Goal: Transaction & Acquisition: Purchase product/service

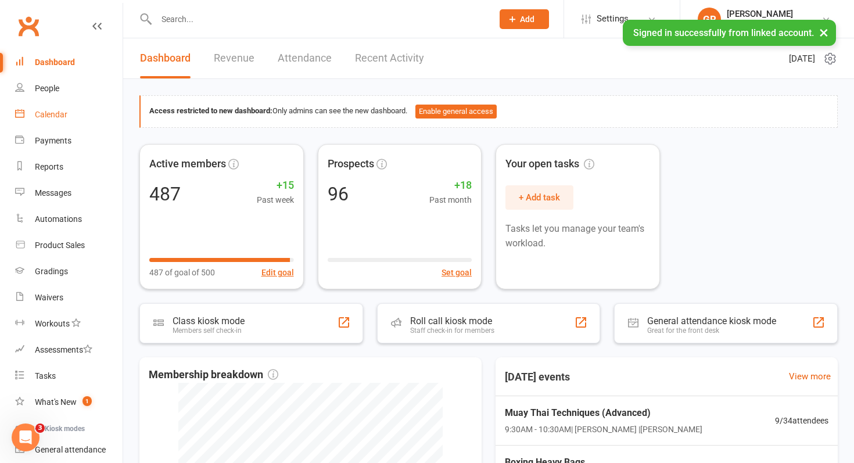
click at [73, 116] on link "Calendar" at bounding box center [68, 115] width 107 height 26
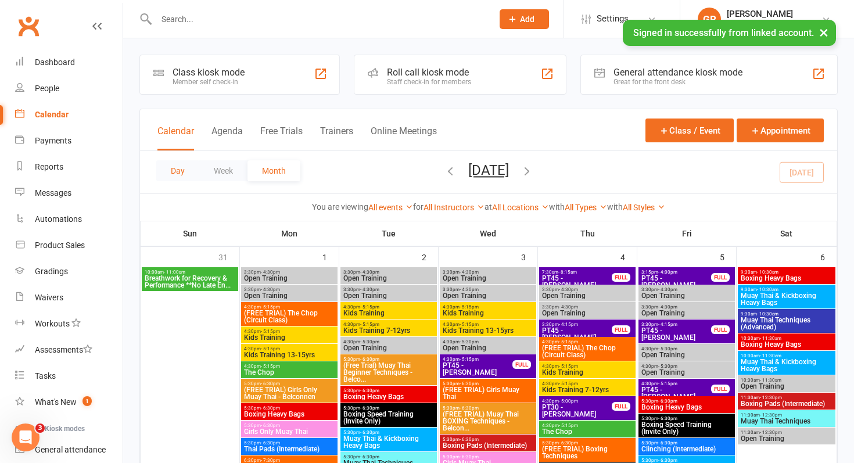
click at [174, 172] on button "Day" at bounding box center [177, 170] width 43 height 21
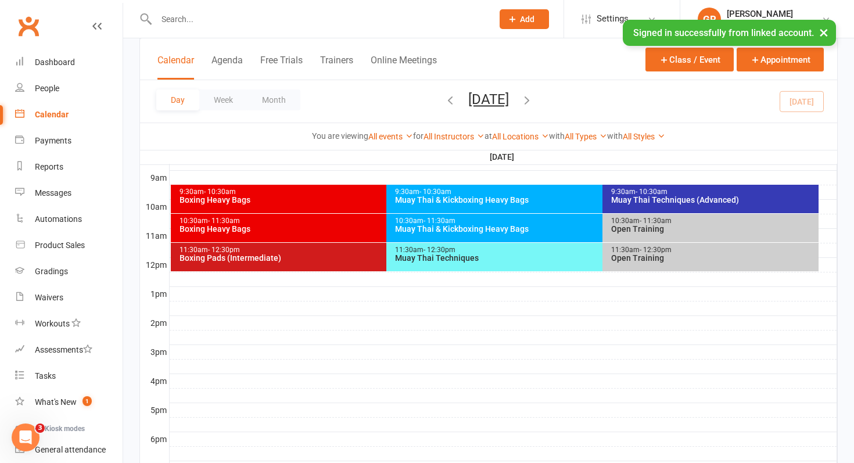
scroll to position [326, 0]
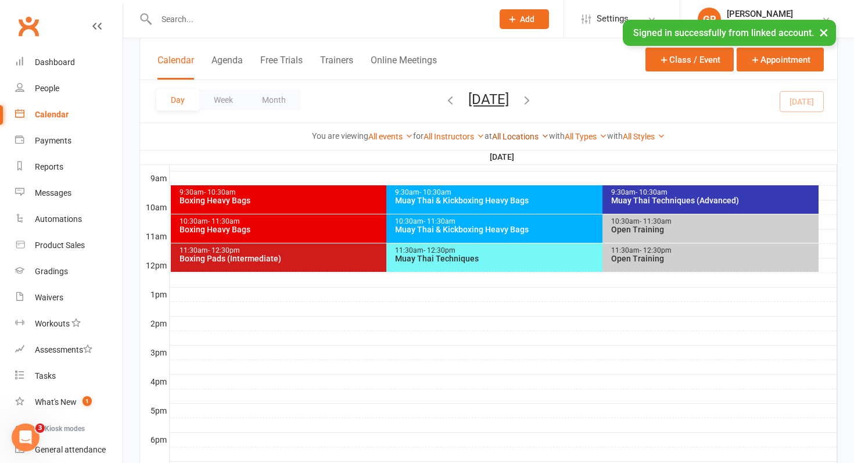
click at [511, 136] on link "All Locations" at bounding box center [520, 136] width 57 height 9
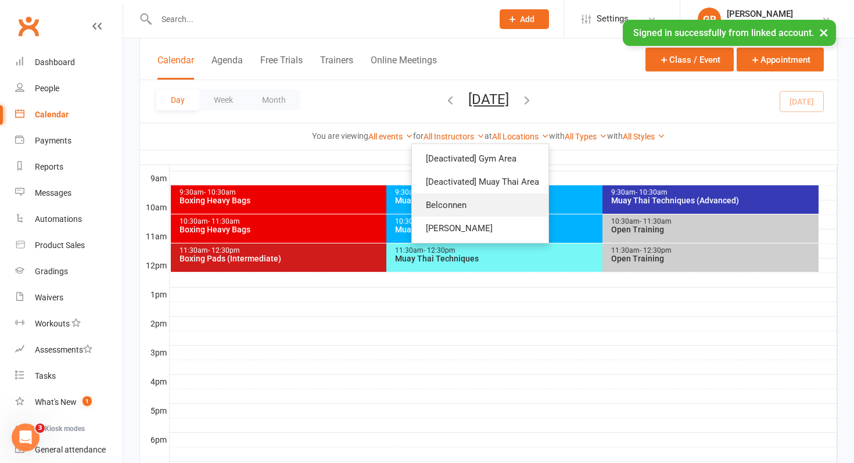
click at [483, 202] on link "Belconnen" at bounding box center [480, 204] width 136 height 23
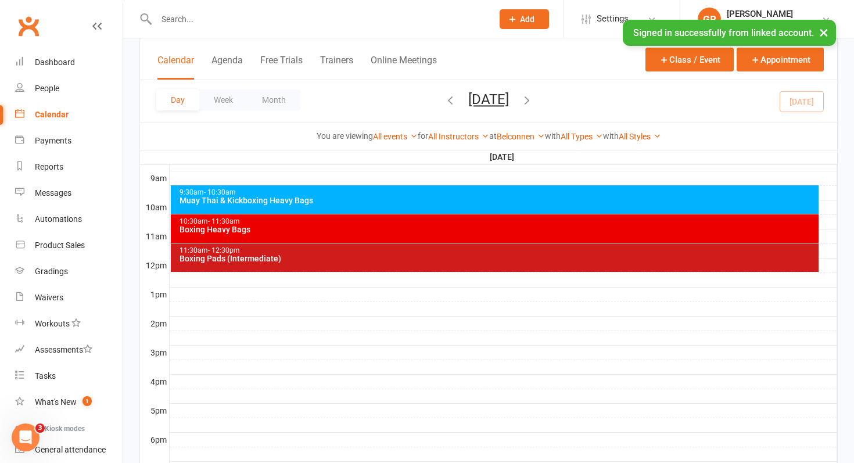
click at [485, 208] on div "9:30am - 10:30am Muay Thai & Kickboxing Heavy Bags" at bounding box center [495, 199] width 648 height 28
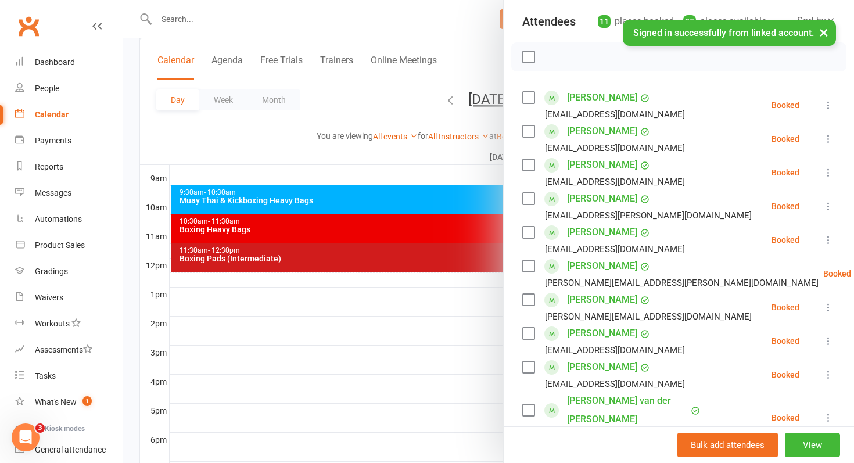
scroll to position [122, 0]
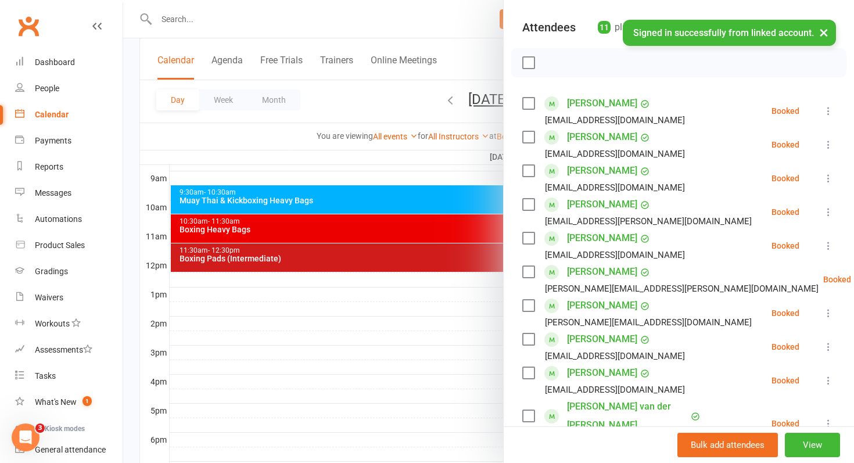
click at [465, 232] on div at bounding box center [488, 231] width 731 height 463
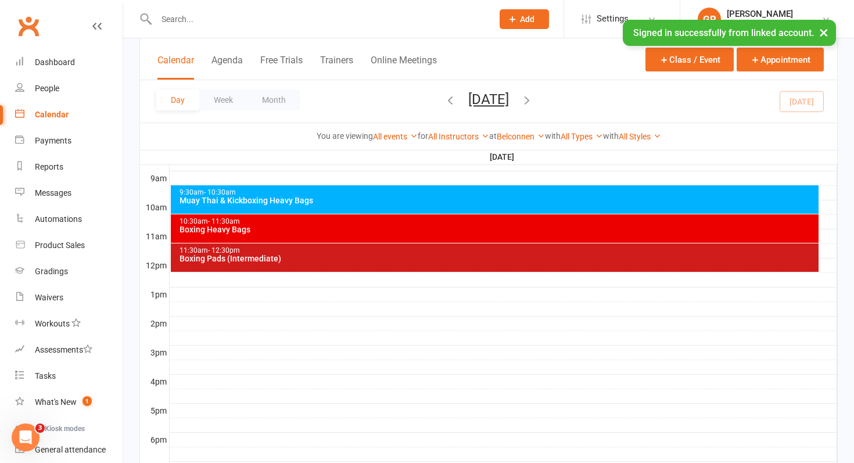
click at [465, 232] on div "Boxing Heavy Bags" at bounding box center [498, 229] width 638 height 8
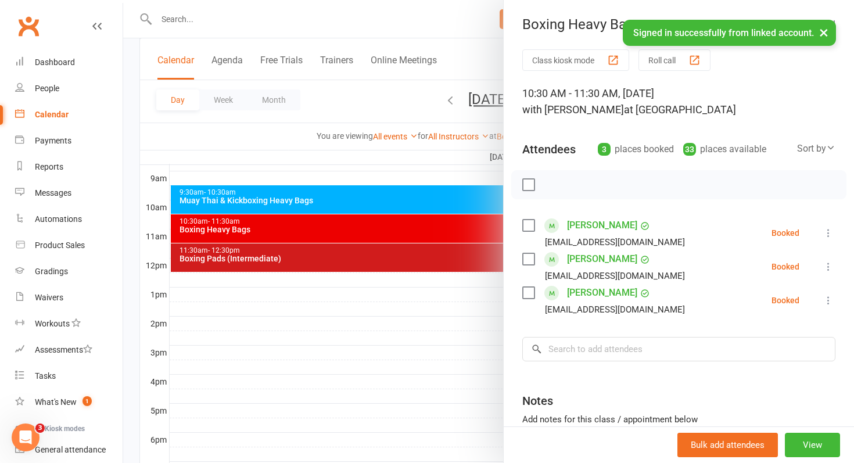
click at [445, 263] on div at bounding box center [488, 231] width 731 height 463
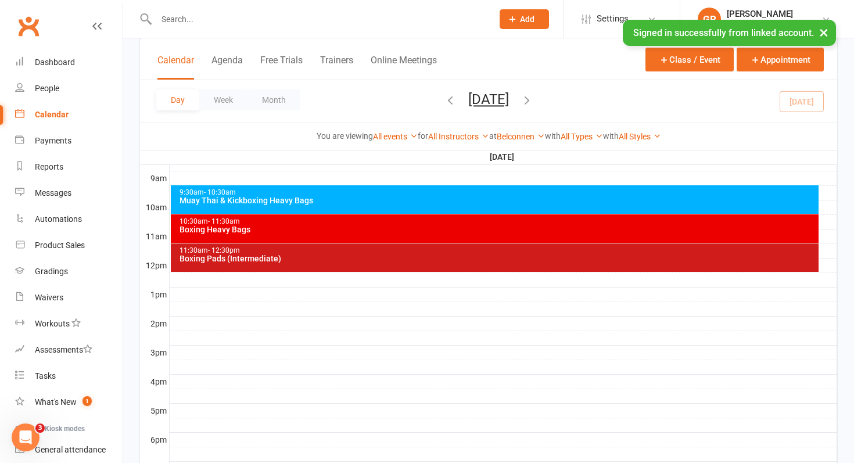
click at [445, 263] on div "11:30am - 12:30pm Boxing Pads (Intermediate)" at bounding box center [495, 257] width 648 height 28
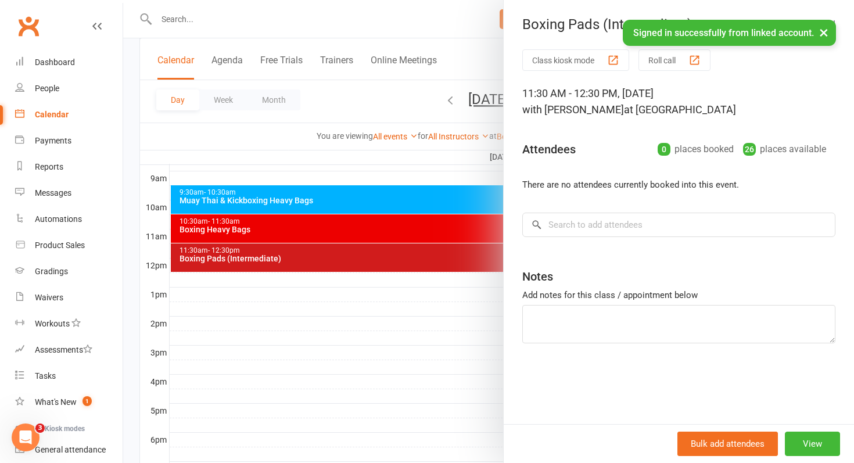
click at [445, 263] on div at bounding box center [488, 231] width 731 height 463
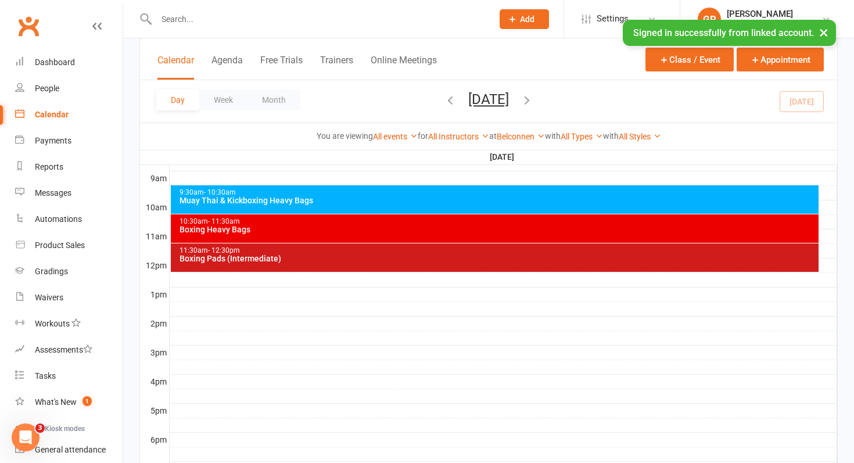
click at [424, 232] on div "Boxing Heavy Bags" at bounding box center [498, 229] width 638 height 8
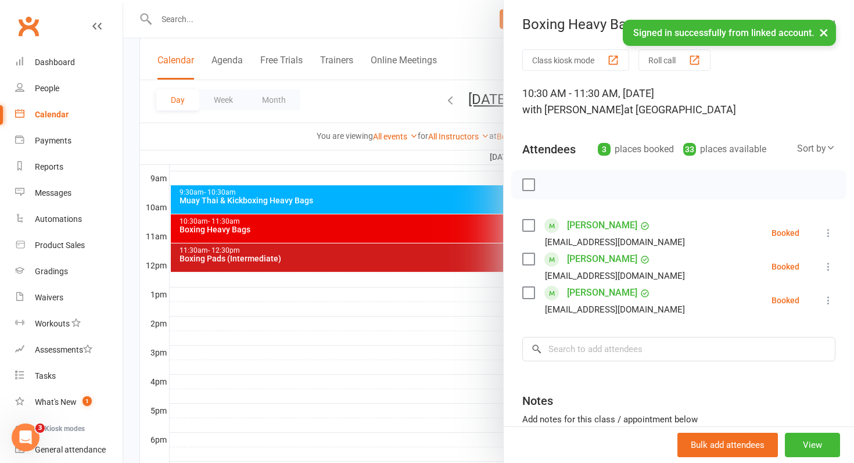
click at [393, 257] on div at bounding box center [488, 231] width 731 height 463
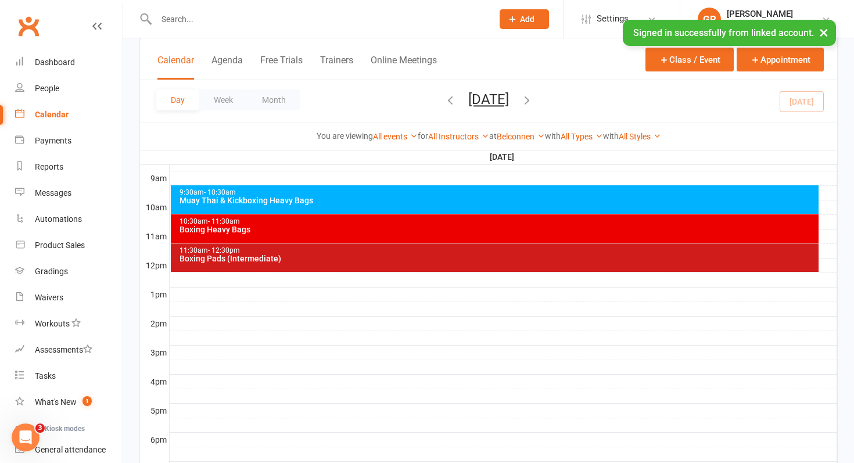
click at [393, 257] on div "Boxing Pads (Intermediate)" at bounding box center [498, 258] width 638 height 8
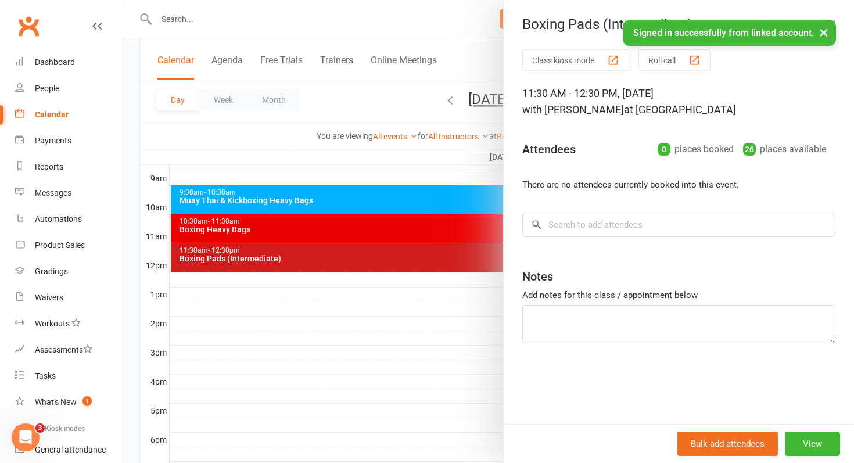
click at [393, 257] on div at bounding box center [488, 231] width 731 height 463
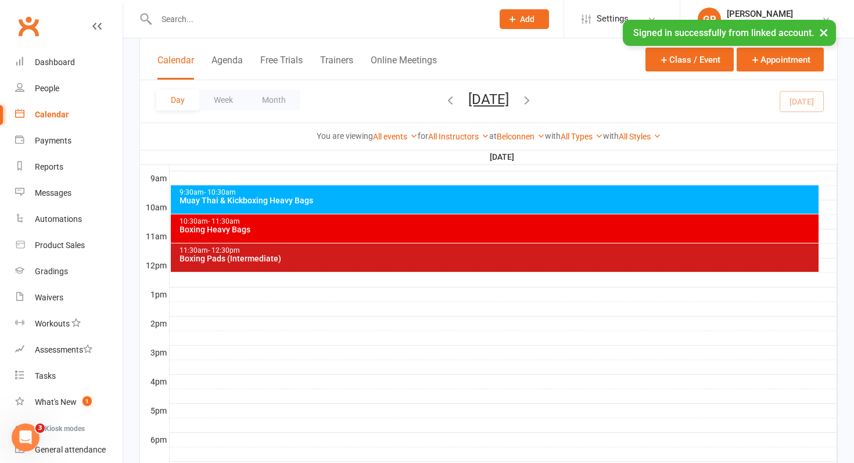
click at [138, 217] on div "Class kiosk mode Member self check-in Roll call kiosk mode Staff check-in for m…" at bounding box center [488, 167] width 731 height 911
click at [305, 197] on div "Muay Thai & Kickboxing Heavy Bags" at bounding box center [498, 200] width 638 height 8
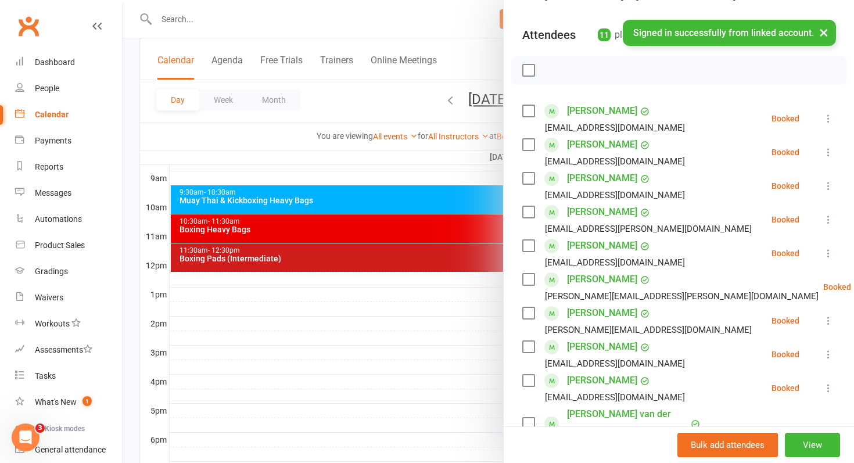
scroll to position [114, 0]
click at [300, 307] on div at bounding box center [488, 231] width 731 height 463
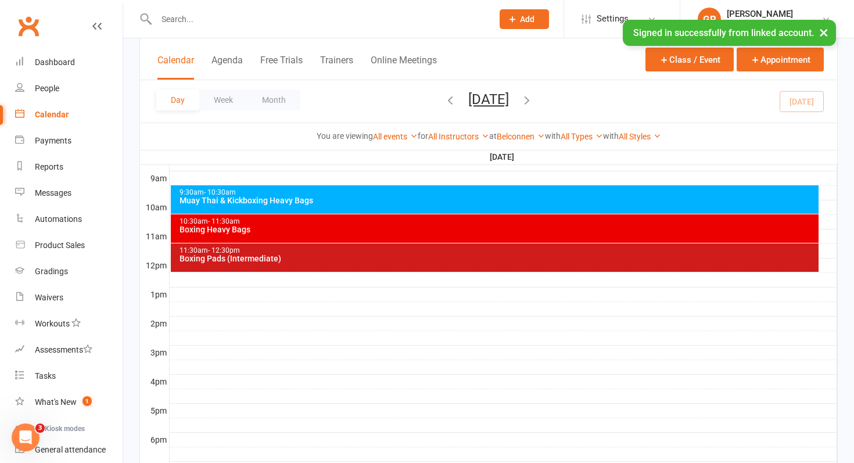
click at [316, 258] on div "Boxing Pads (Intermediate)" at bounding box center [498, 258] width 638 height 8
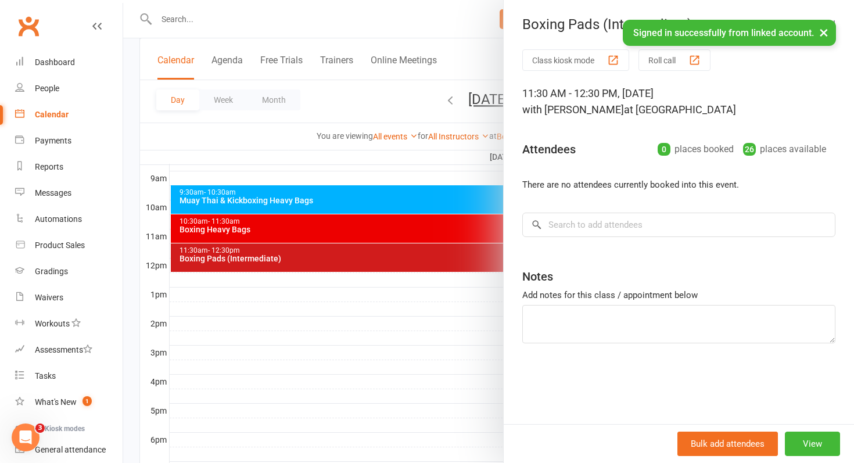
click at [365, 337] on div at bounding box center [488, 231] width 731 height 463
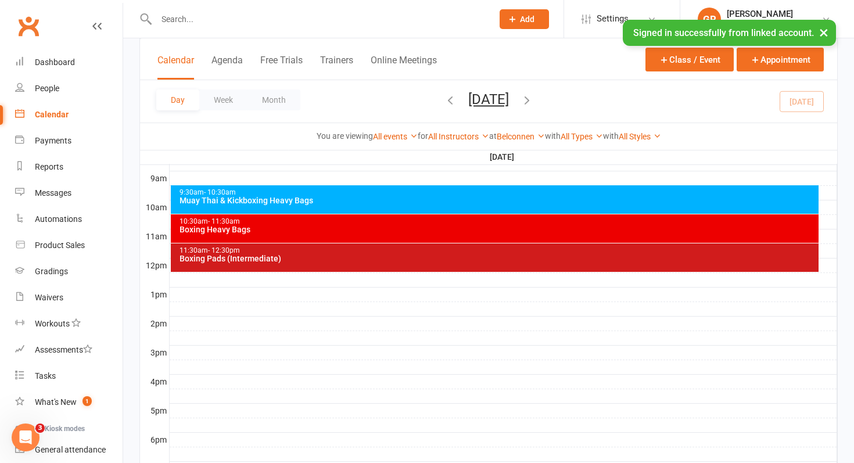
click at [372, 235] on div "10:30am - 11:30am Boxing Heavy Bags" at bounding box center [495, 228] width 648 height 28
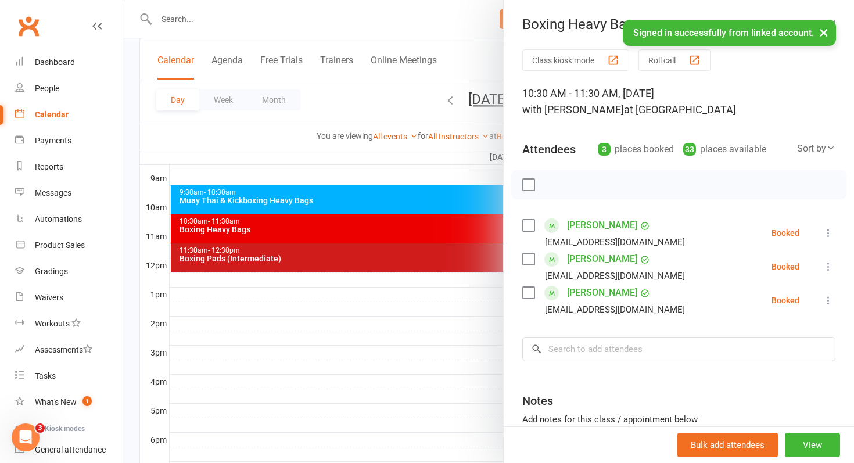
scroll to position [10, 0]
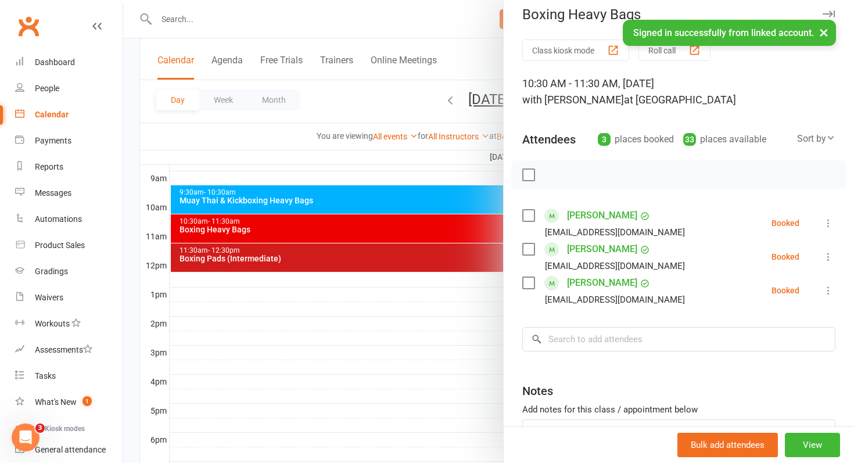
click at [415, 308] on div at bounding box center [488, 231] width 731 height 463
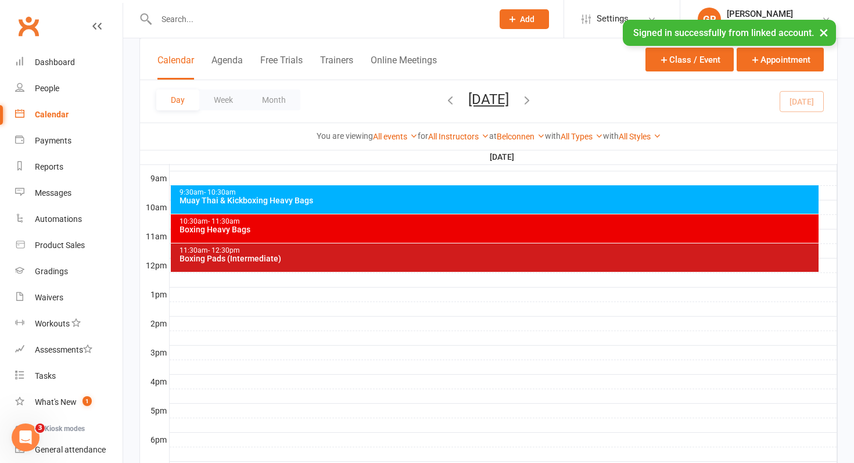
click at [553, 222] on div "10:30am - 11:30am" at bounding box center [498, 222] width 638 height 8
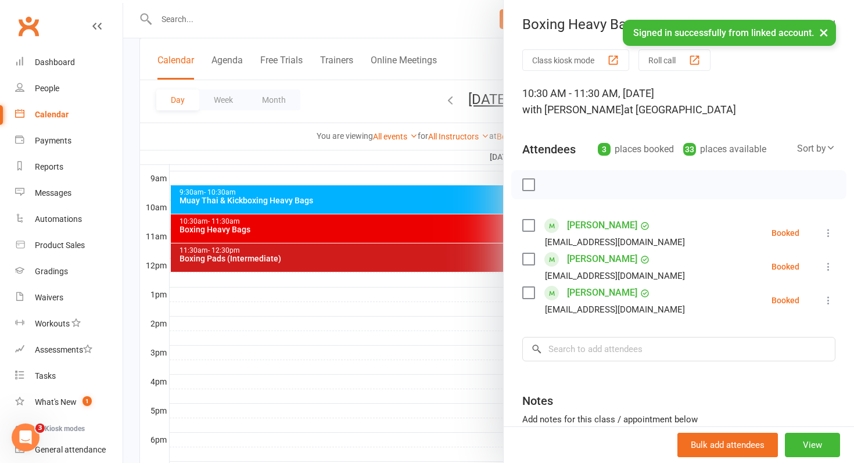
click at [826, 232] on icon at bounding box center [828, 233] width 12 height 12
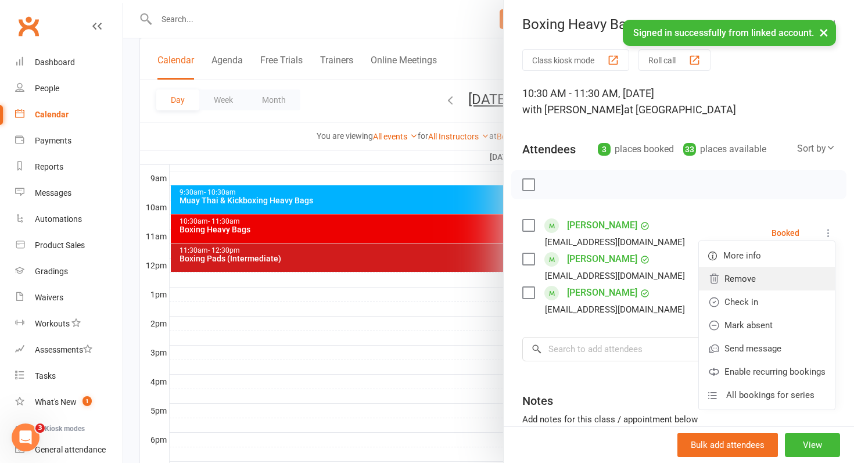
click at [783, 289] on link "Remove" at bounding box center [767, 278] width 136 height 23
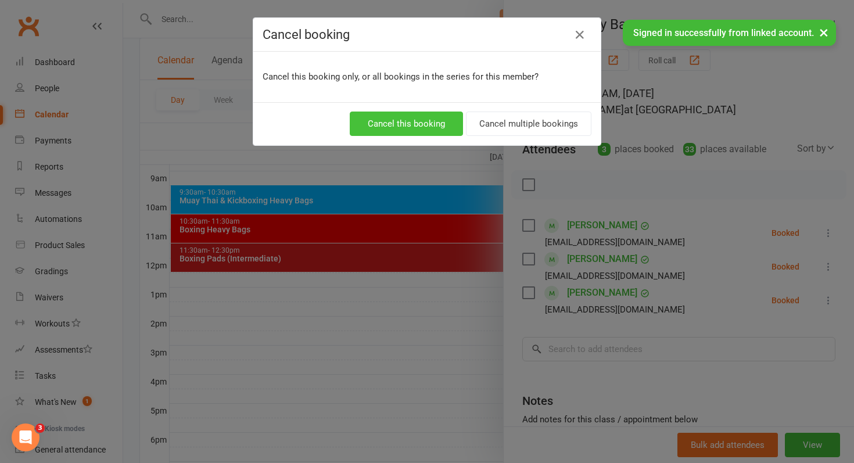
click at [455, 124] on button "Cancel this booking" at bounding box center [406, 124] width 113 height 24
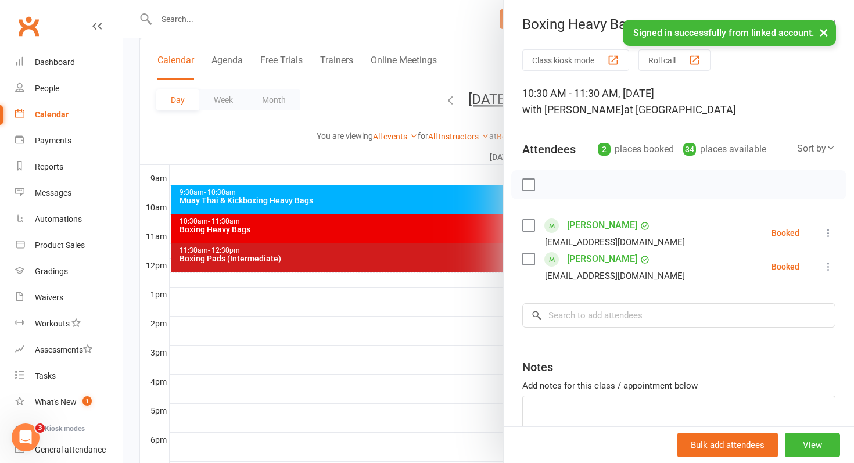
click at [387, 200] on div at bounding box center [488, 231] width 731 height 463
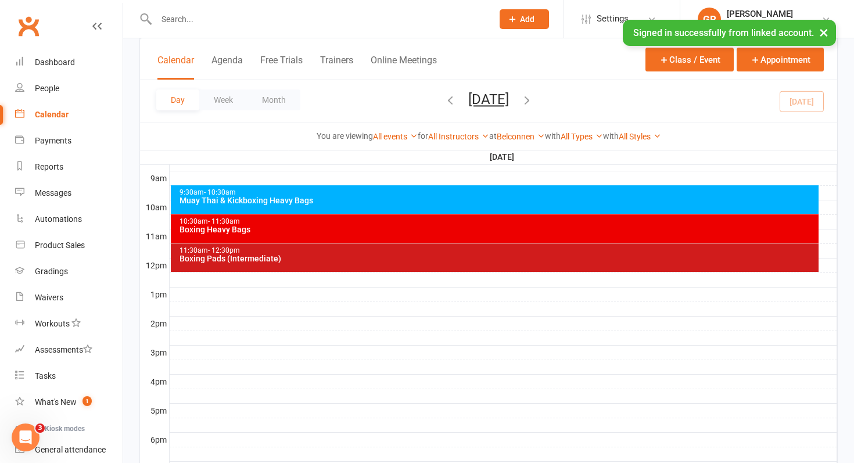
click at [387, 200] on div "Muay Thai & Kickboxing Heavy Bags" at bounding box center [498, 200] width 638 height 8
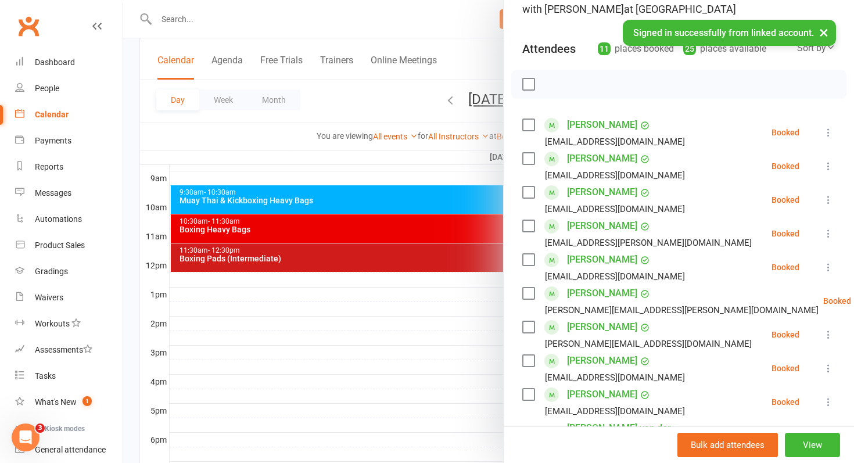
scroll to position [103, 0]
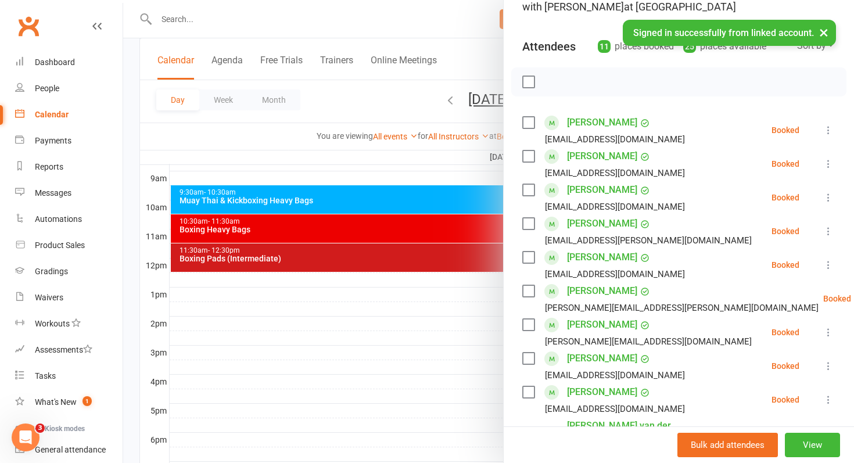
click at [828, 200] on icon at bounding box center [828, 198] width 12 height 12
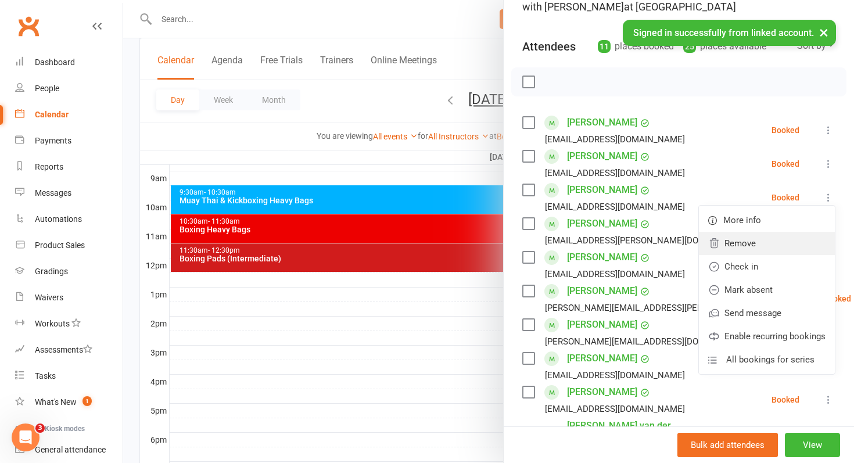
click at [767, 249] on link "Remove" at bounding box center [767, 243] width 136 height 23
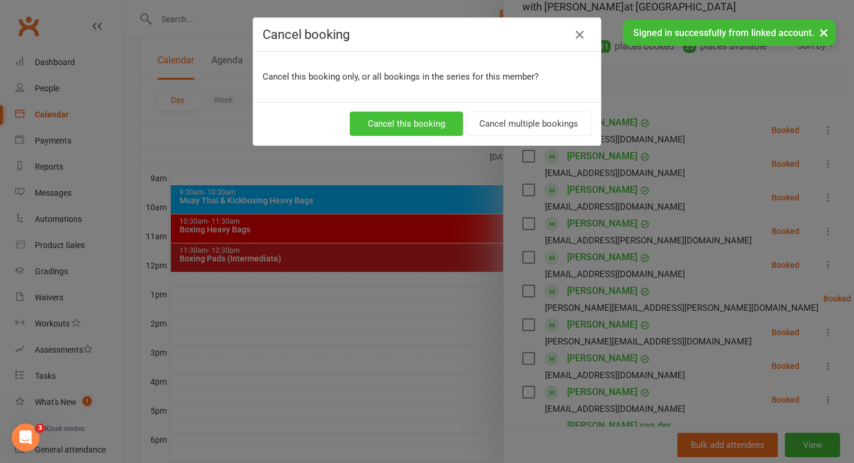
click at [412, 122] on button "Cancel this booking" at bounding box center [406, 124] width 113 height 24
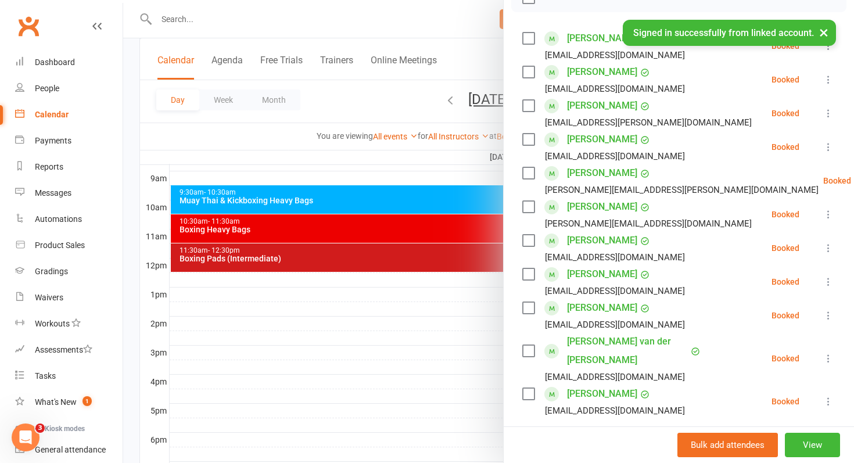
scroll to position [188, 0]
click at [530, 235] on label at bounding box center [528, 240] width 12 height 12
click at [527, 133] on label at bounding box center [528, 139] width 12 height 12
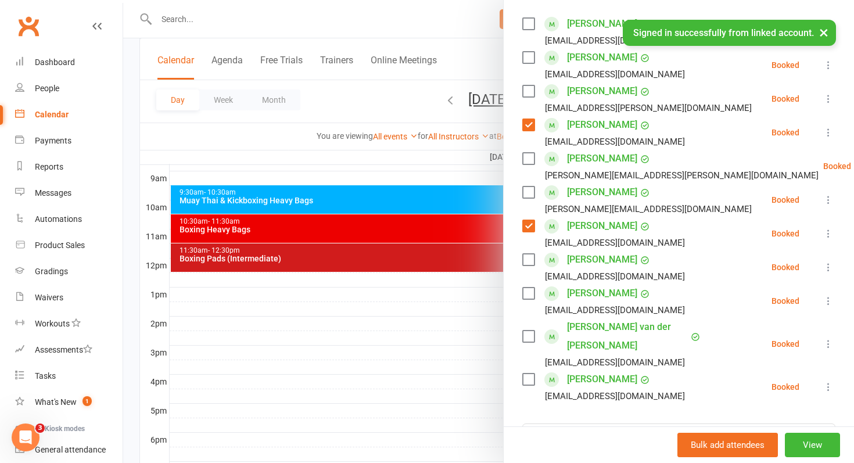
scroll to position [206, 0]
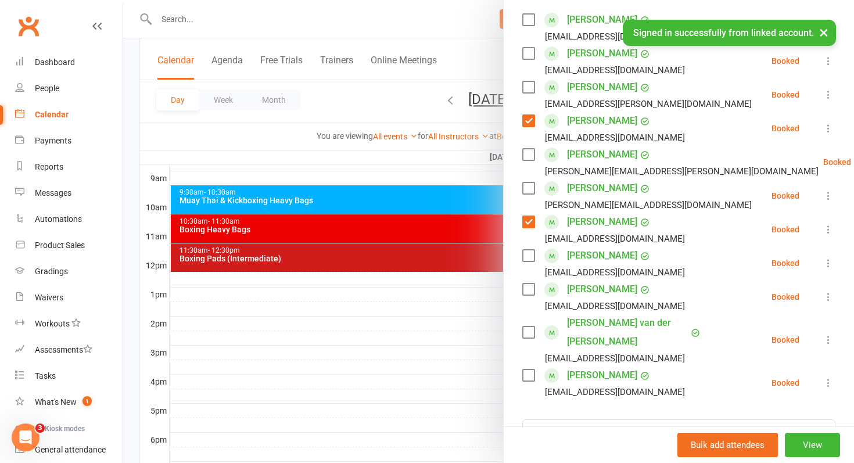
click at [532, 289] on label at bounding box center [528, 289] width 12 height 12
click at [528, 257] on label at bounding box center [528, 256] width 12 height 12
click at [526, 369] on label at bounding box center [528, 375] width 12 height 12
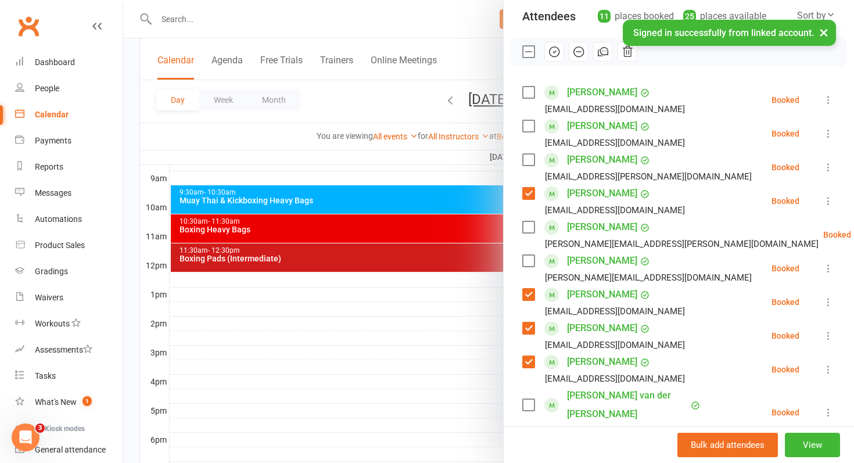
scroll to position [128, 0]
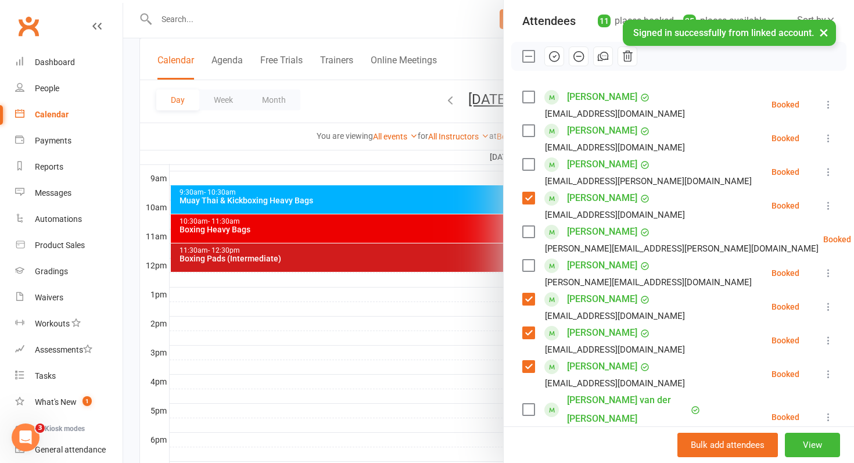
click at [530, 95] on label at bounding box center [528, 97] width 12 height 12
click at [320, 311] on div at bounding box center [488, 231] width 731 height 463
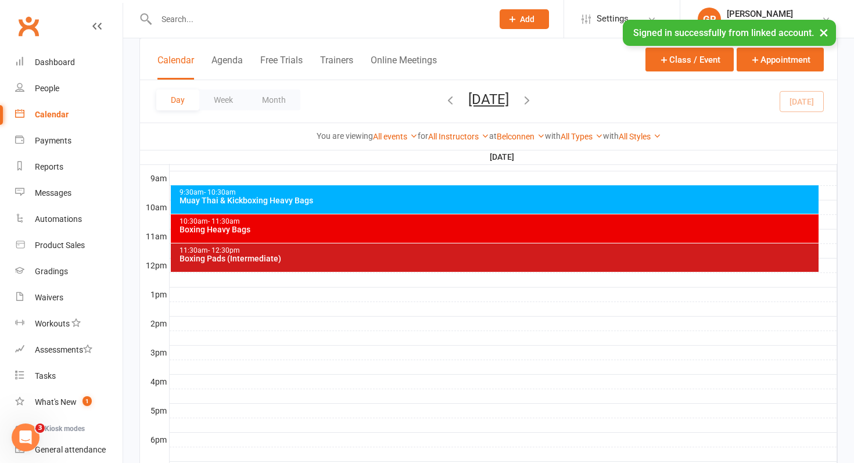
click at [236, 23] on input "text" at bounding box center [319, 19] width 332 height 16
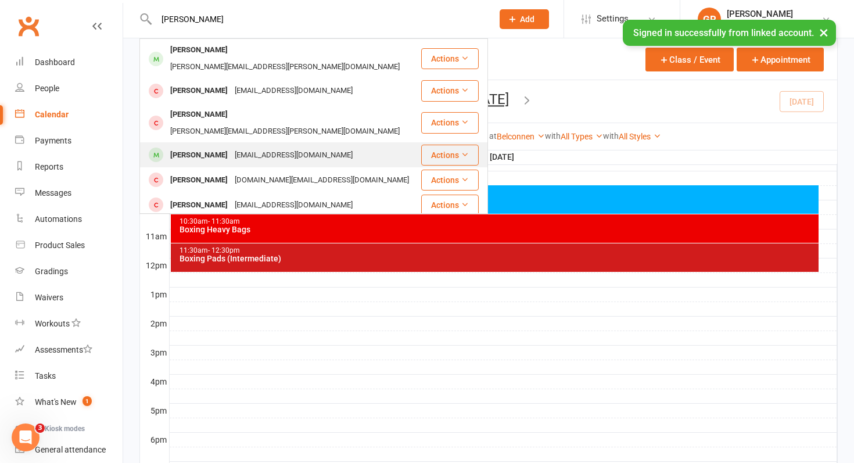
type input "elliot"
click at [201, 147] on div "Elliott Randall" at bounding box center [199, 155] width 64 height 17
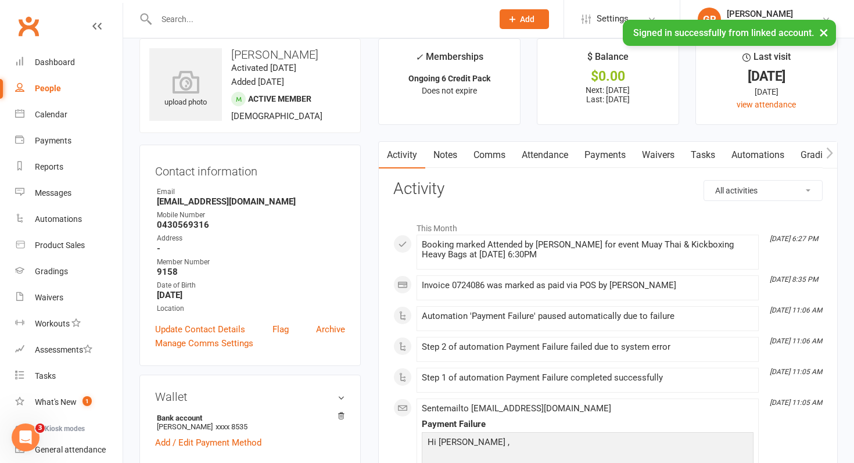
scroll to position [23, 0]
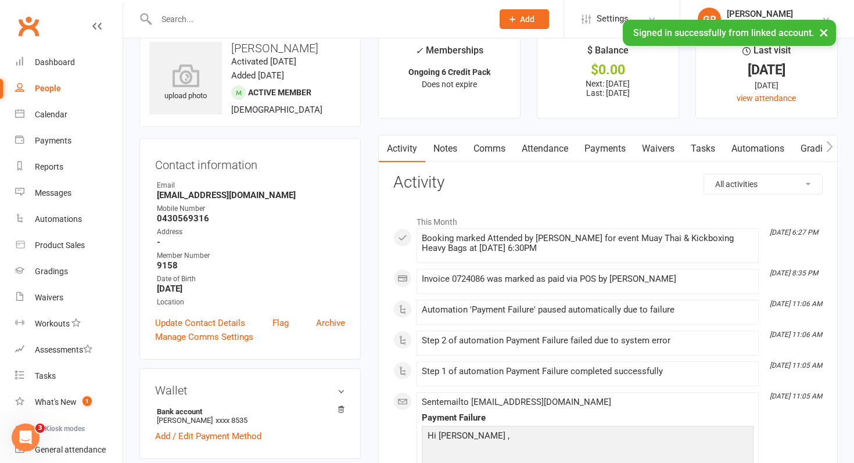
click at [605, 153] on link "Payments" at bounding box center [604, 148] width 57 height 27
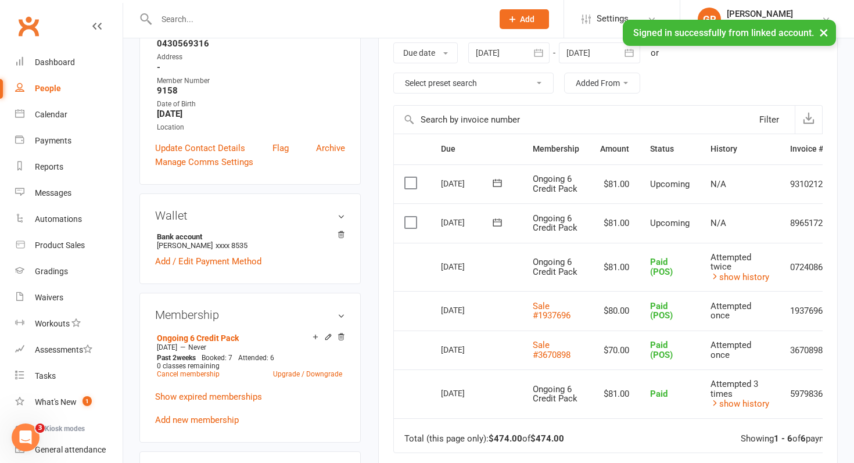
scroll to position [197, 0]
click at [738, 280] on link "show history" at bounding box center [739, 277] width 59 height 10
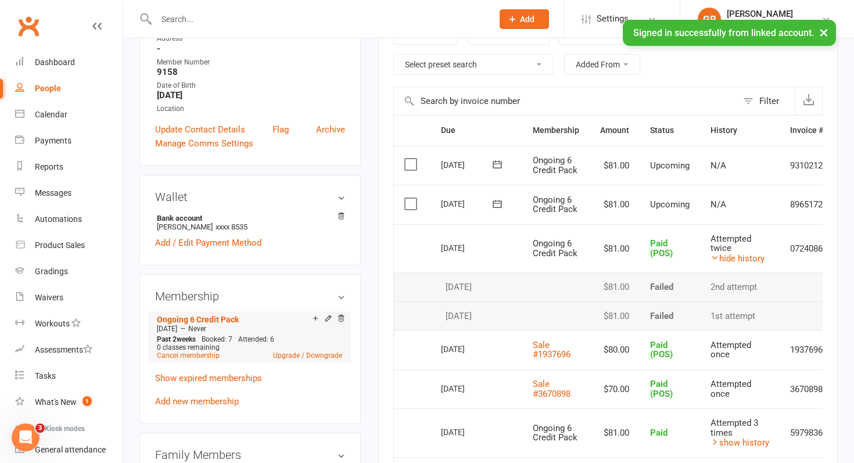
scroll to position [218, 0]
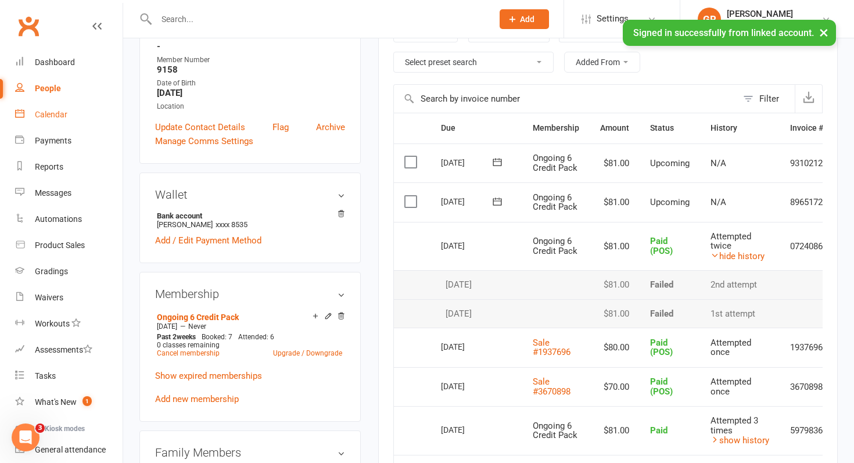
click at [49, 105] on link "Calendar" at bounding box center [68, 115] width 107 height 26
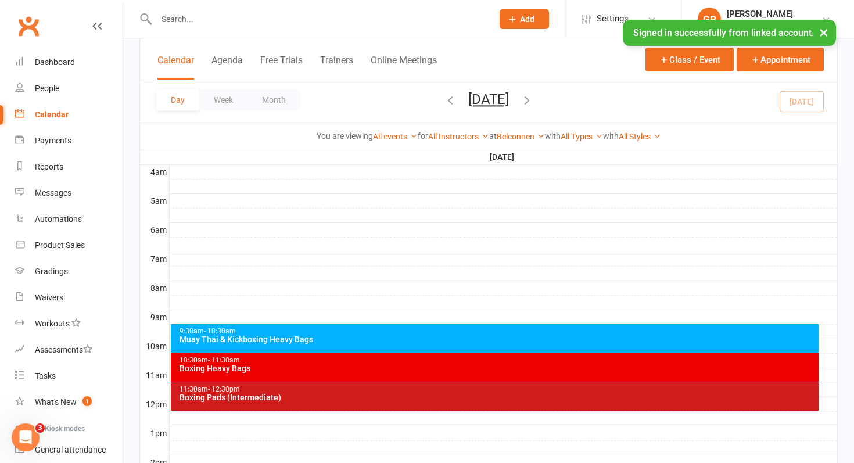
scroll to position [339, 0]
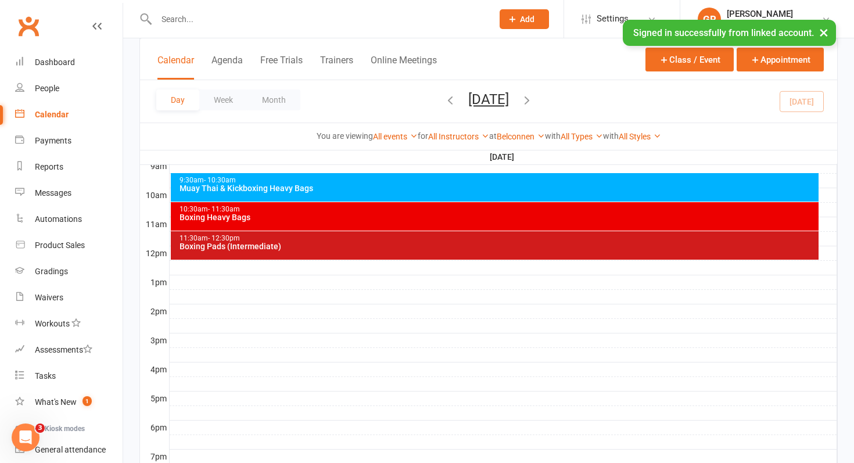
click at [415, 190] on div "Muay Thai & Kickboxing Heavy Bags" at bounding box center [498, 188] width 638 height 8
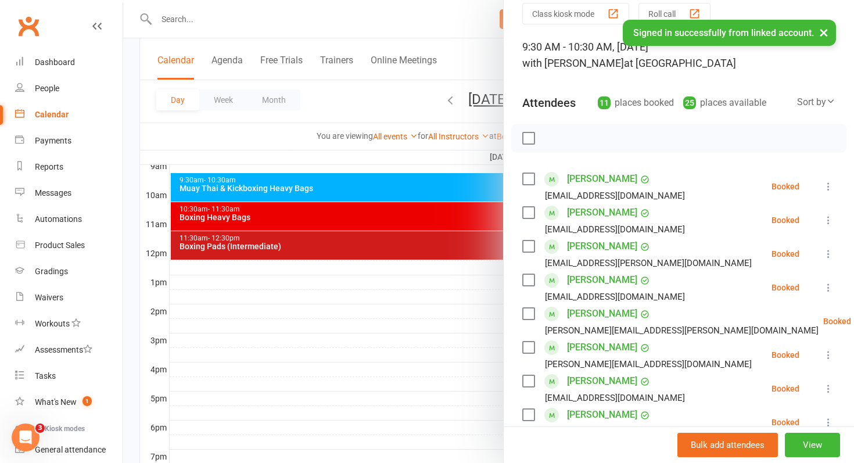
scroll to position [66, 0]
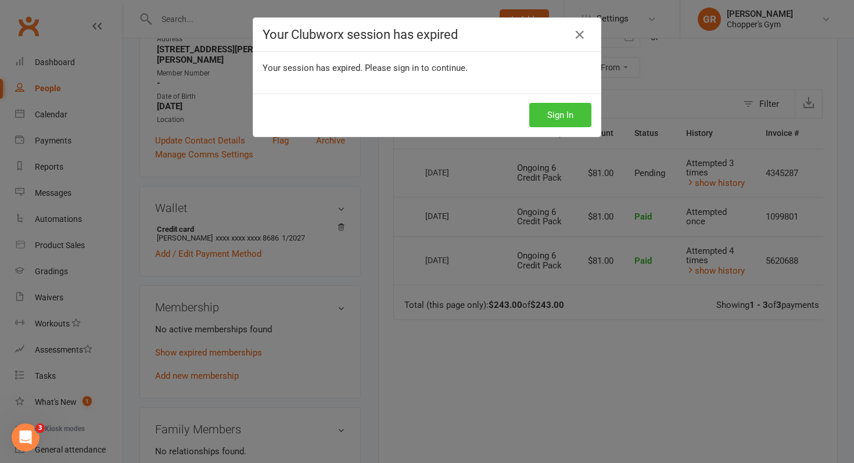
click at [558, 109] on button "Sign In" at bounding box center [560, 115] width 62 height 24
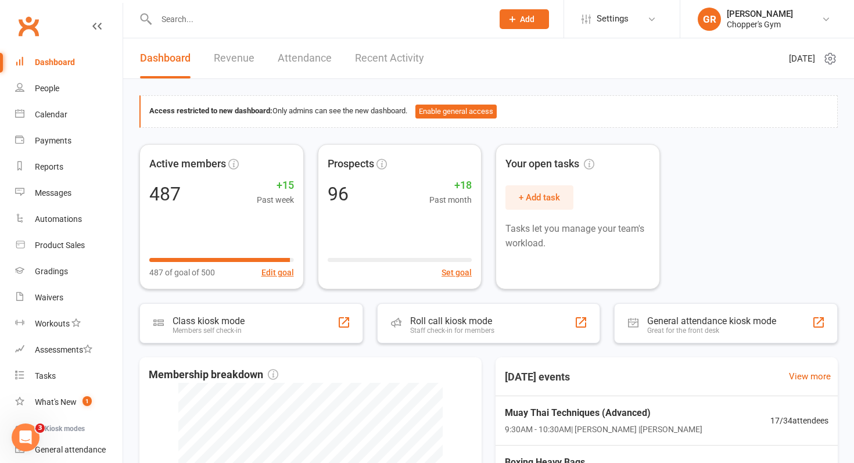
click at [238, 16] on input "text" at bounding box center [319, 19] width 332 height 16
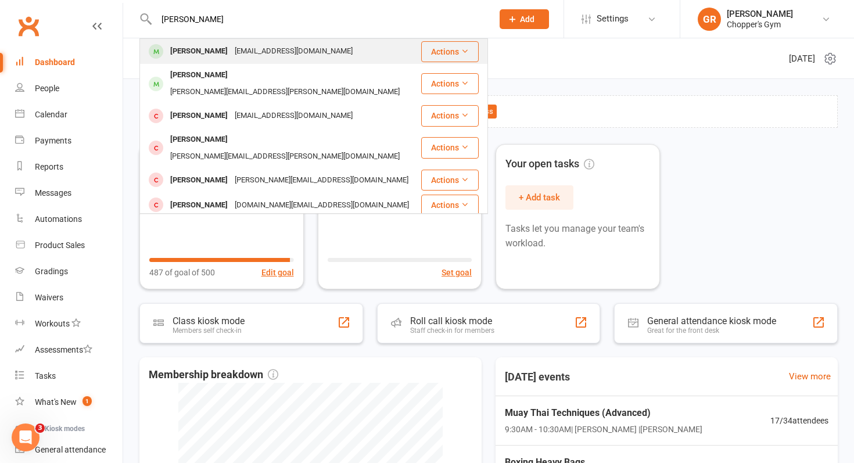
type input "elliot ra"
click at [229, 41] on div "Elliott Randall elliottmrandall@gmail.com" at bounding box center [280, 51] width 279 height 24
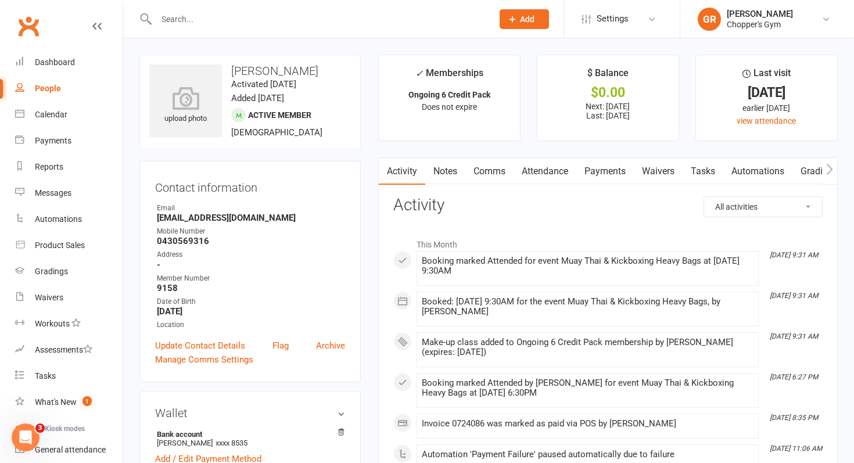
click at [549, 172] on link "Attendance" at bounding box center [544, 171] width 63 height 27
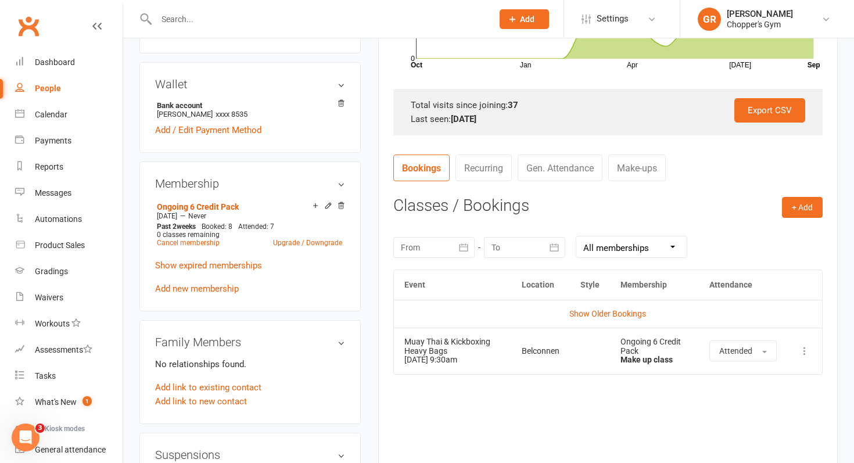
scroll to position [394, 0]
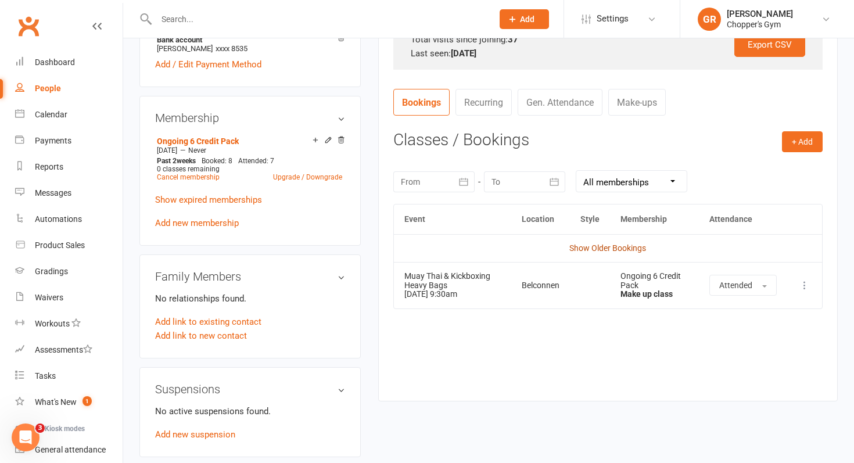
click at [592, 249] on link "Show Older Bookings" at bounding box center [607, 247] width 77 height 9
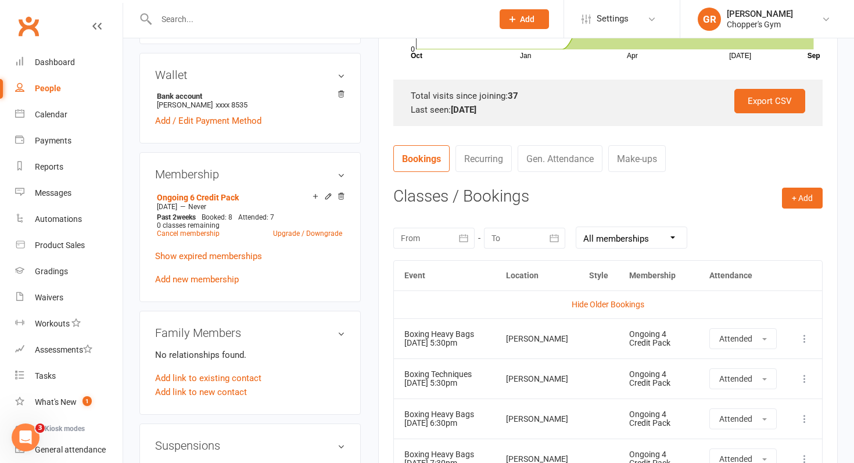
scroll to position [334, 0]
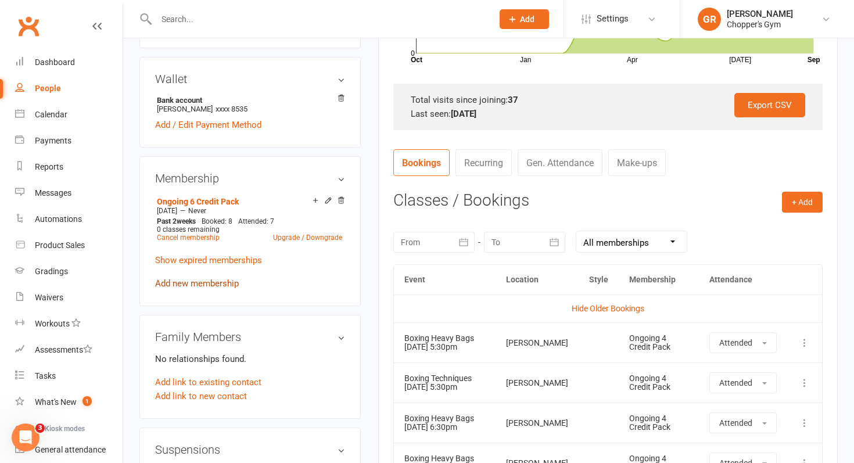
click at [193, 282] on link "Add new membership" at bounding box center [197, 283] width 84 height 10
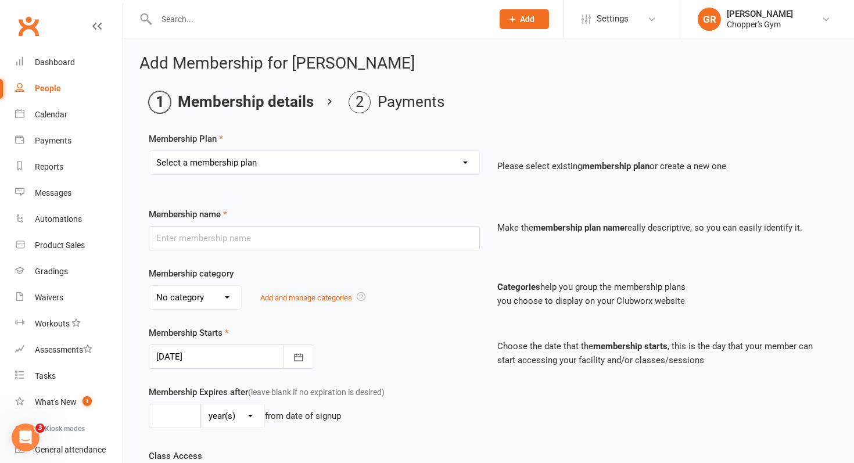
click at [466, 162] on select "Select a membership plan Create new Membership Plan Staff Membership Ongoing Un…" at bounding box center [314, 162] width 330 height 23
select select "2"
click at [149, 151] on select "Select a membership plan Create new Membership Plan Staff Membership Ongoing Un…" at bounding box center [314, 162] width 330 height 23
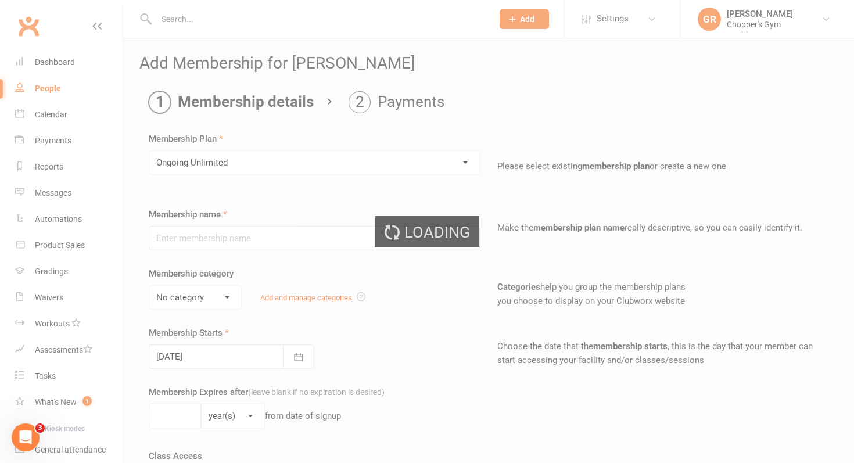
type input "Ongoing Unlimited"
type input "0"
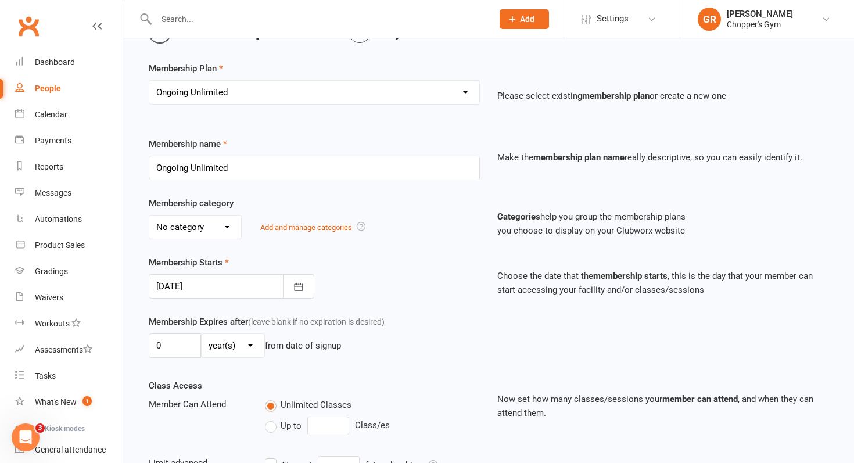
scroll to position [74, 0]
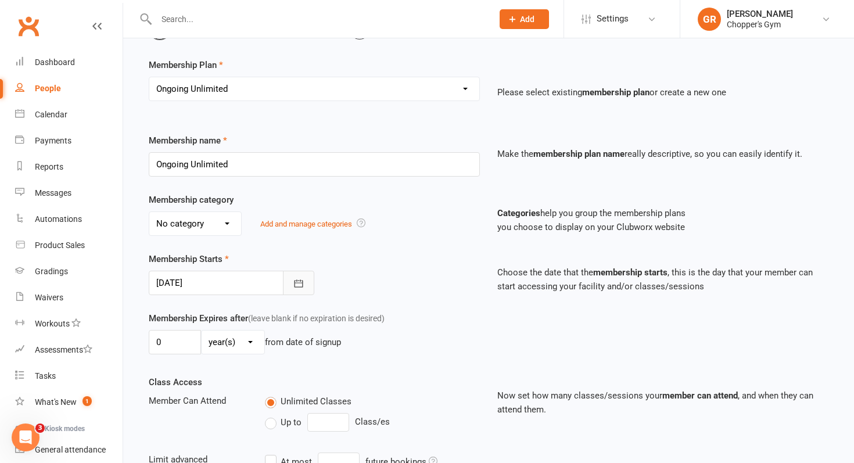
click at [301, 285] on icon "button" at bounding box center [299, 284] width 12 height 12
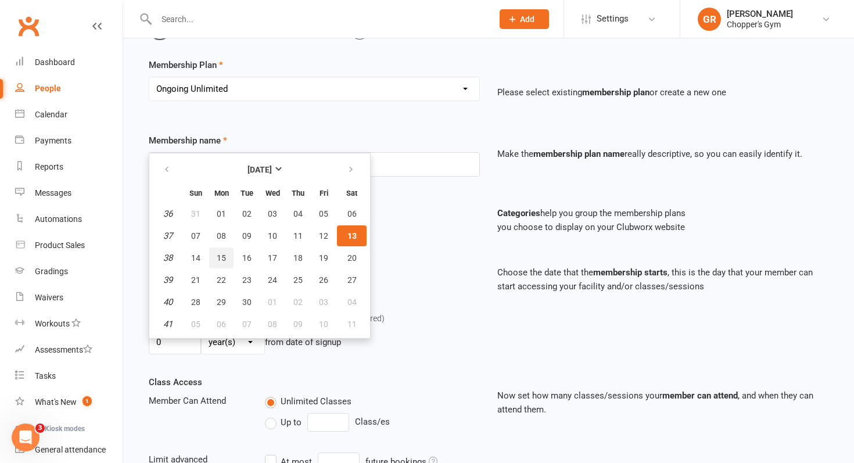
click at [215, 265] on button "15" at bounding box center [221, 257] width 24 height 21
type input "15 Sep 2025"
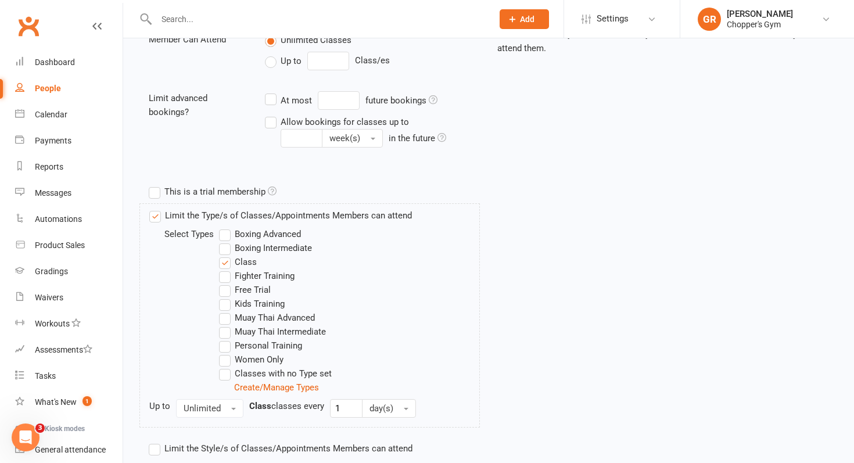
scroll to position [553, 0]
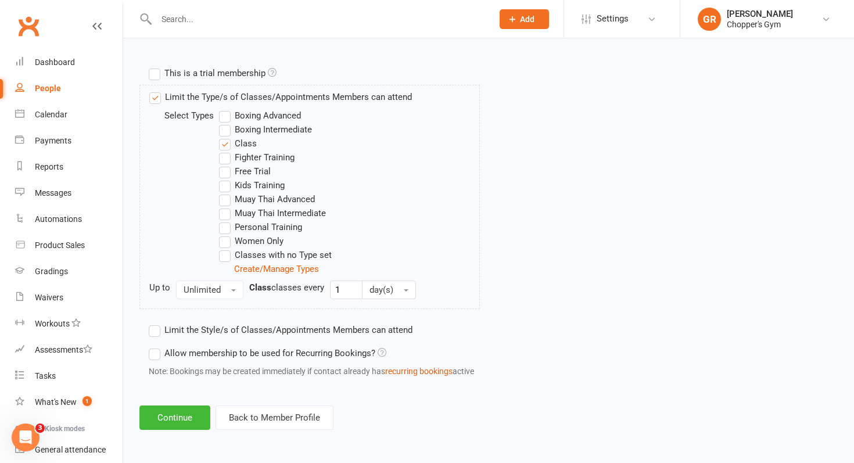
click at [224, 131] on label "Boxing Intermediate" at bounding box center [265, 130] width 93 height 14
click at [224, 123] on input "Boxing Intermediate" at bounding box center [223, 123] width 8 height 0
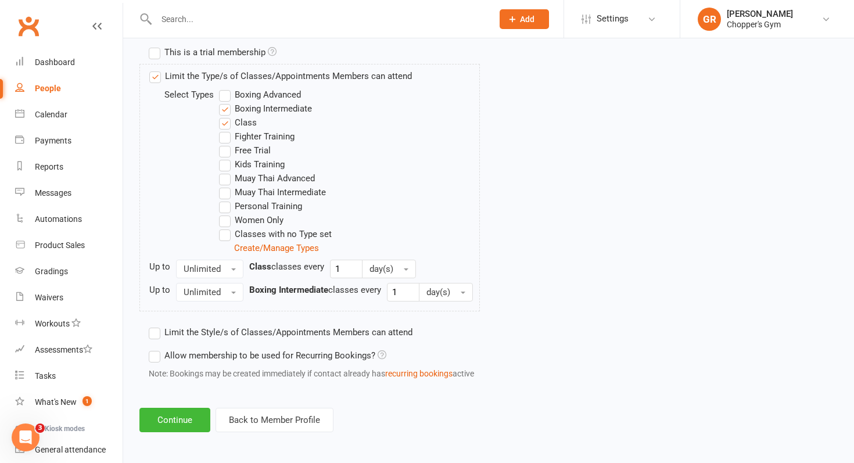
scroll to position [595, 0]
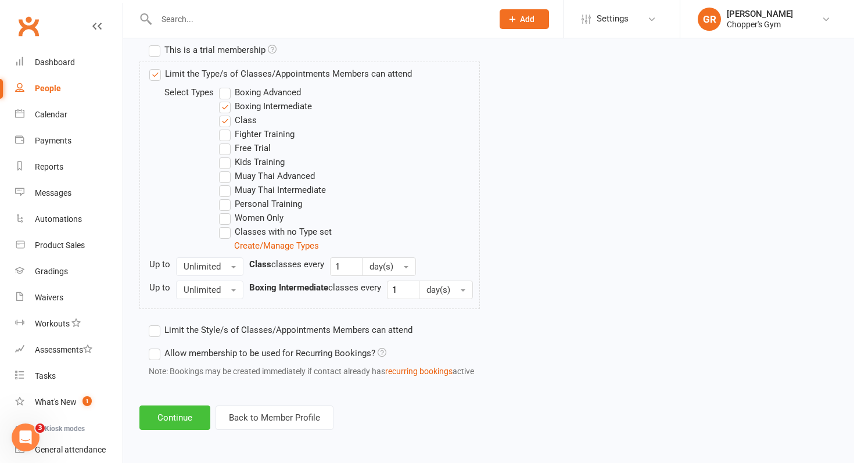
click at [167, 411] on button "Continue" at bounding box center [174, 417] width 71 height 24
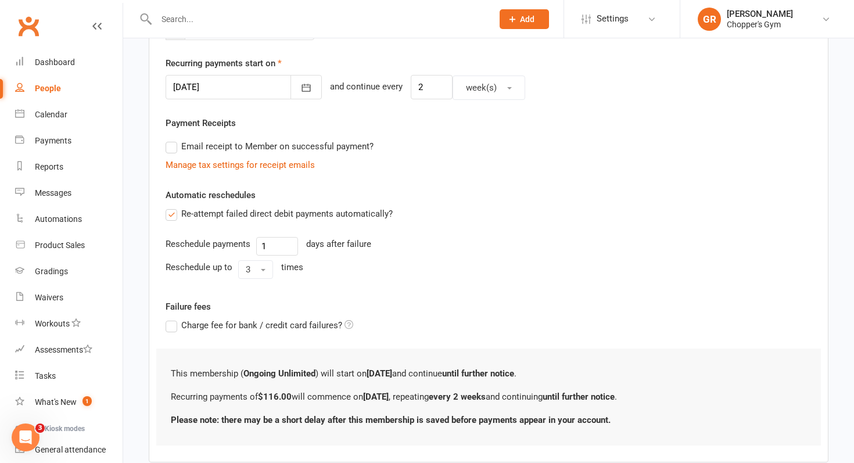
scroll to position [335, 0]
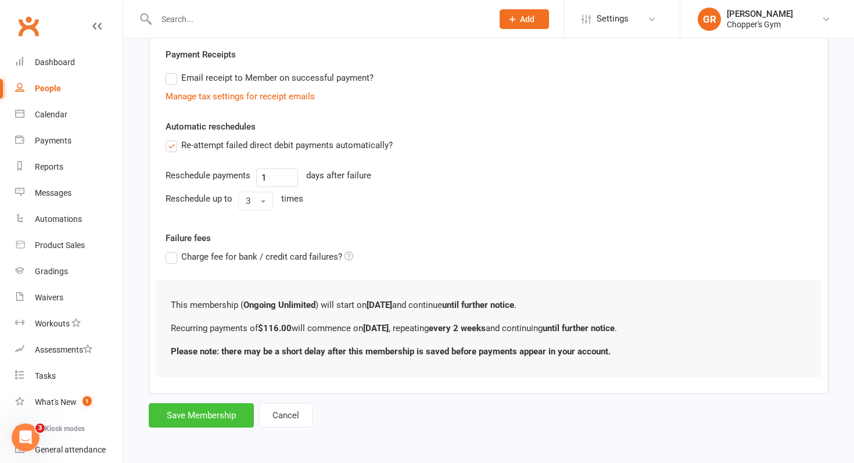
click at [186, 415] on button "Save Membership" at bounding box center [201, 415] width 105 height 24
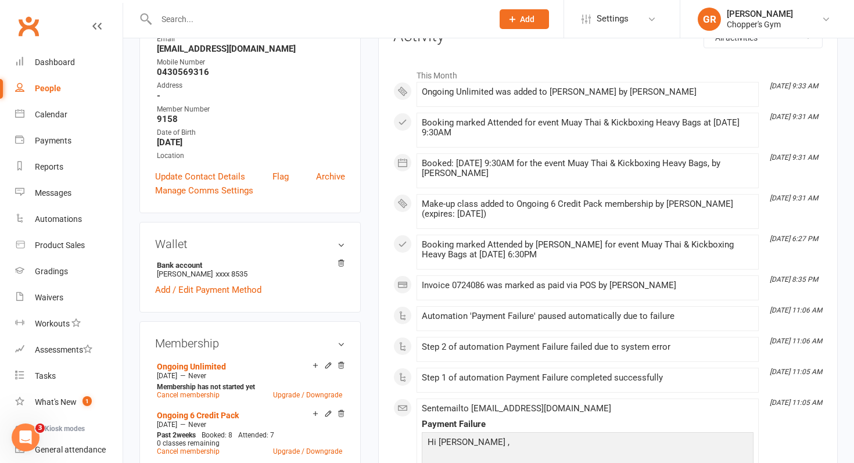
scroll to position [254, 0]
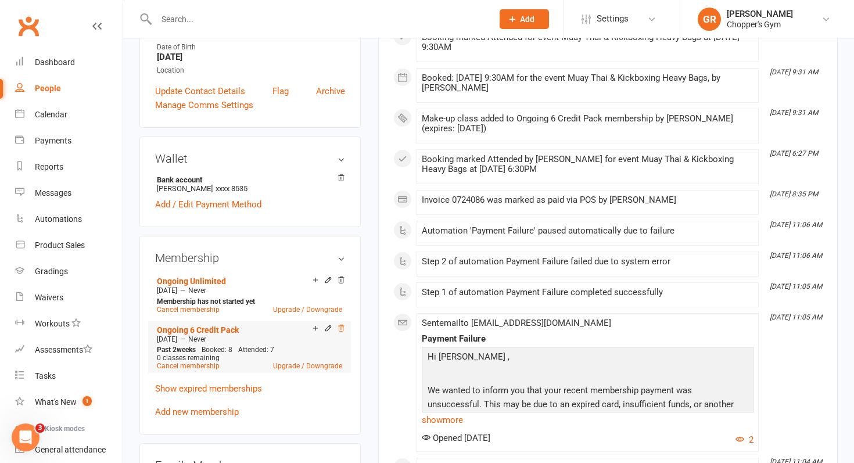
click at [341, 328] on icon at bounding box center [341, 328] width 6 height 6
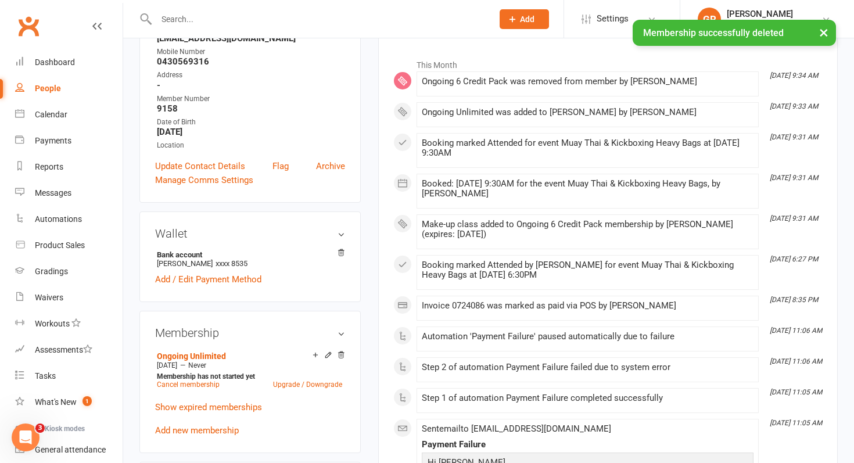
scroll to position [0, 0]
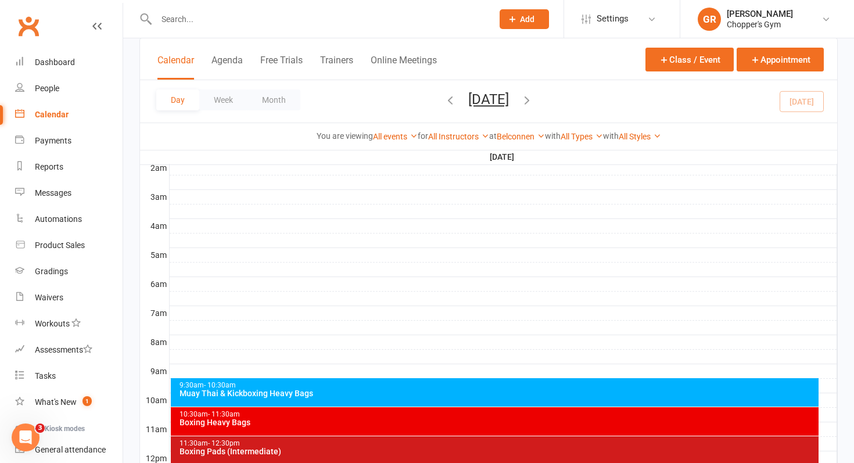
scroll to position [169, 0]
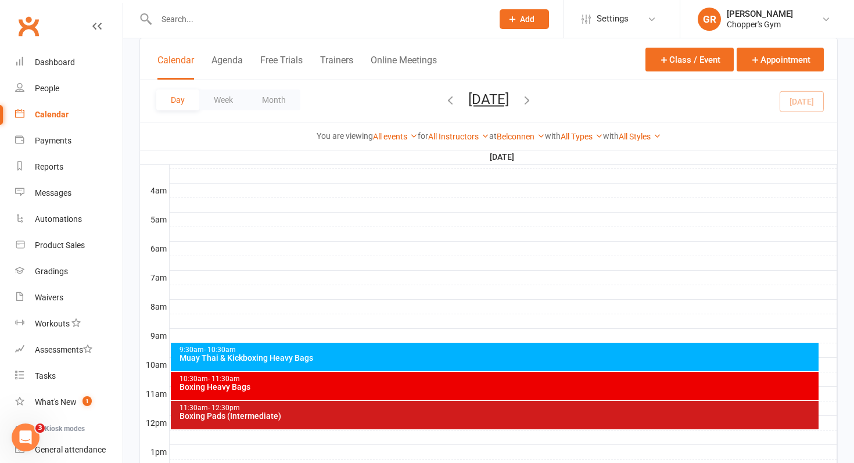
click at [461, 355] on div "Muay Thai & Kickboxing Heavy Bags" at bounding box center [498, 358] width 638 height 8
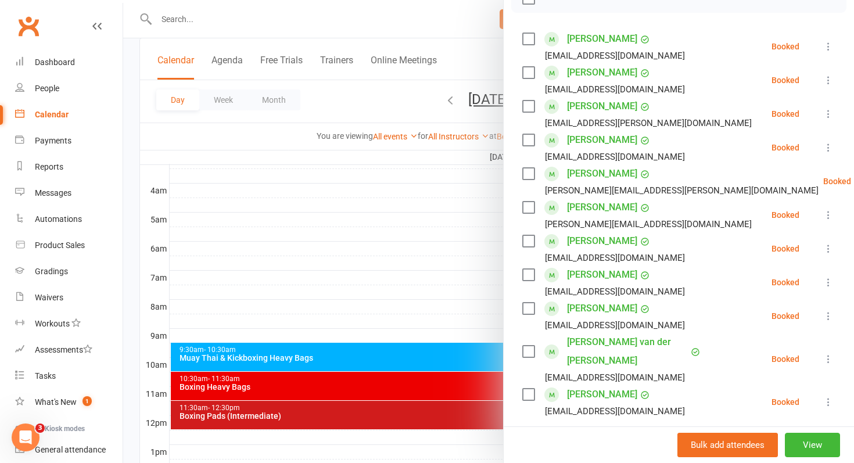
scroll to position [185, 0]
click at [528, 39] on label at bounding box center [528, 40] width 12 height 12
click at [533, 105] on label at bounding box center [528, 108] width 12 height 12
click at [529, 141] on label at bounding box center [528, 141] width 12 height 12
click at [530, 210] on label at bounding box center [528, 209] width 12 height 12
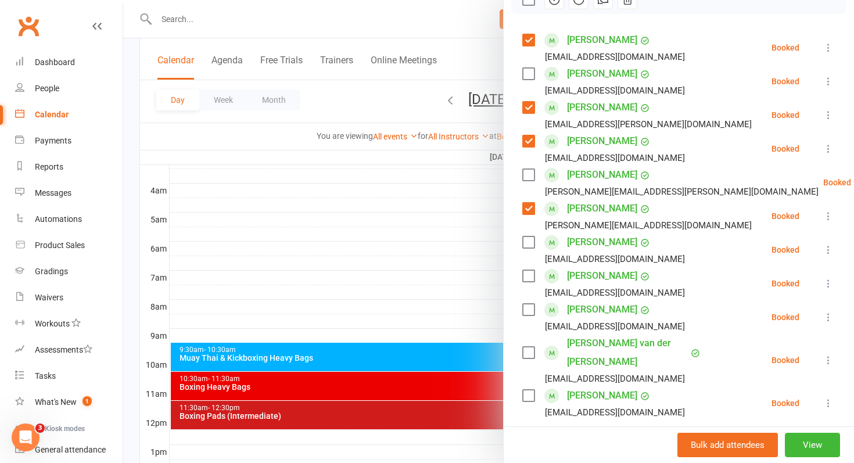
click at [526, 244] on label at bounding box center [528, 242] width 12 height 12
click at [534, 274] on label at bounding box center [528, 276] width 12 height 12
click at [531, 310] on label at bounding box center [528, 310] width 12 height 12
click at [530, 350] on div "leon van der walt vanderleonwalt10@gmail.com" at bounding box center [614, 360] width 184 height 52
click at [530, 347] on label at bounding box center [528, 353] width 12 height 12
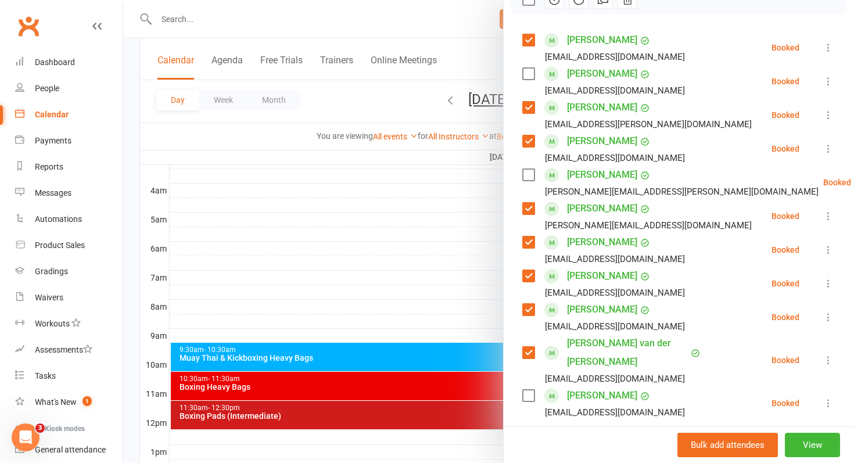
click at [528, 390] on label at bounding box center [528, 396] width 12 height 12
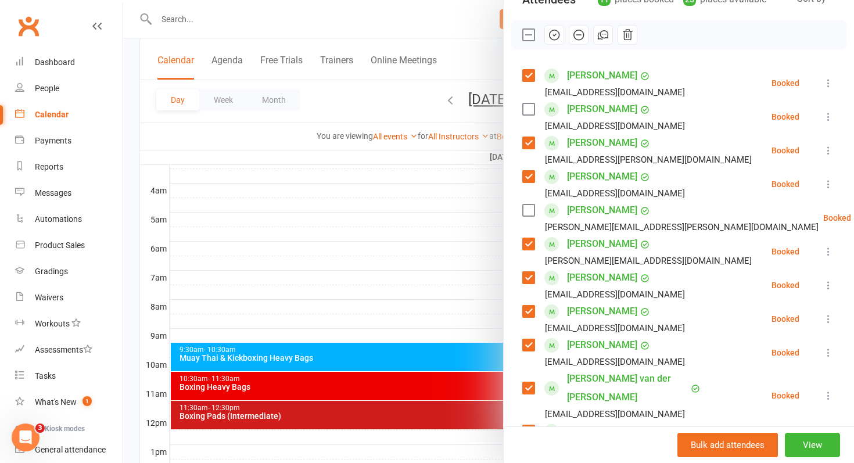
scroll to position [145, 0]
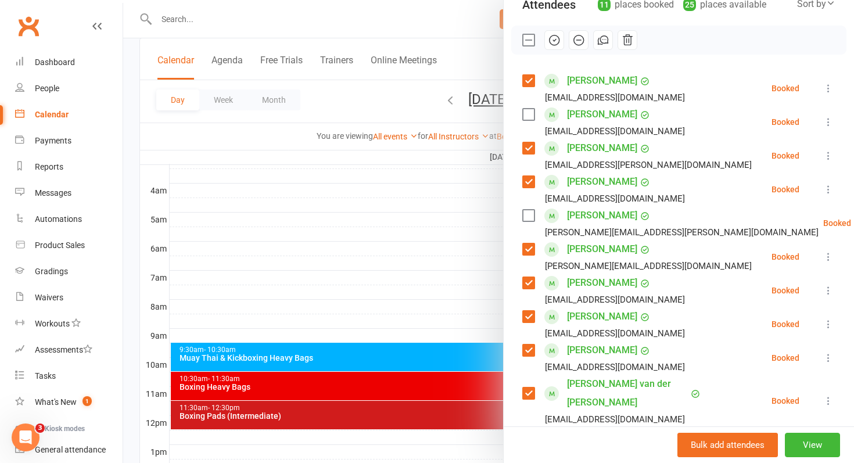
click at [560, 41] on icon "button" at bounding box center [554, 40] width 13 height 13
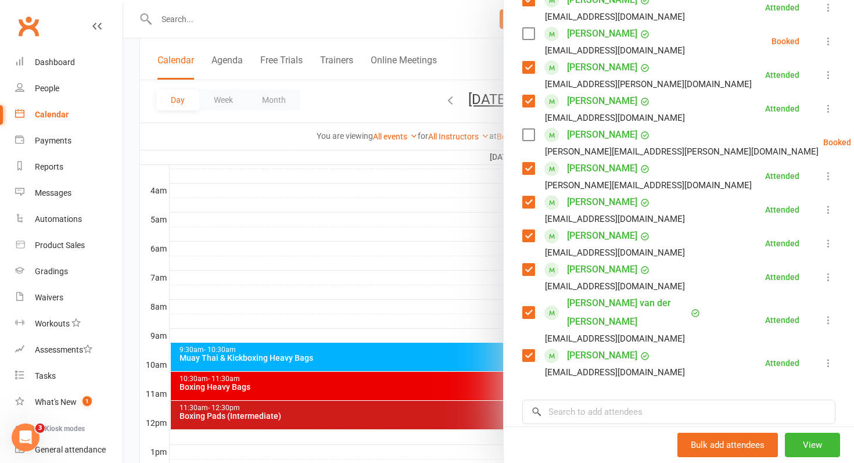
scroll to position [226, 0]
click at [531, 135] on label at bounding box center [528, 134] width 12 height 12
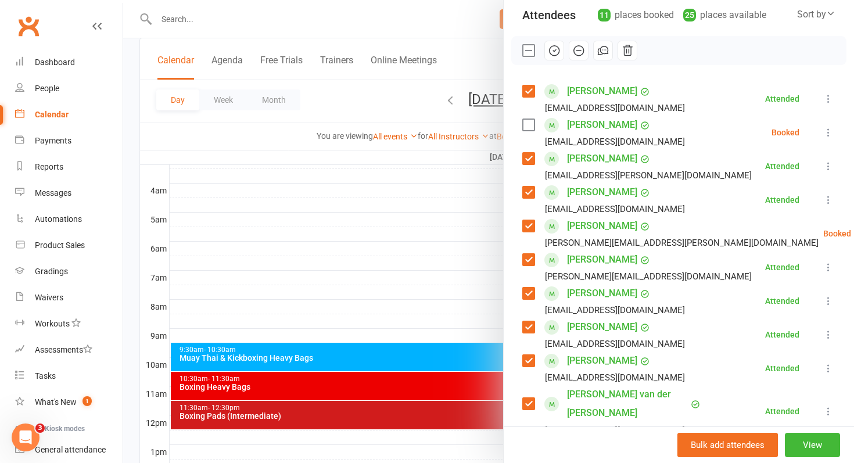
scroll to position [126, 0]
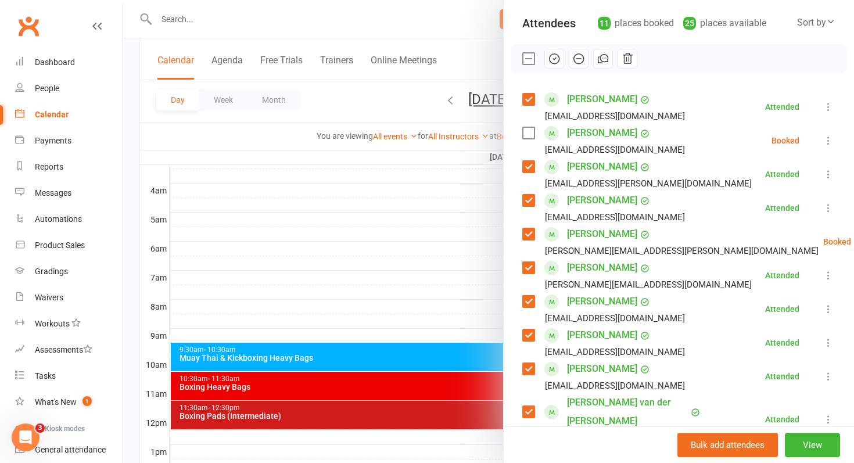
click at [559, 61] on icon "button" at bounding box center [554, 58] width 13 height 13
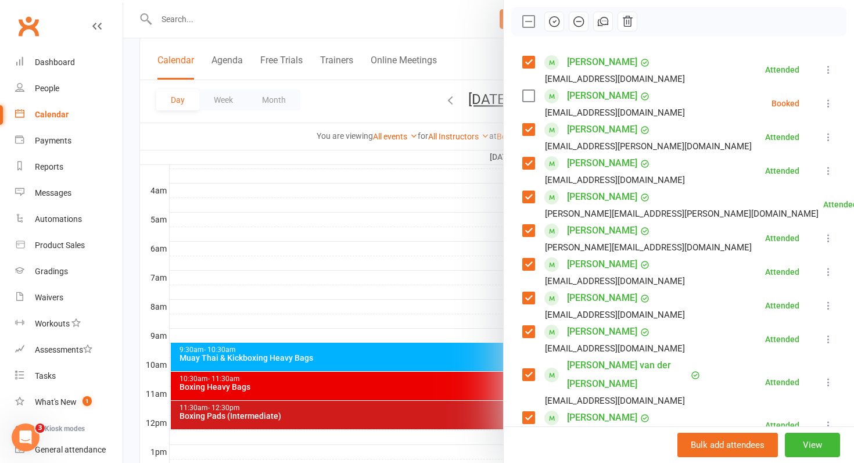
scroll to position [171, 0]
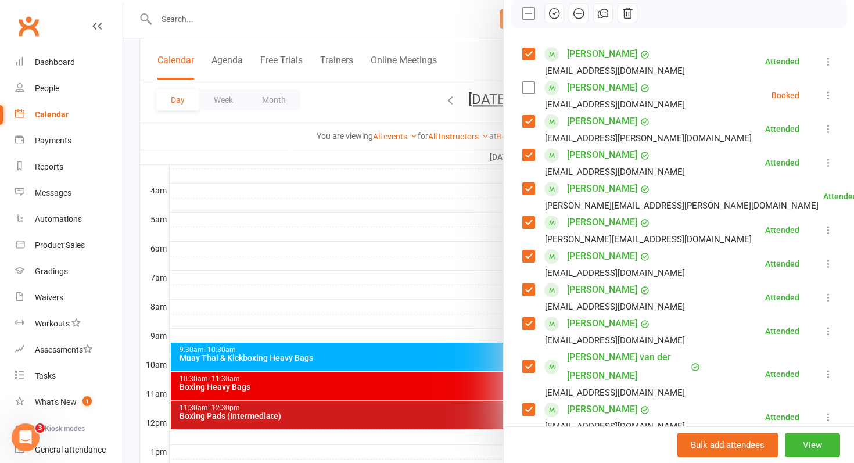
click at [404, 388] on div at bounding box center [488, 231] width 731 height 463
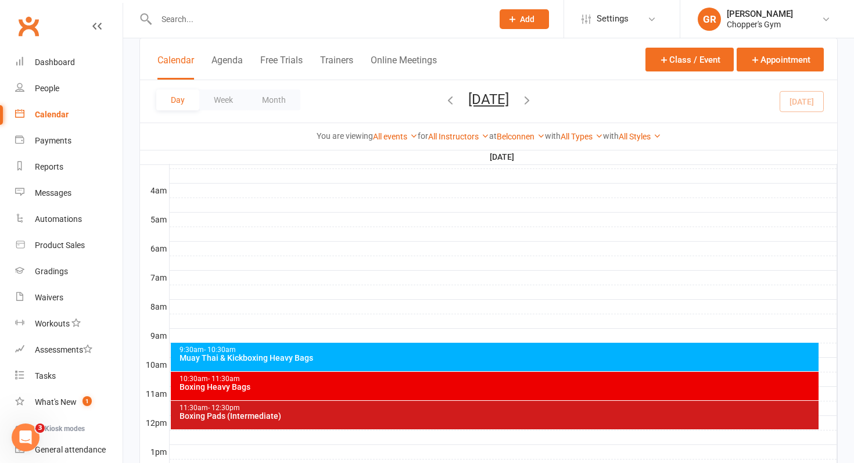
click at [404, 388] on div "Boxing Heavy Bags" at bounding box center [498, 387] width 638 height 8
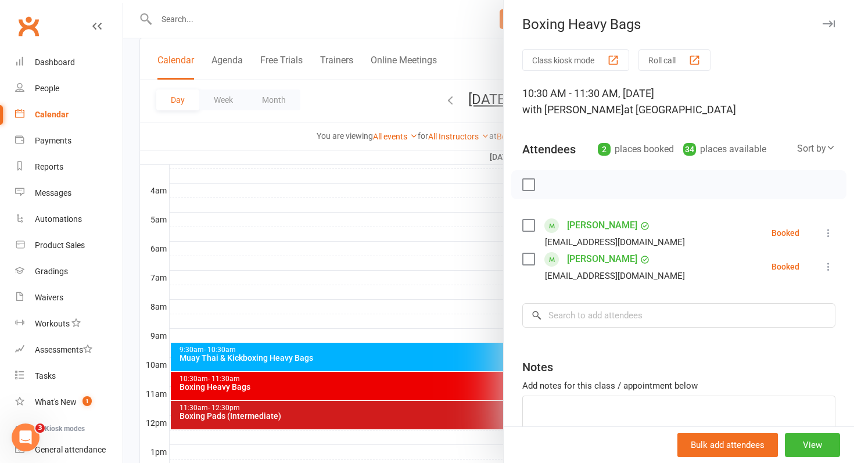
click at [437, 355] on div at bounding box center [488, 231] width 731 height 463
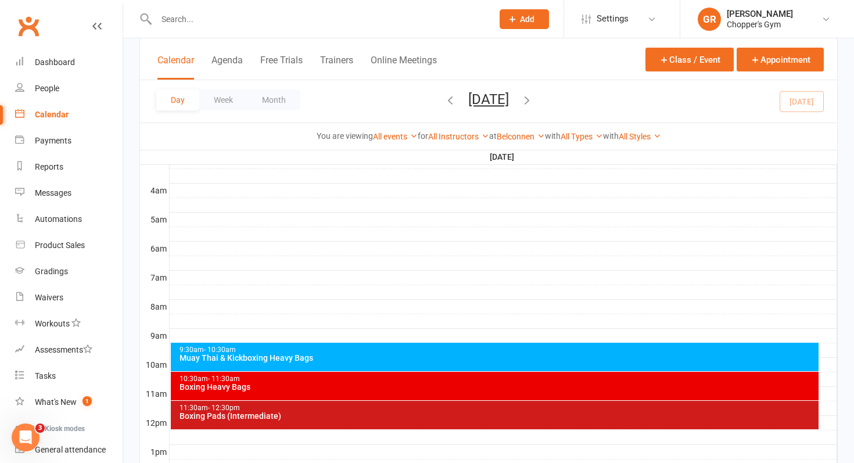
click at [437, 355] on div "Muay Thai & Kickboxing Heavy Bags" at bounding box center [498, 358] width 638 height 8
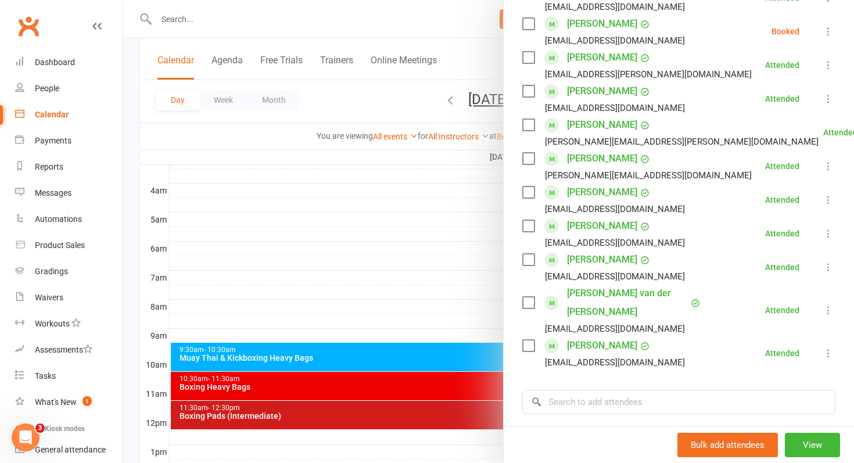
scroll to position [242, 0]
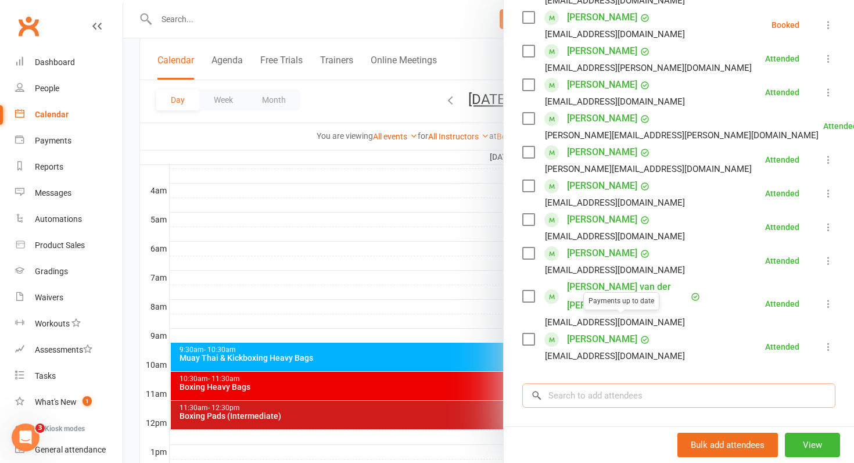
click at [586, 383] on input "search" at bounding box center [678, 395] width 313 height 24
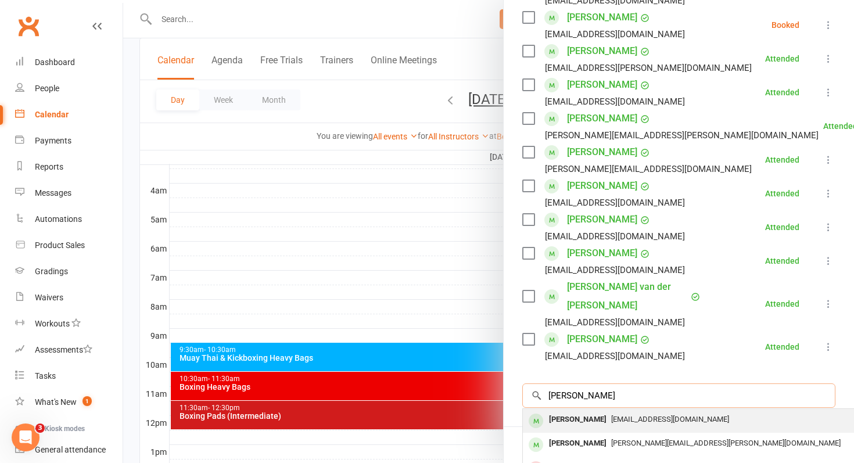
type input "elliot ran"
click at [561, 411] on div "[PERSON_NAME]" at bounding box center [577, 419] width 67 height 17
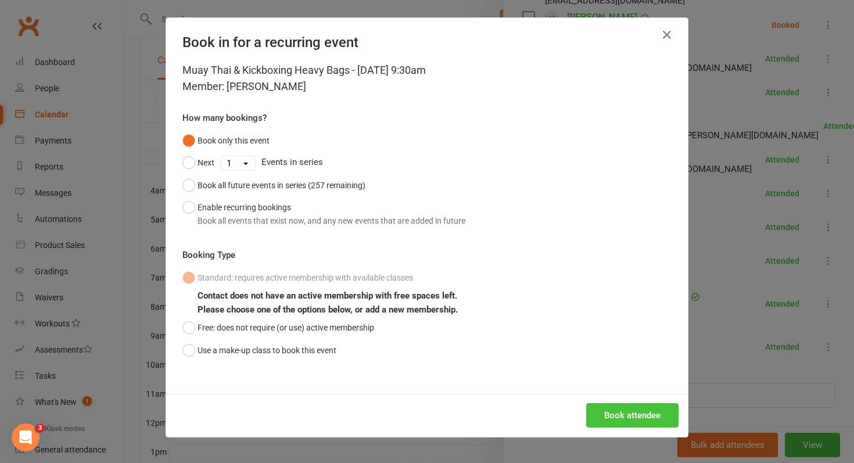
click at [628, 414] on button "Book attendee" at bounding box center [632, 415] width 92 height 24
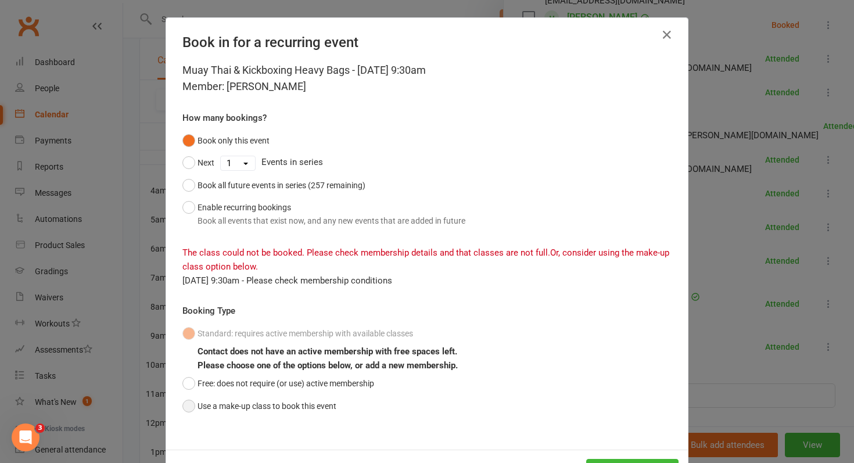
click at [188, 404] on button "Use a make-up class to book this event" at bounding box center [259, 406] width 154 height 22
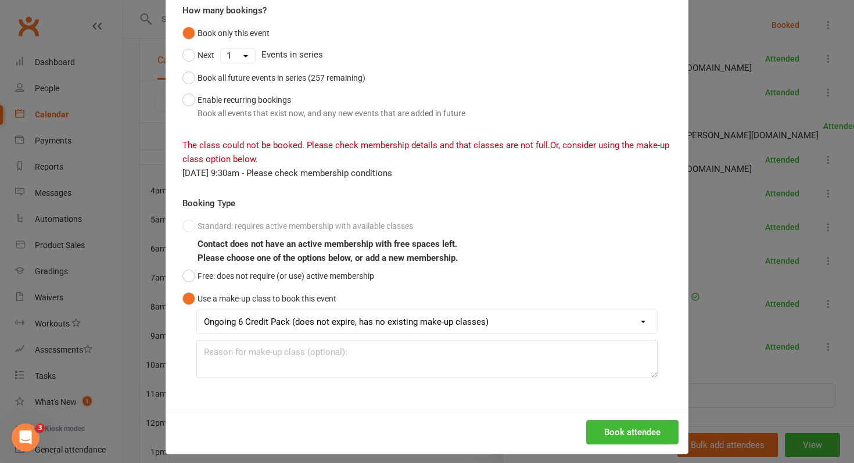
scroll to position [116, 0]
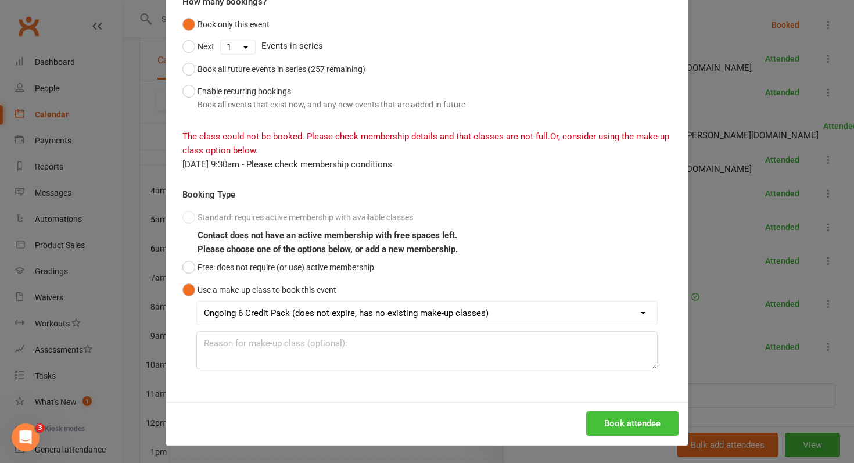
click at [620, 426] on button "Book attendee" at bounding box center [632, 423] width 92 height 24
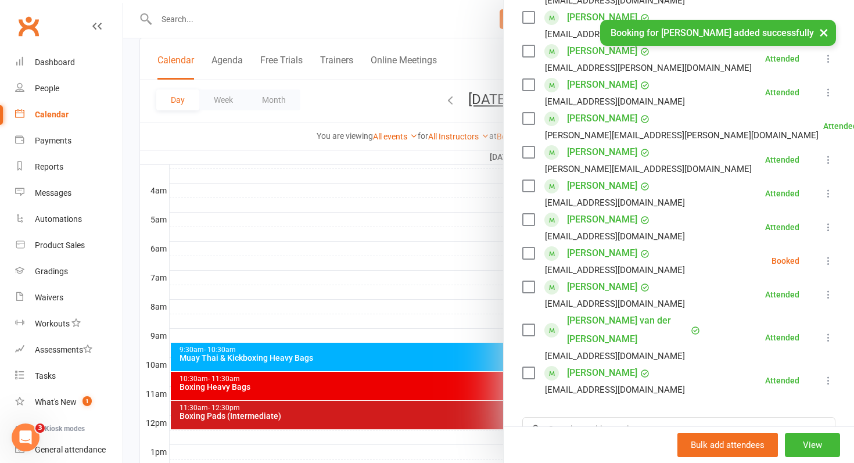
click at [527, 249] on label at bounding box center [528, 253] width 12 height 12
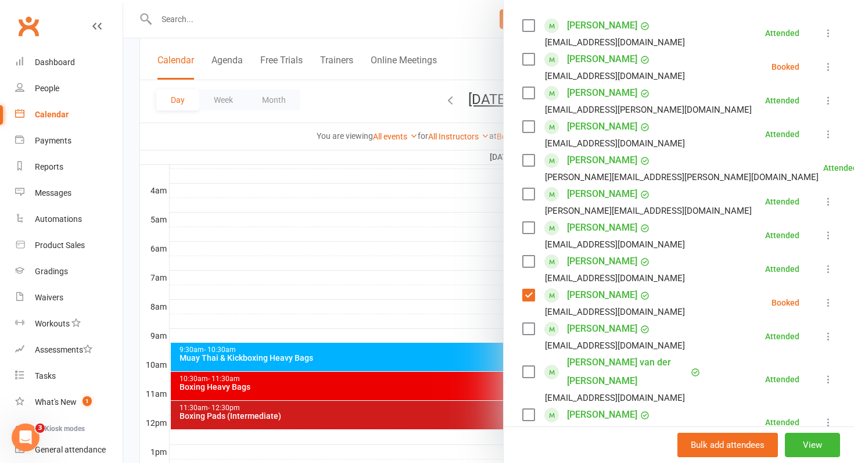
scroll to position [139, 0]
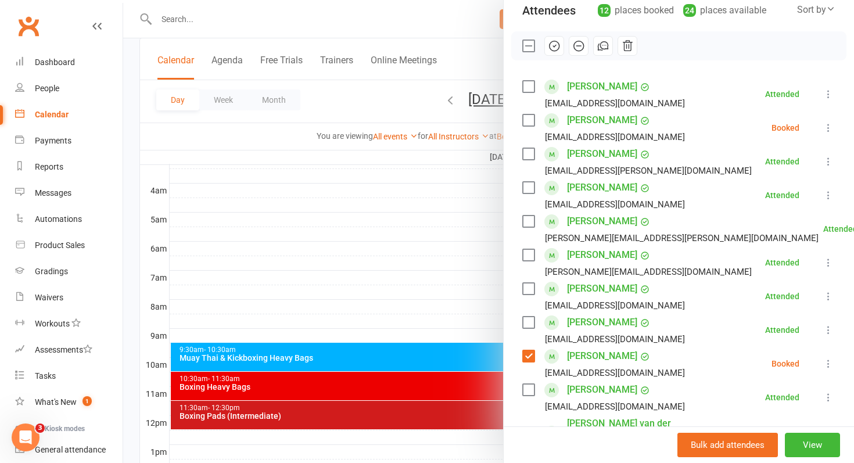
click at [551, 45] on icon "button" at bounding box center [554, 45] width 13 height 13
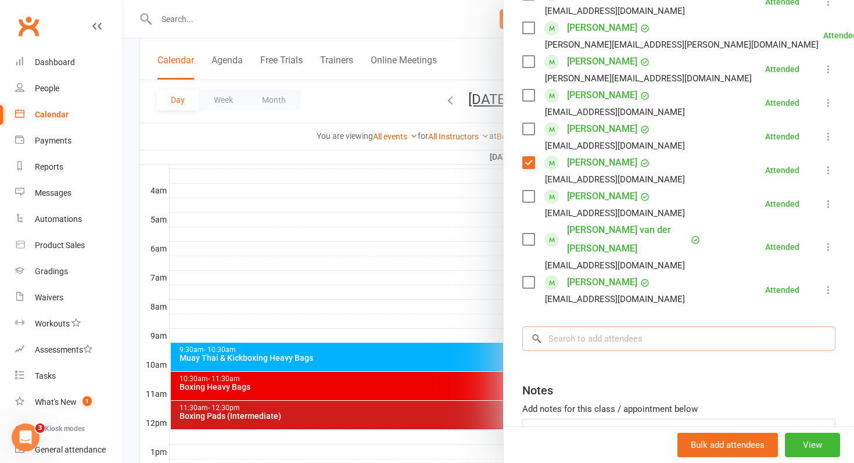
click at [576, 326] on input "search" at bounding box center [678, 338] width 313 height 24
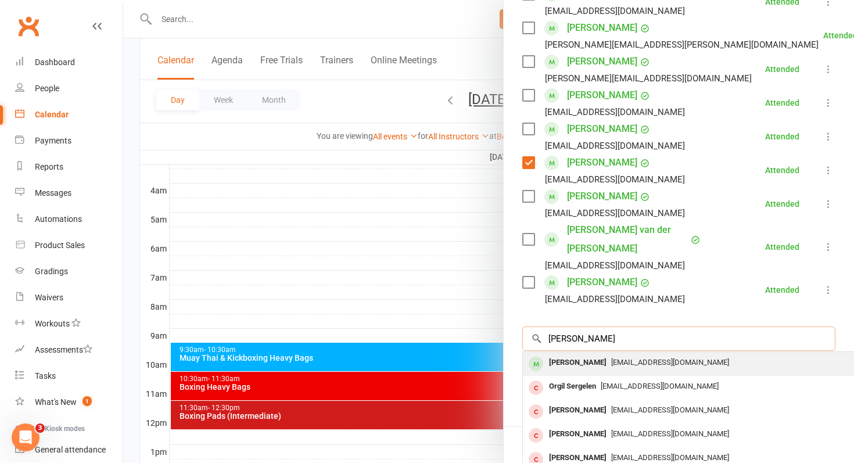
type input "sergio"
click at [571, 354] on div "Sergio Orlas" at bounding box center [577, 362] width 67 height 17
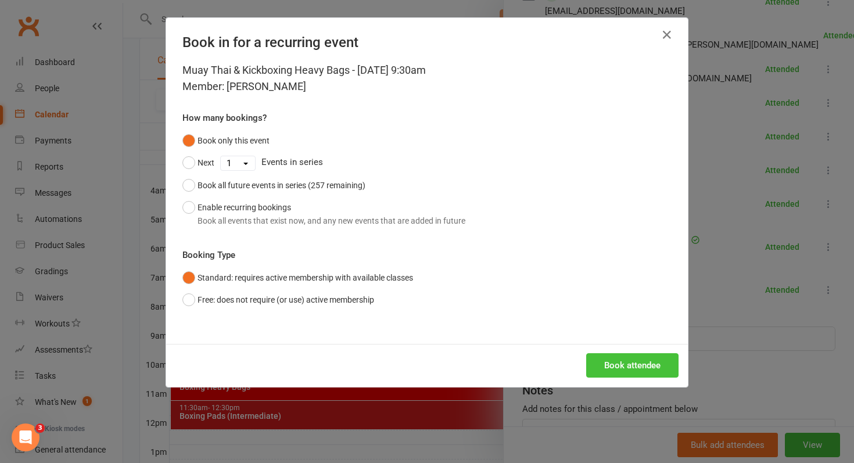
click at [623, 364] on button "Book attendee" at bounding box center [632, 365] width 92 height 24
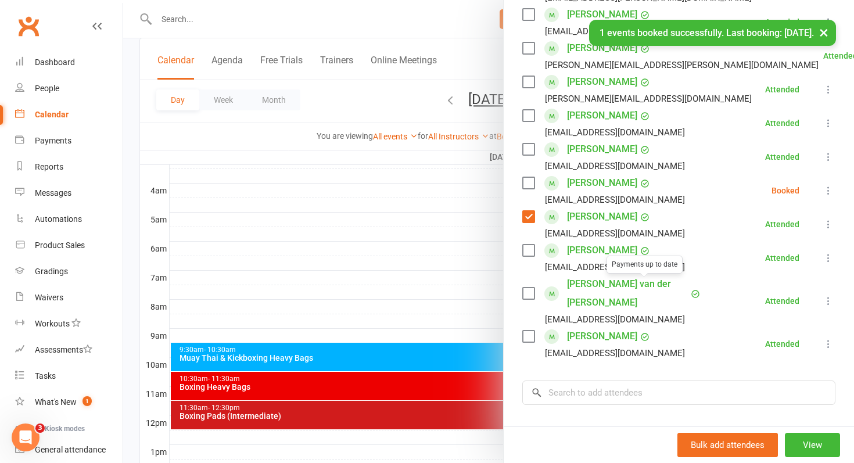
scroll to position [291, 0]
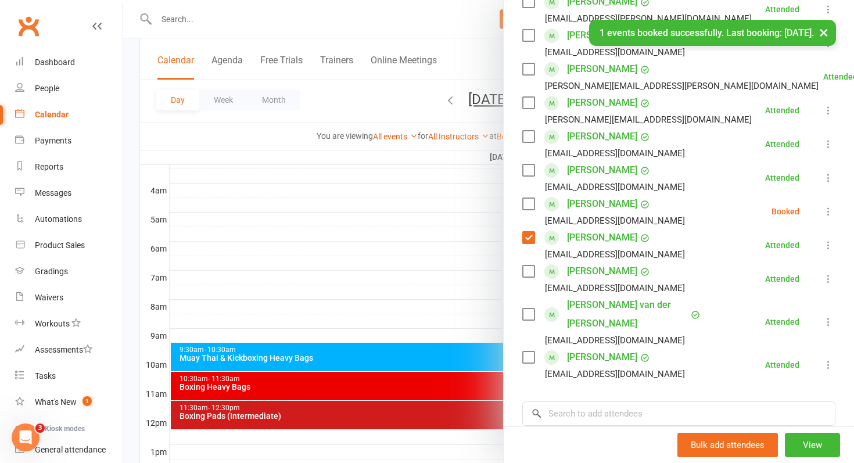
click at [531, 208] on label at bounding box center [528, 204] width 12 height 12
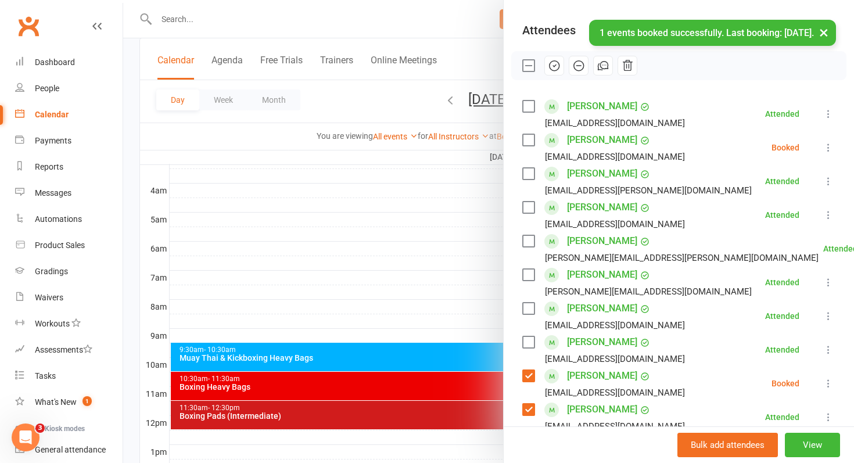
scroll to position [77, 0]
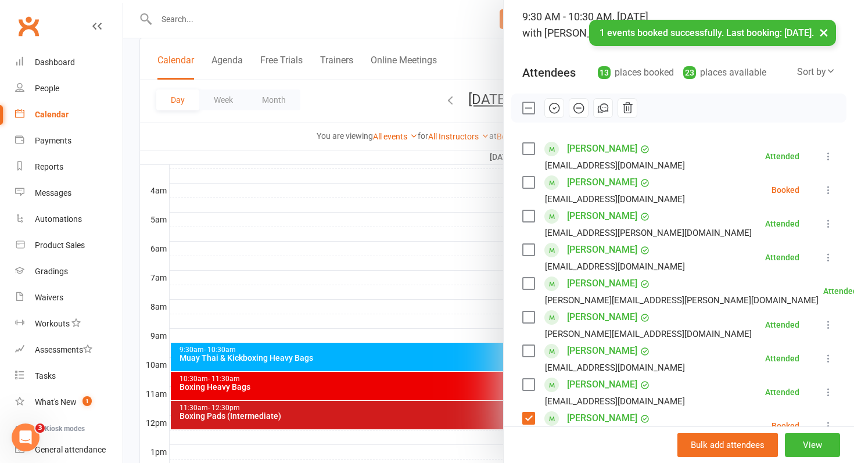
click at [555, 107] on icon "button" at bounding box center [554, 108] width 13 height 13
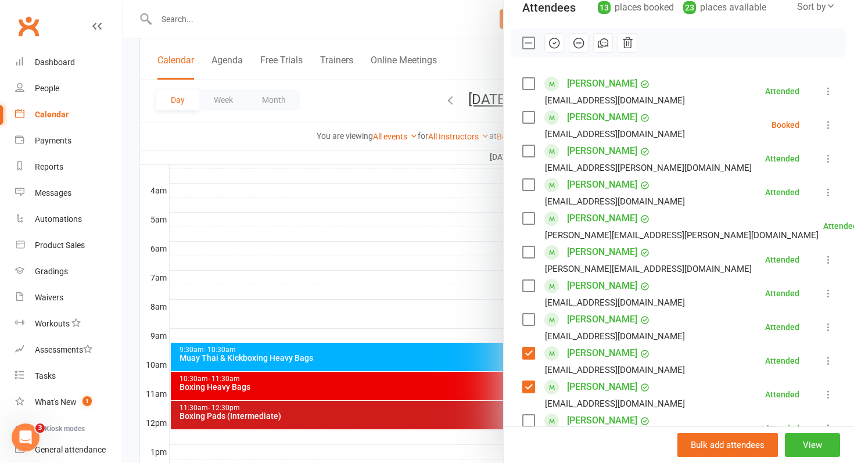
scroll to position [144, 0]
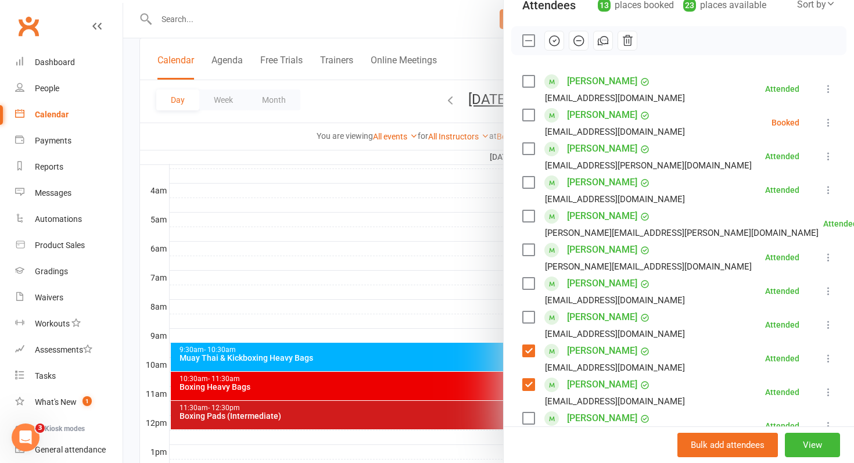
click at [591, 383] on link "Elliott Randall" at bounding box center [602, 384] width 70 height 19
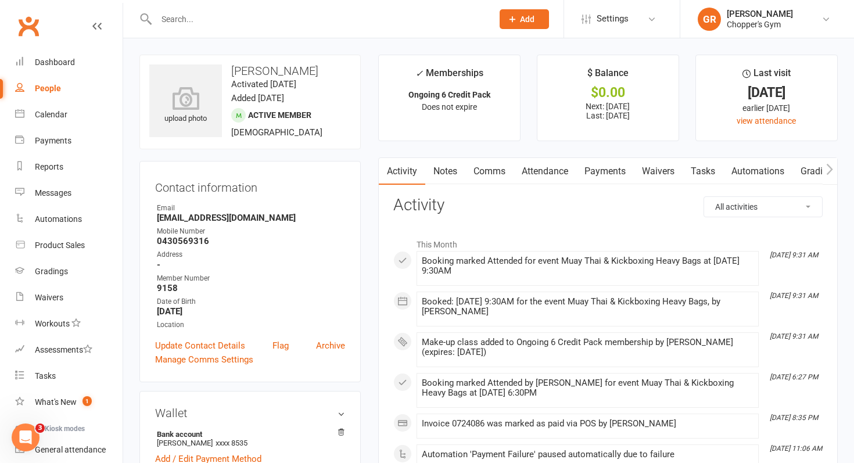
click at [443, 170] on link "Notes" at bounding box center [445, 171] width 40 height 27
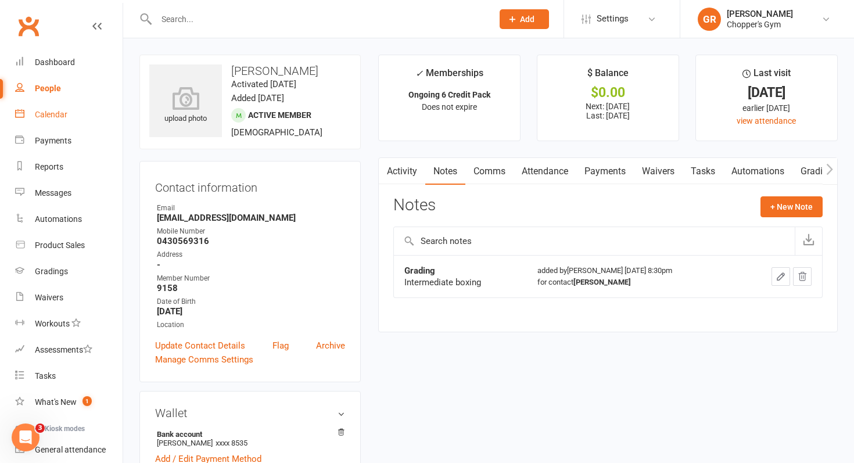
click at [35, 118] on div "Calendar" at bounding box center [51, 114] width 33 height 9
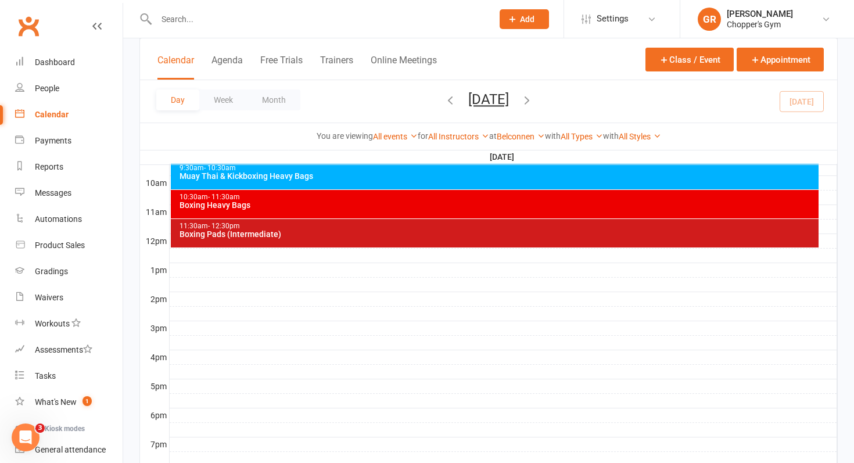
scroll to position [190, 0]
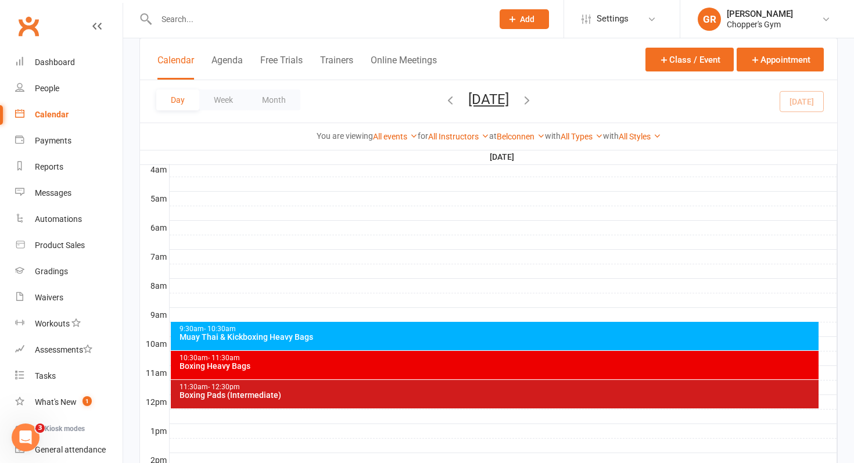
click at [363, 338] on div "Muay Thai & Kickboxing Heavy Bags" at bounding box center [498, 337] width 638 height 8
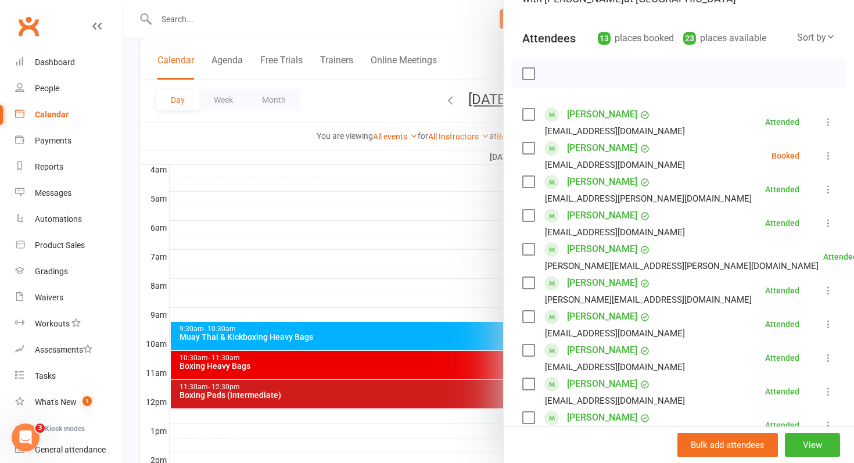
scroll to position [107, 0]
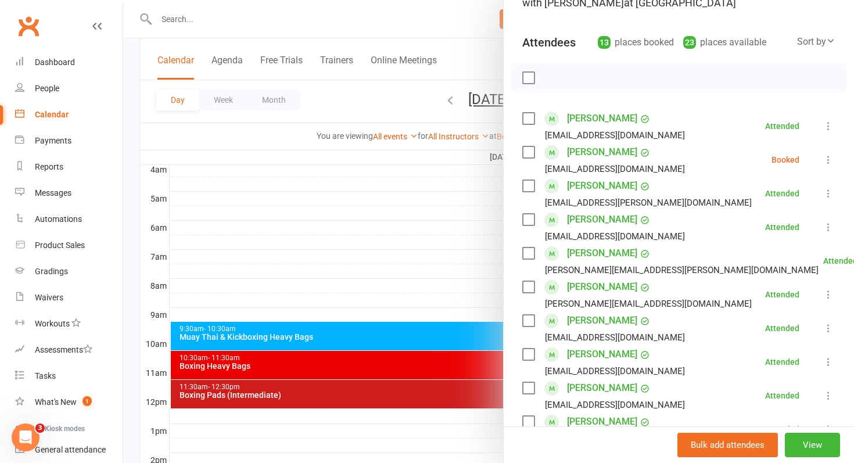
click at [530, 157] on label at bounding box center [528, 152] width 12 height 12
click at [553, 73] on icon "button" at bounding box center [554, 77] width 13 height 13
click at [312, 172] on div at bounding box center [488, 231] width 731 height 463
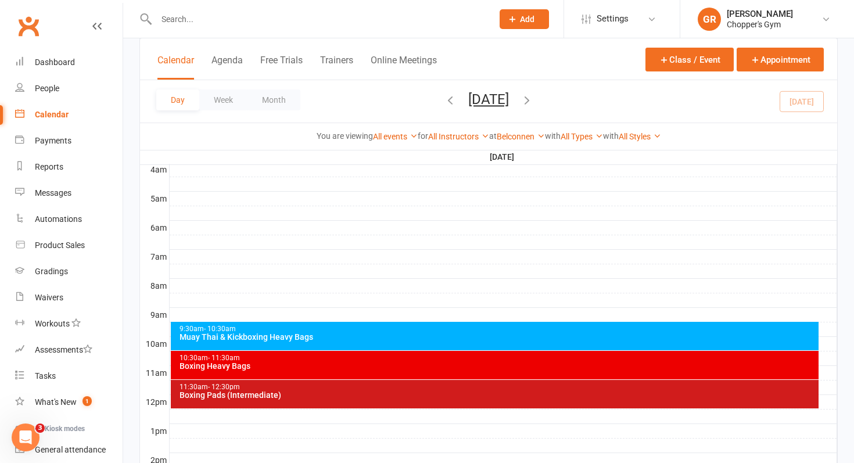
click at [310, 365] on div "Boxing Heavy Bags" at bounding box center [498, 366] width 638 height 8
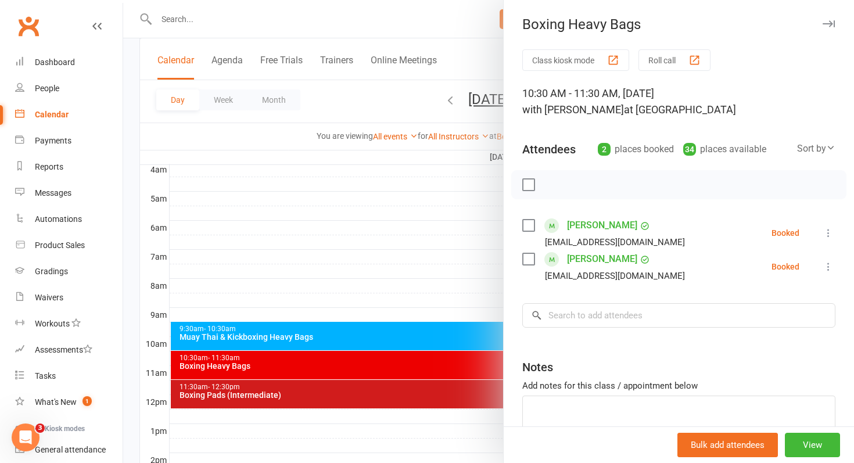
click at [407, 395] on div at bounding box center [488, 231] width 731 height 463
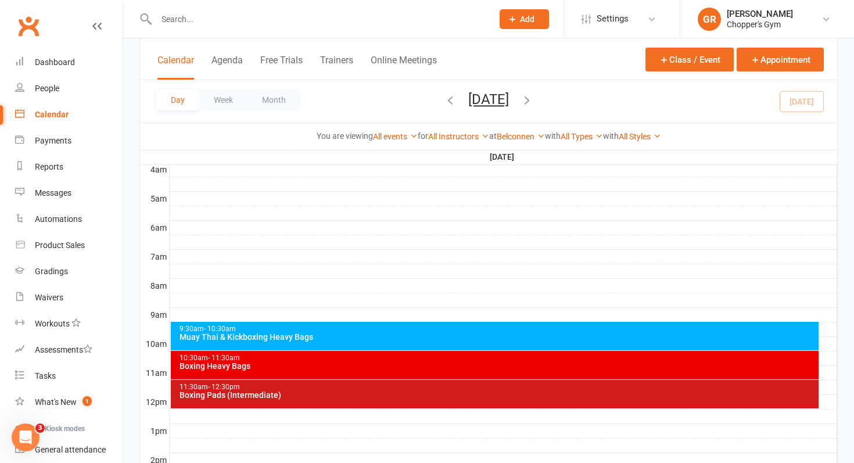
click at [400, 394] on div "Boxing Pads (Intermediate)" at bounding box center [498, 395] width 638 height 8
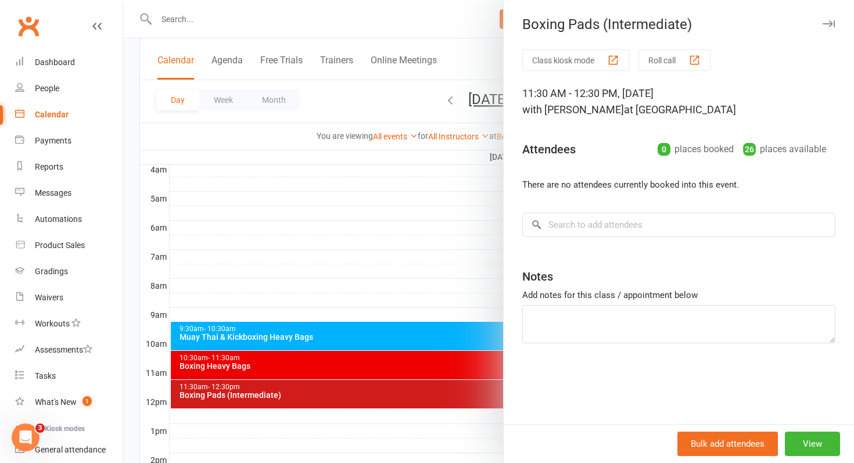
click at [399, 368] on div at bounding box center [488, 231] width 731 height 463
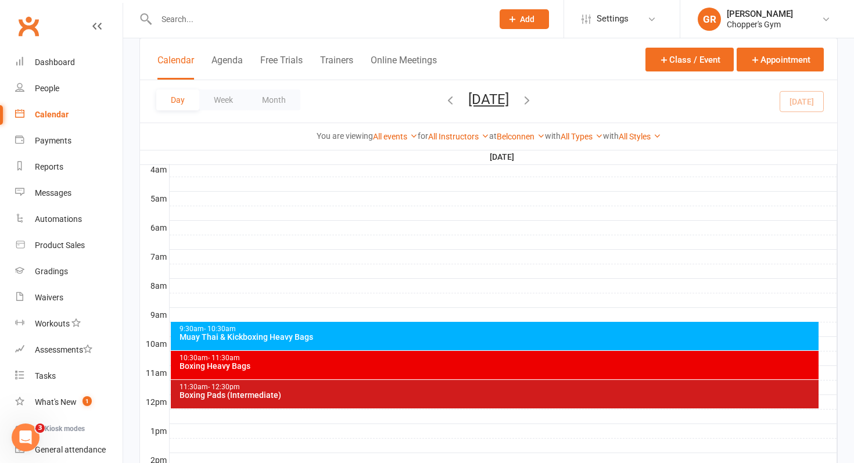
click at [399, 368] on div "Boxing Heavy Bags" at bounding box center [498, 366] width 638 height 8
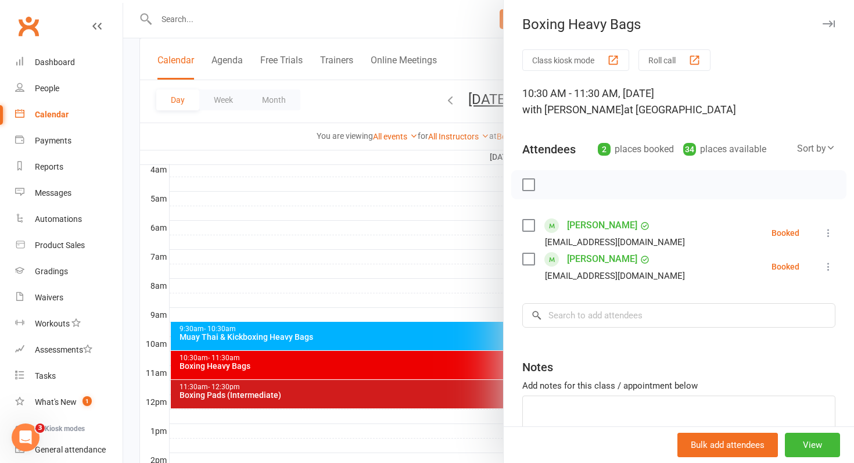
click at [395, 254] on div at bounding box center [488, 231] width 731 height 463
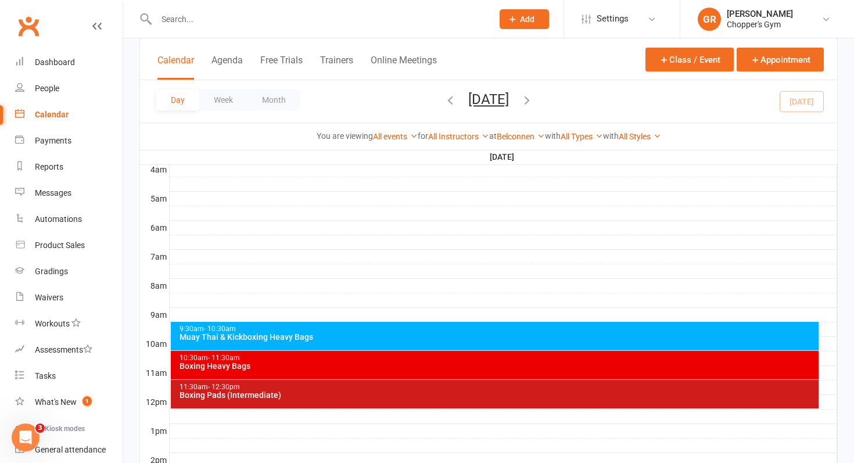
click at [207, 19] on input "text" at bounding box center [319, 19] width 332 height 16
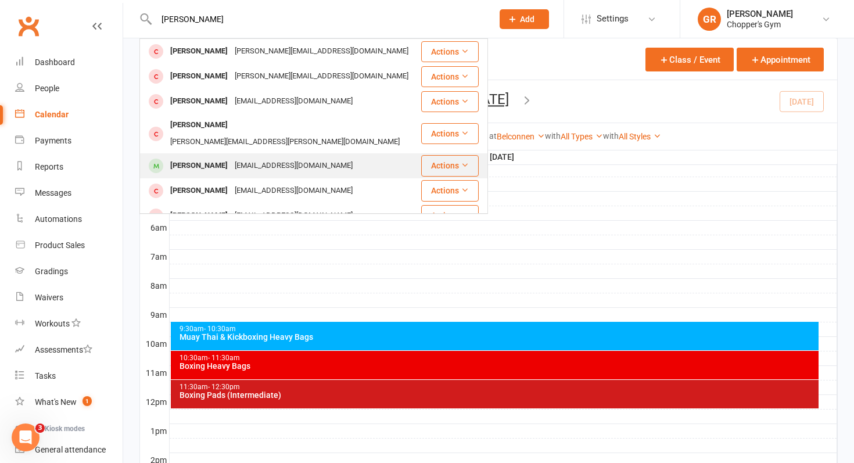
type input "[PERSON_NAME]"
click at [231, 157] on div "[PERSON_NAME]" at bounding box center [199, 165] width 64 height 17
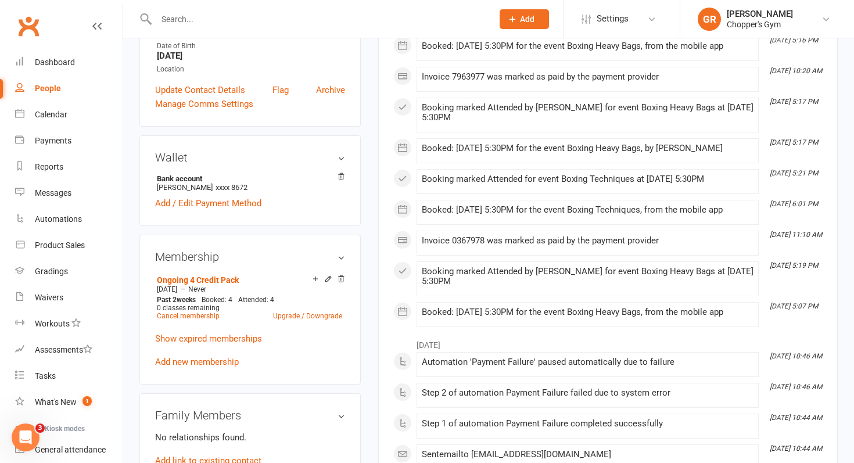
scroll to position [249, 0]
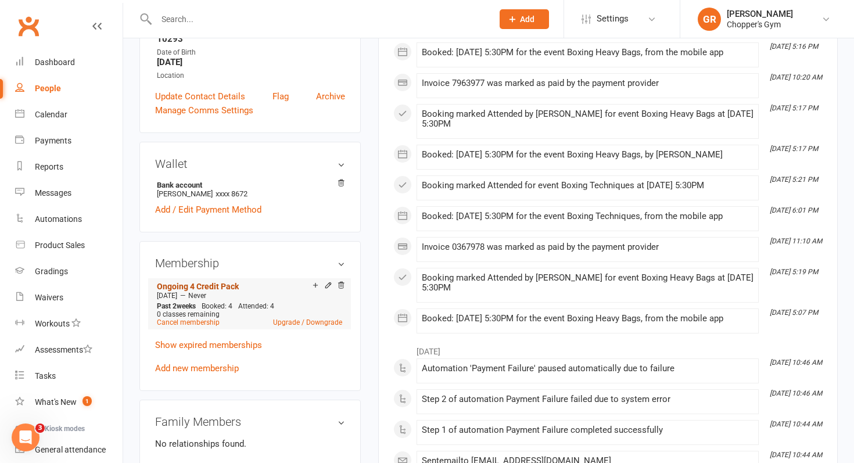
click at [206, 282] on link "Ongoing 4 Credit Pack" at bounding box center [198, 286] width 82 height 9
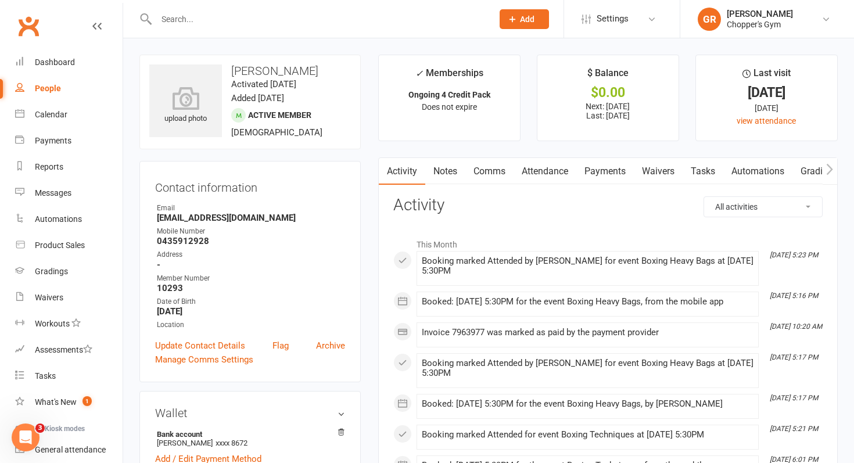
click at [544, 166] on link "Attendance" at bounding box center [544, 171] width 63 height 27
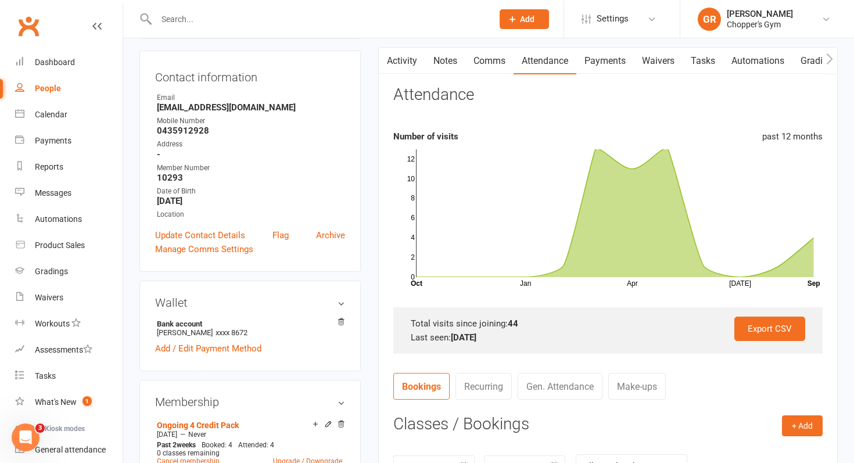
scroll to position [91, 0]
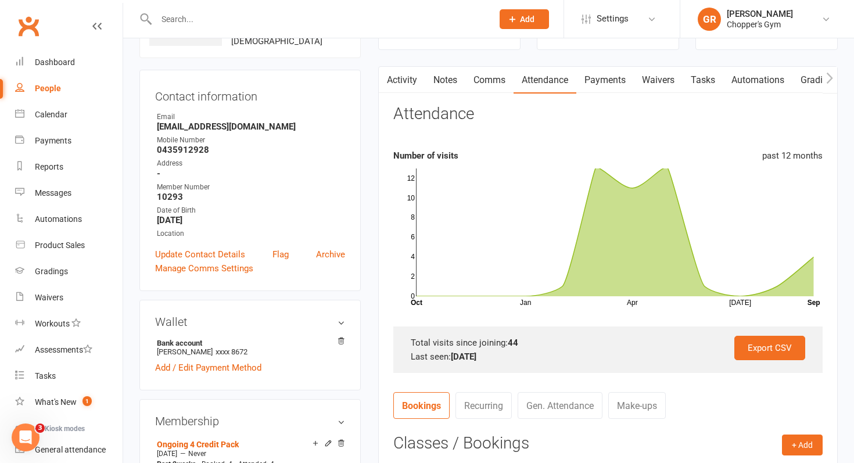
click at [610, 85] on link "Payments" at bounding box center [604, 80] width 57 height 27
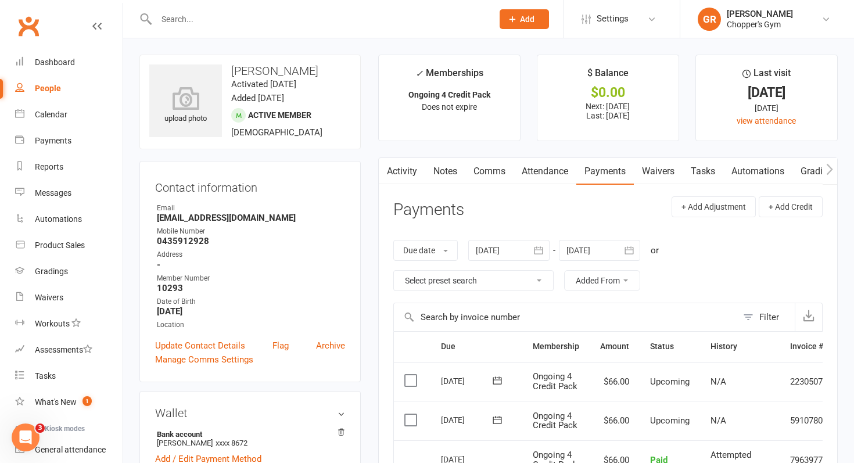
click at [541, 181] on link "Attendance" at bounding box center [544, 171] width 63 height 27
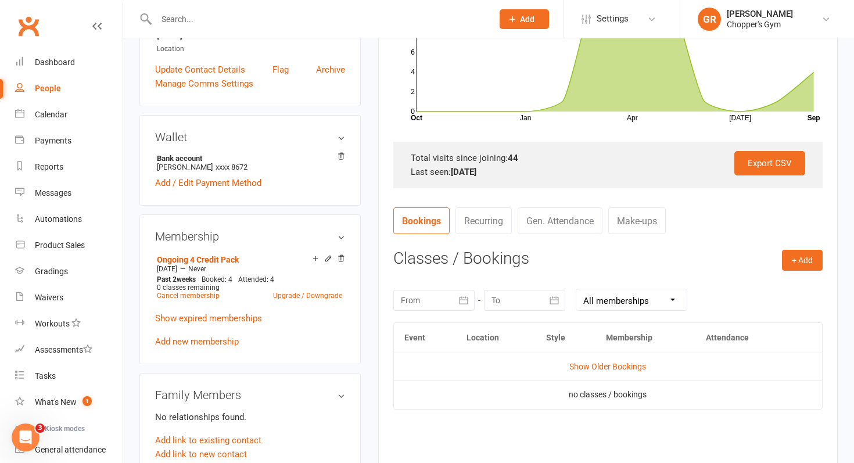
scroll to position [314, 0]
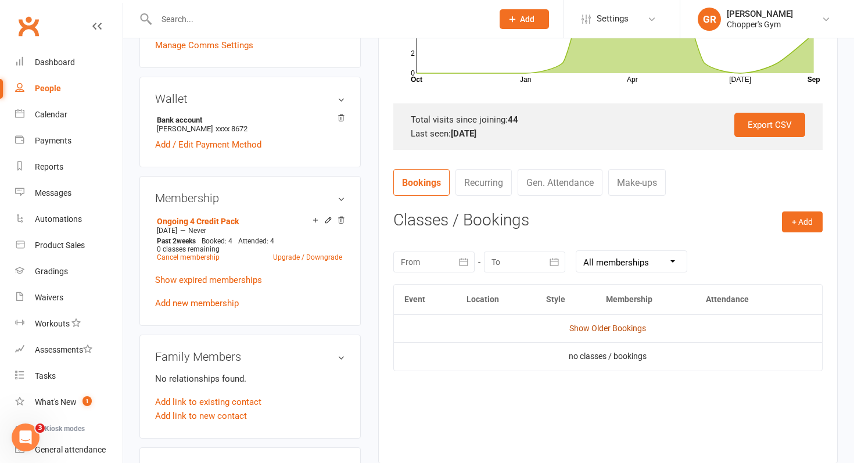
click at [599, 329] on link "Show Older Bookings" at bounding box center [607, 327] width 77 height 9
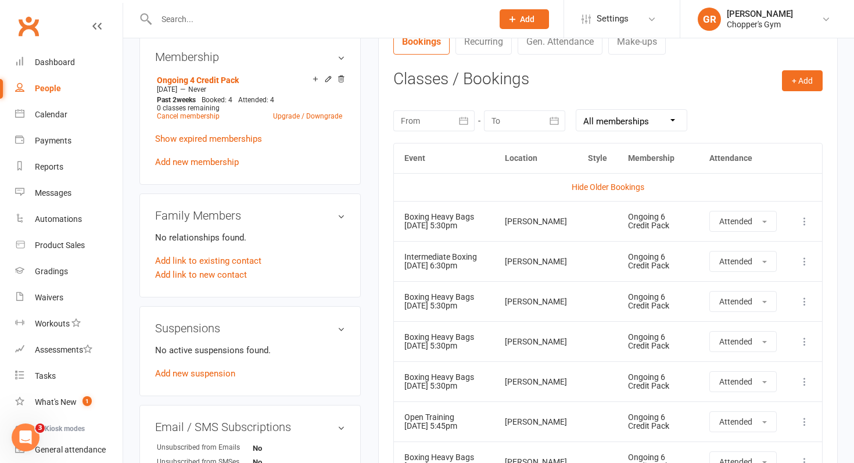
scroll to position [0, 0]
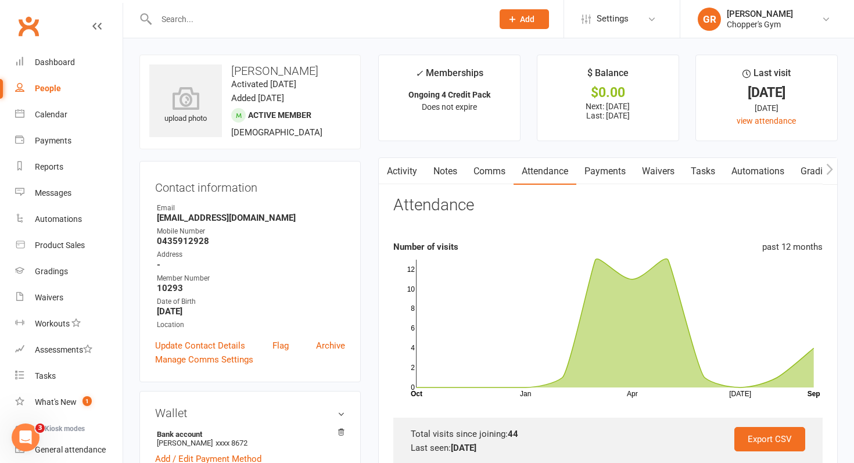
click at [603, 170] on link "Payments" at bounding box center [604, 171] width 57 height 27
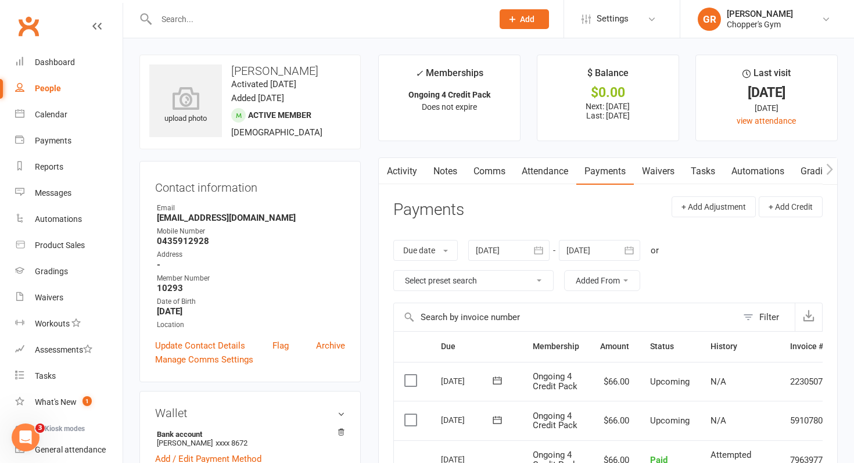
click at [535, 175] on link "Attendance" at bounding box center [544, 171] width 63 height 27
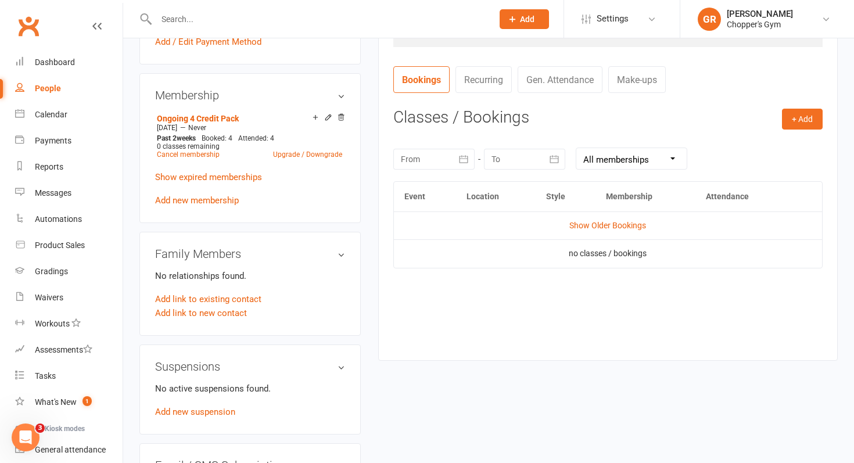
scroll to position [471, 0]
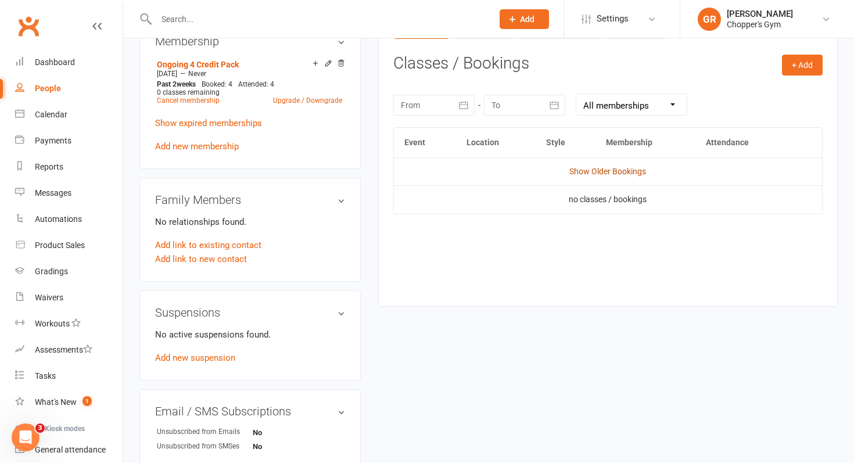
click at [588, 169] on link "Show Older Bookings" at bounding box center [607, 171] width 77 height 9
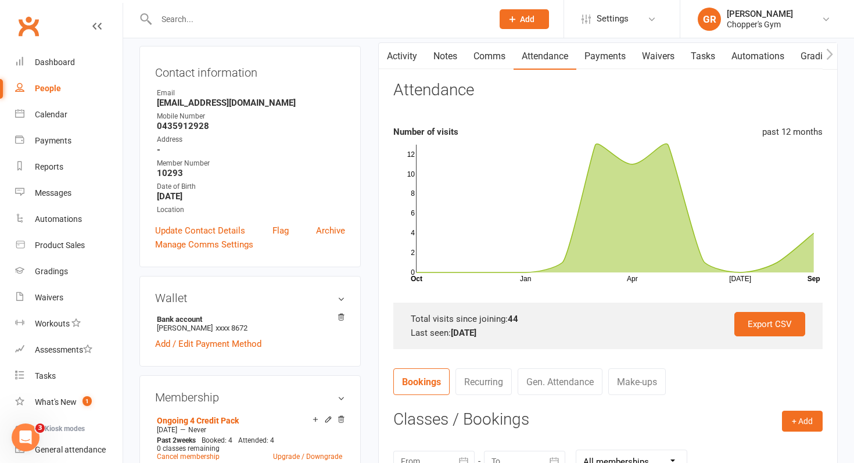
scroll to position [19, 0]
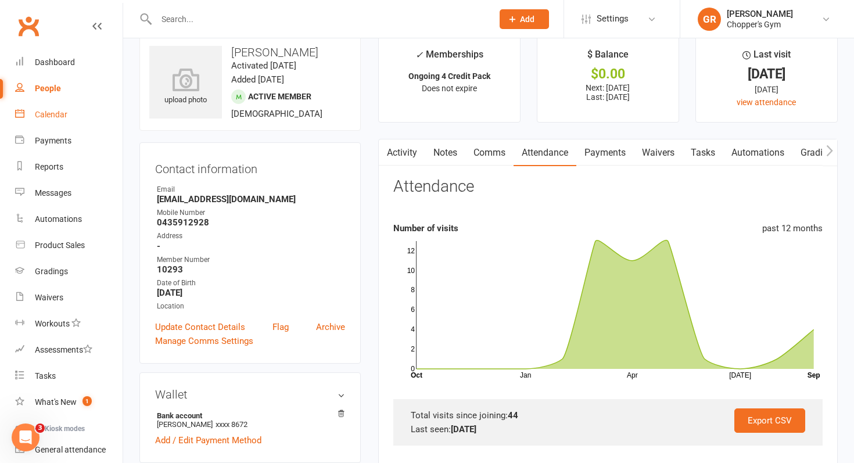
click at [55, 112] on div "Calendar" at bounding box center [51, 114] width 33 height 9
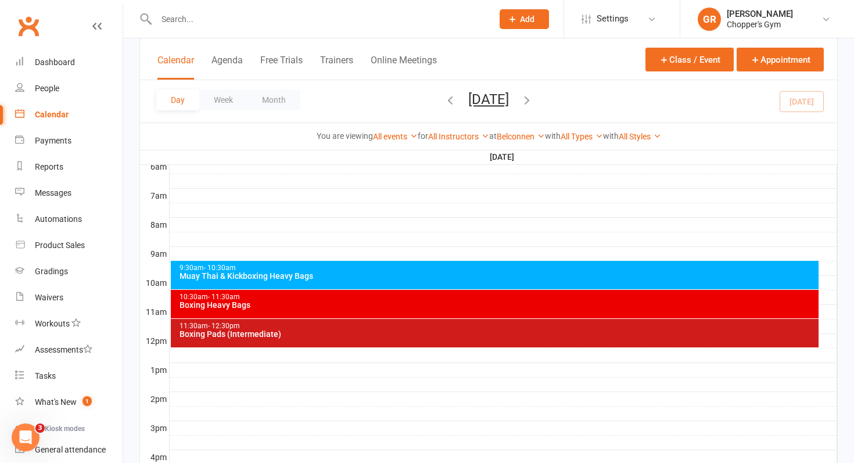
scroll to position [372, 0]
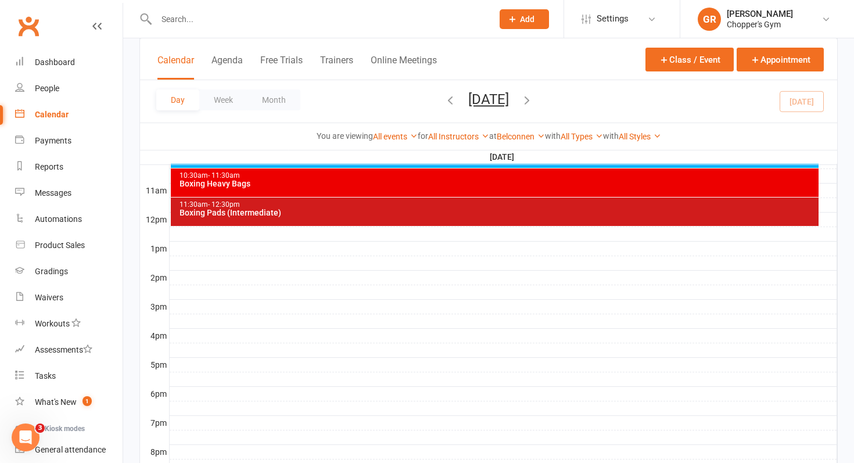
click at [373, 214] on div "Boxing Pads (Intermediate)" at bounding box center [498, 212] width 638 height 8
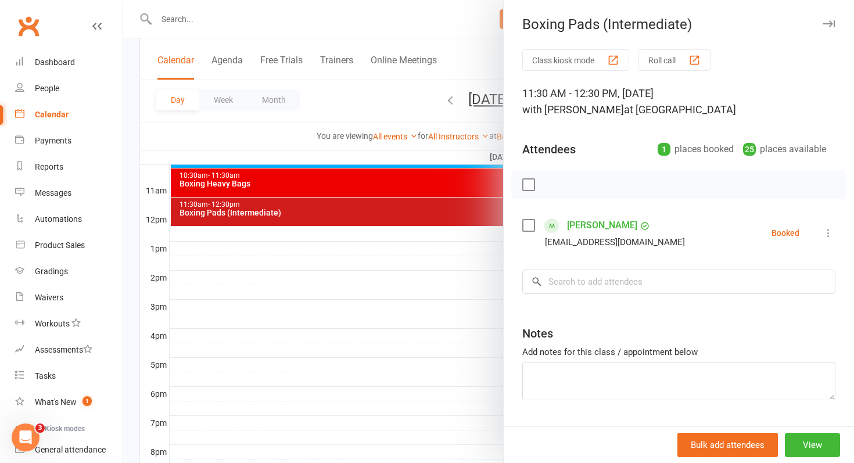
click at [305, 273] on div at bounding box center [488, 231] width 731 height 463
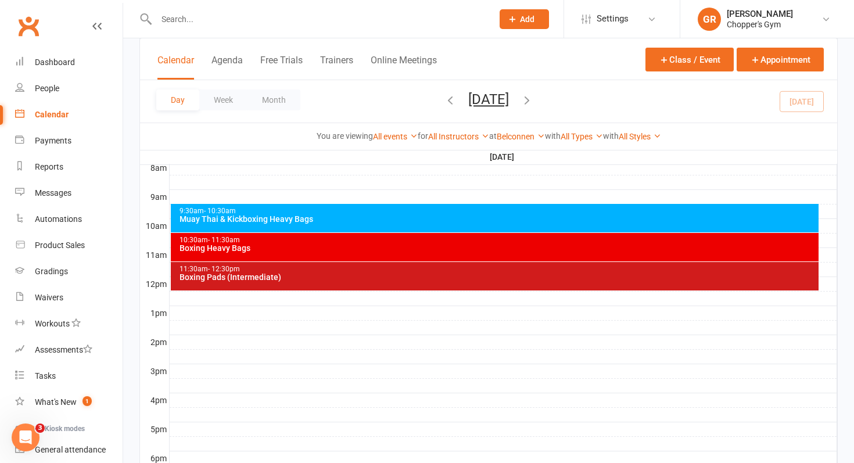
scroll to position [282, 0]
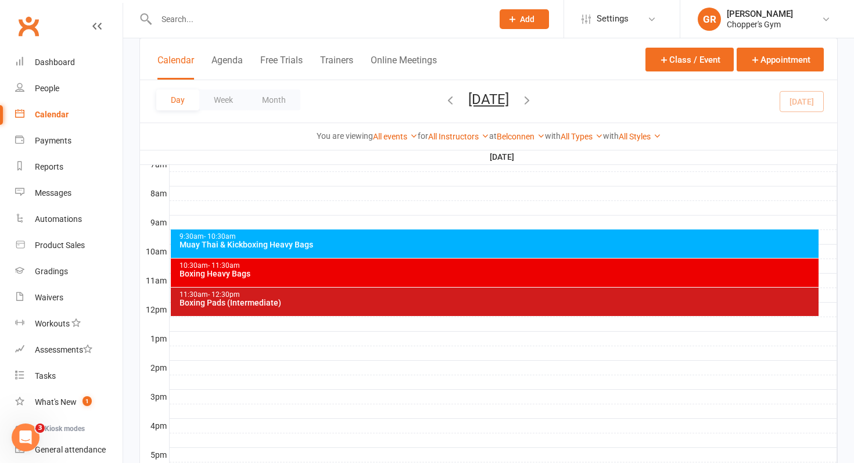
click at [533, 99] on icon "button" at bounding box center [526, 99] width 13 height 13
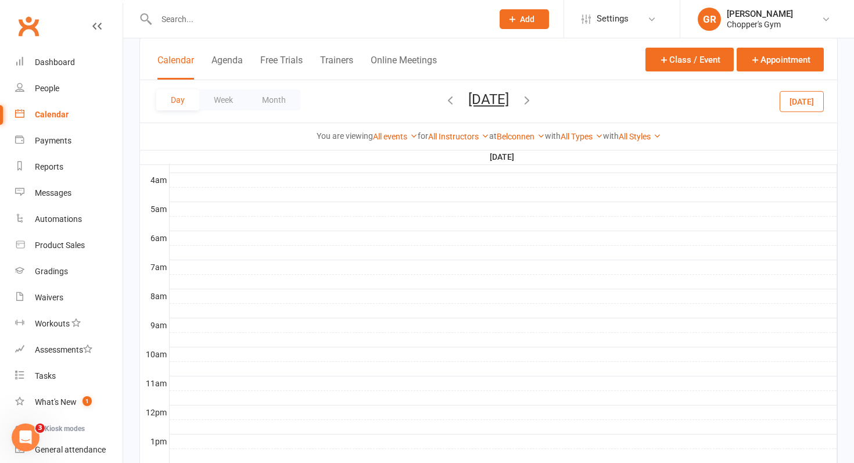
scroll to position [145, 0]
click at [522, 134] on link "Belconnen" at bounding box center [521, 136] width 48 height 9
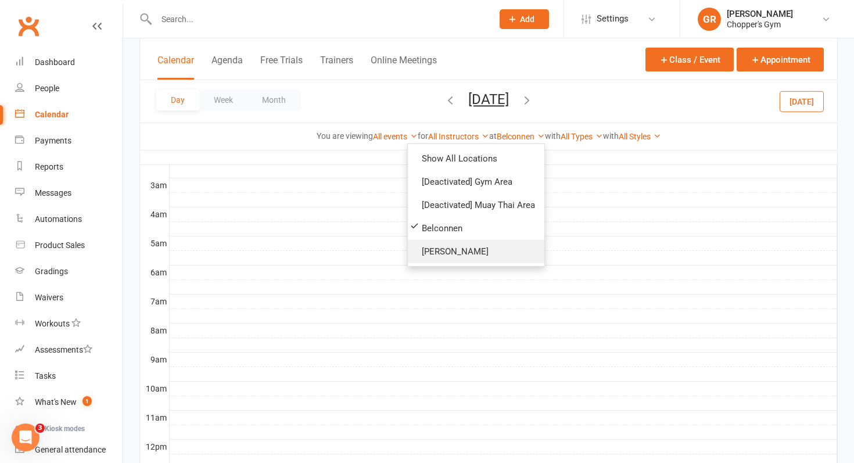
click at [441, 247] on link "[PERSON_NAME]" at bounding box center [476, 251] width 136 height 23
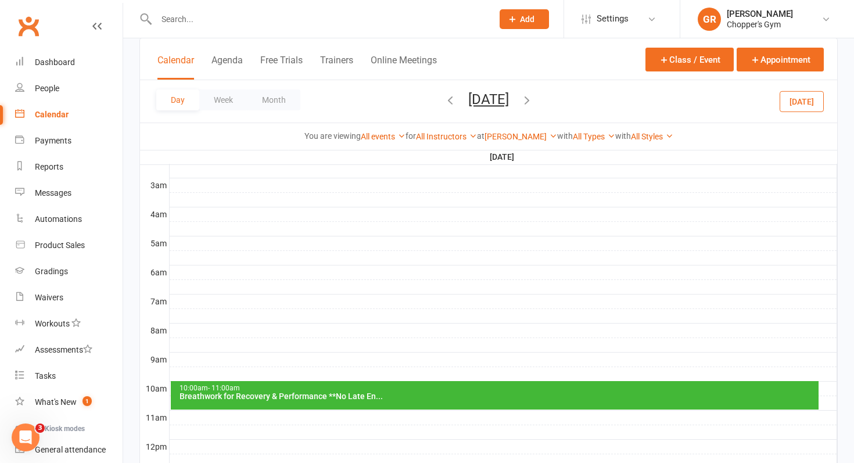
click at [352, 387] on div "10:00am - 11:00am" at bounding box center [498, 388] width 638 height 8
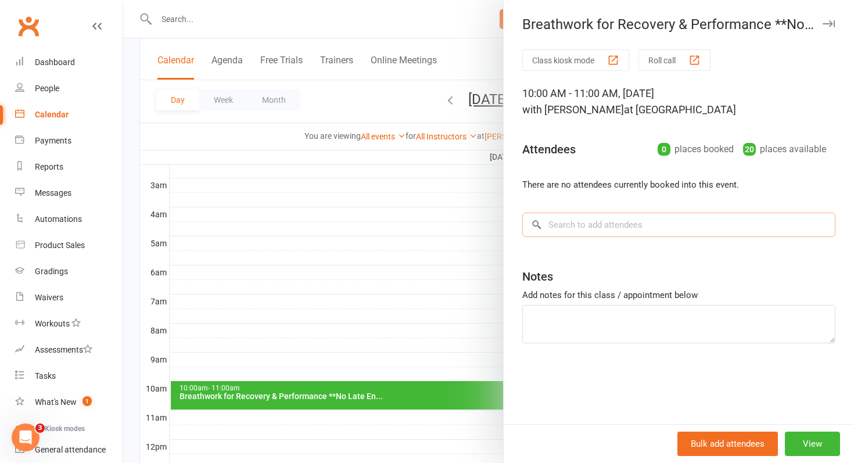
click at [588, 226] on input "search" at bounding box center [678, 225] width 313 height 24
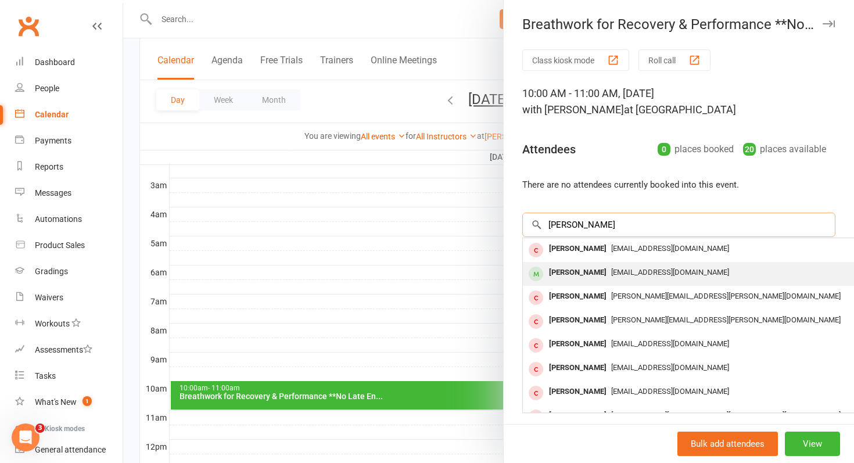
type input "jess ba"
click at [576, 271] on div "Jessica Baird" at bounding box center [577, 272] width 67 height 17
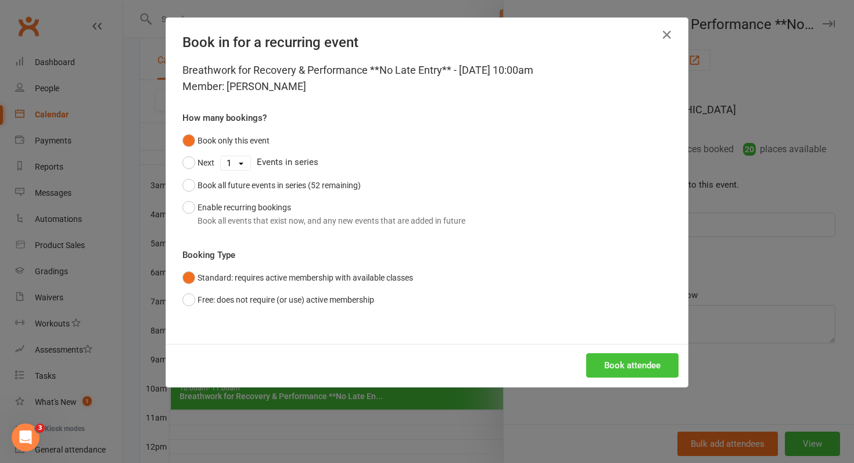
click at [624, 359] on button "Book attendee" at bounding box center [632, 365] width 92 height 24
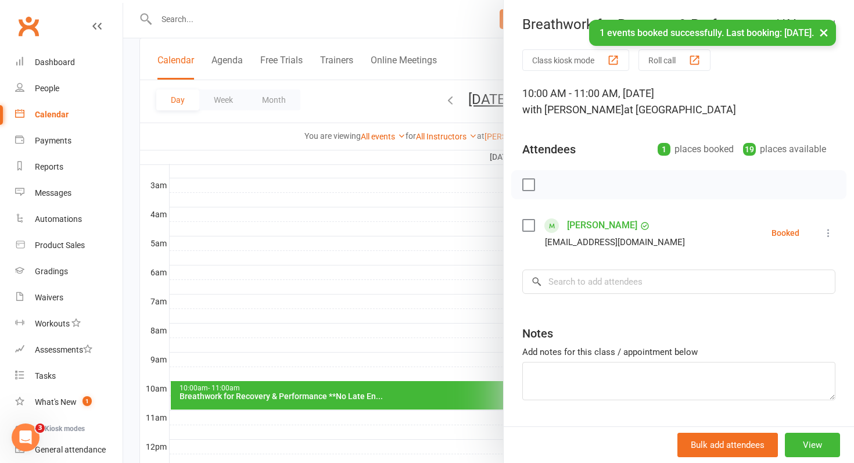
click at [256, 246] on div at bounding box center [488, 231] width 731 height 463
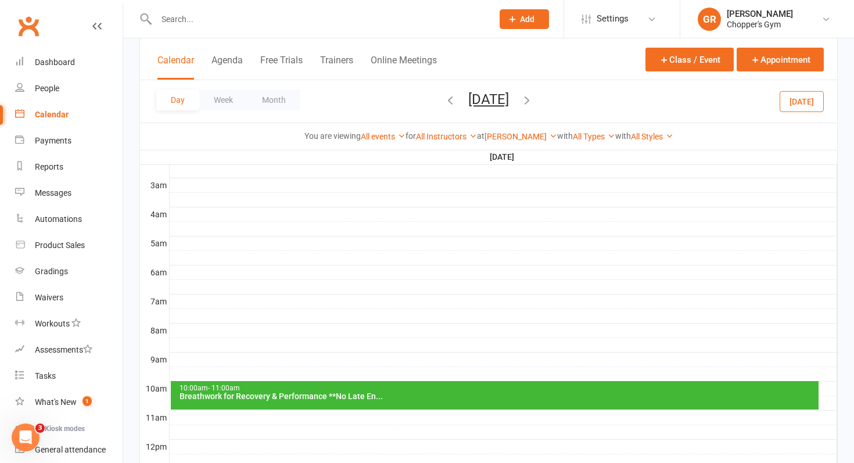
click at [801, 106] on button "[DATE]" at bounding box center [801, 101] width 44 height 21
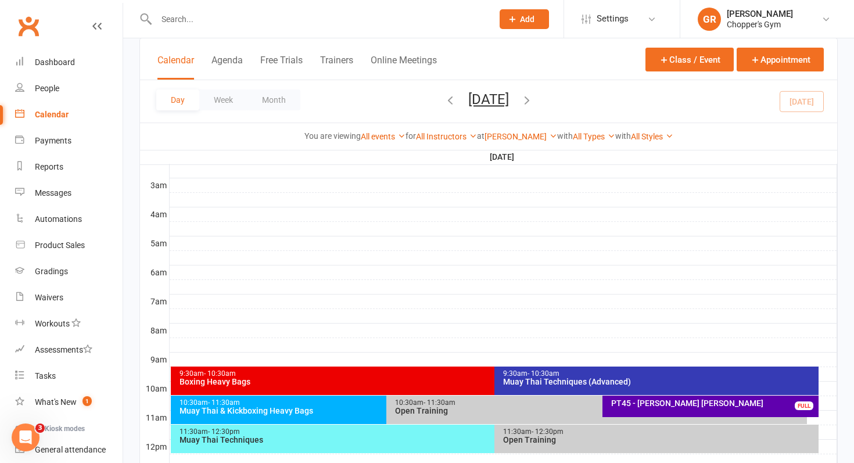
scroll to position [154, 0]
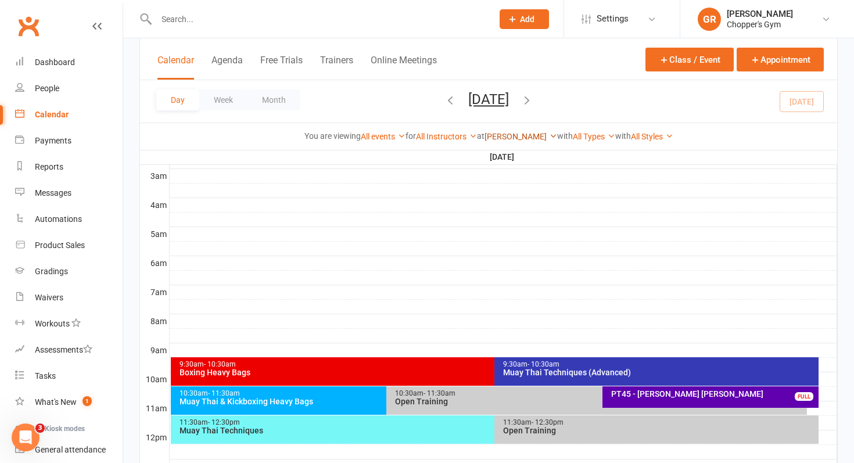
click at [517, 138] on link "[PERSON_NAME]" at bounding box center [520, 136] width 73 height 9
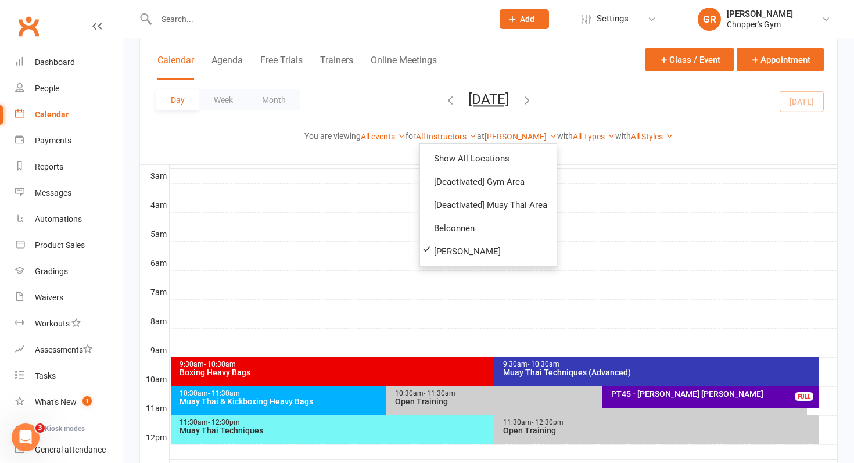
click at [281, 434] on div "Muay Thai Techniques" at bounding box center [492, 430] width 626 height 8
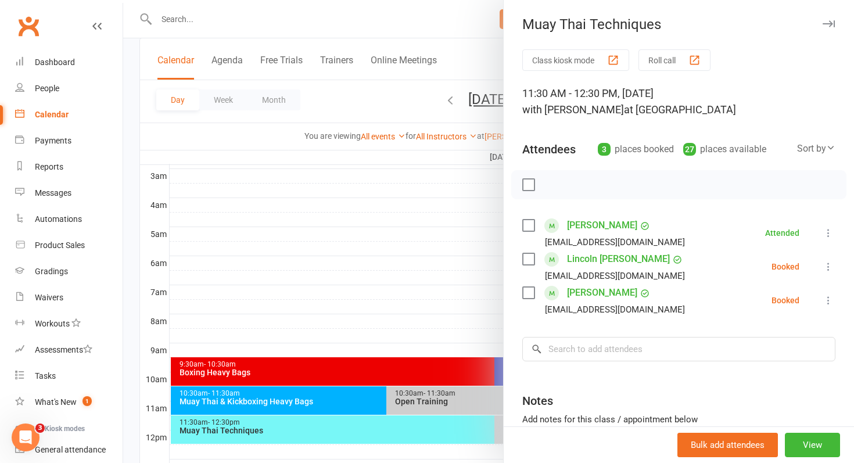
click at [247, 391] on div at bounding box center [488, 231] width 731 height 463
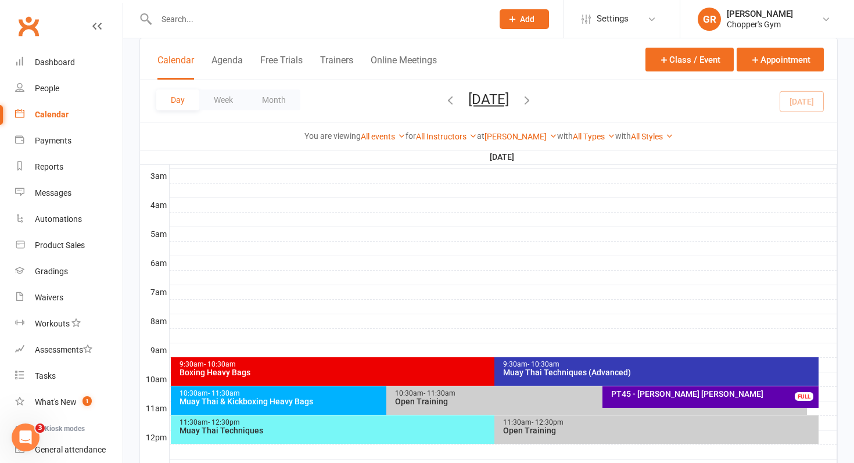
click at [241, 401] on div "Muay Thai & Kickboxing Heavy Bags" at bounding box center [384, 401] width 410 height 8
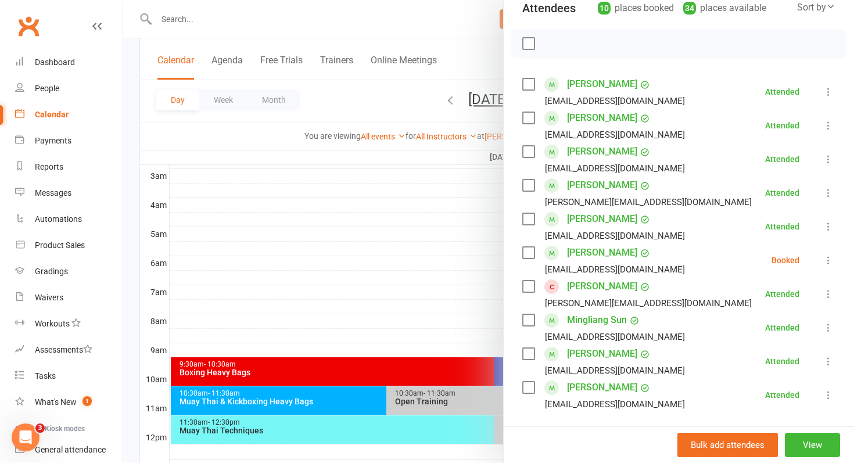
scroll to position [158, 0]
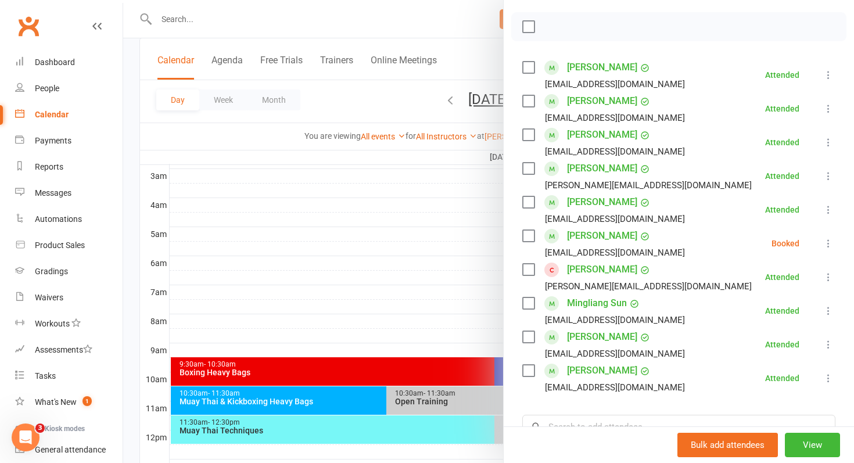
click at [398, 257] on div at bounding box center [488, 231] width 731 height 463
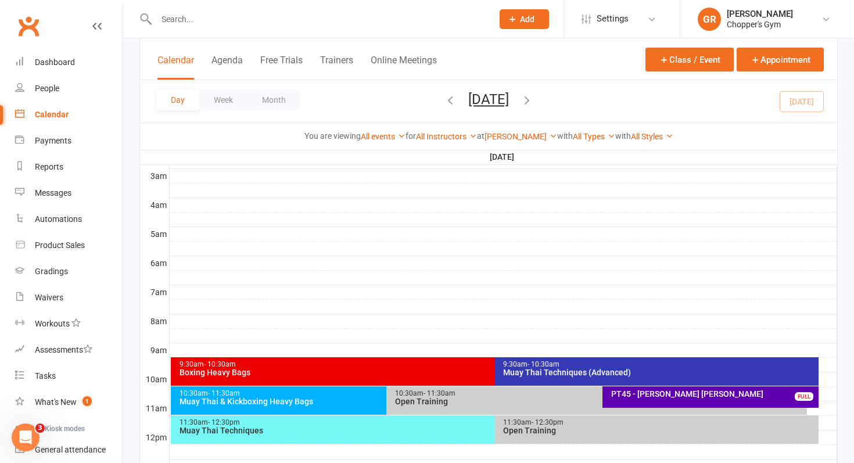
click at [533, 97] on icon "button" at bounding box center [526, 99] width 13 height 13
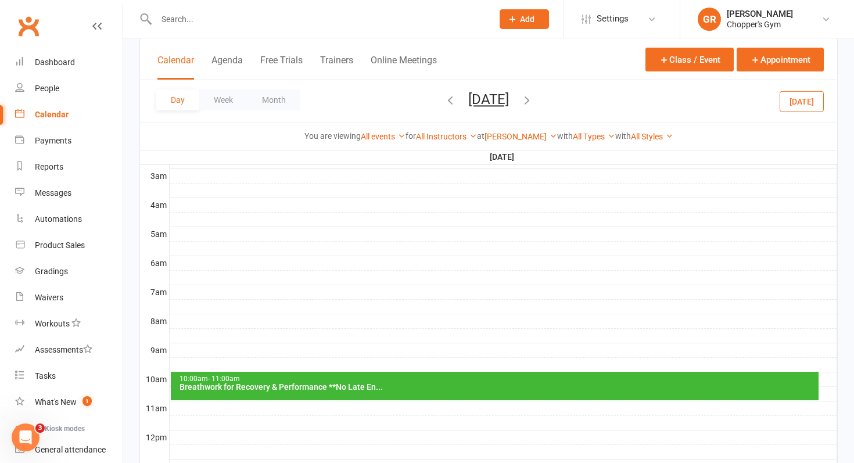
click at [533, 103] on icon "button" at bounding box center [526, 99] width 13 height 13
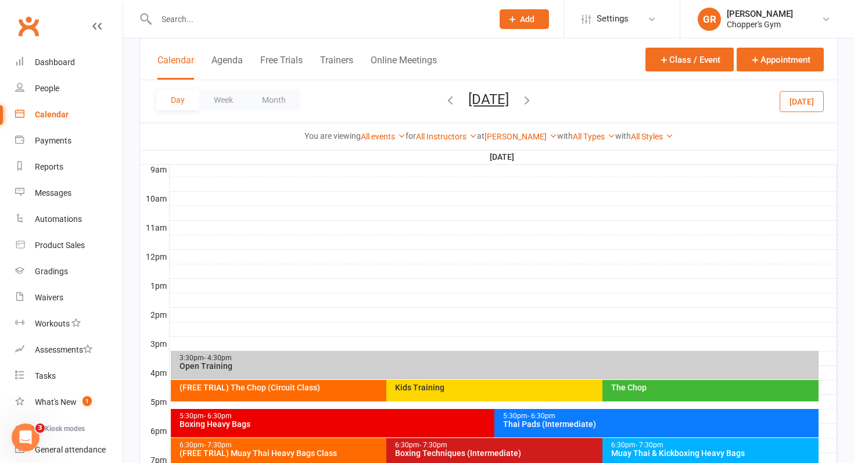
scroll to position [332, 0]
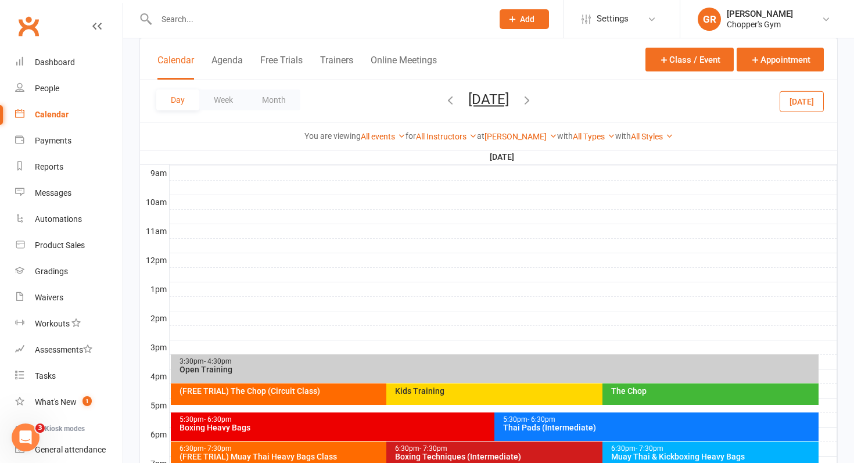
click at [795, 101] on button "[DATE]" at bounding box center [801, 101] width 44 height 21
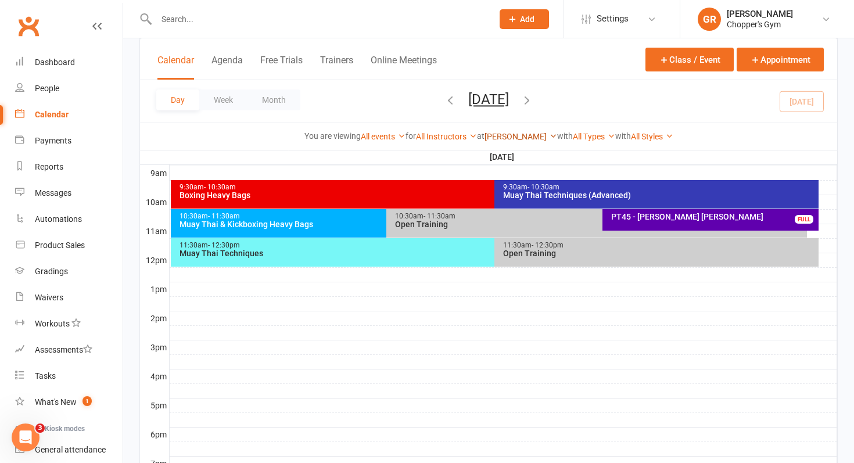
click at [518, 137] on link "[PERSON_NAME]" at bounding box center [520, 136] width 73 height 9
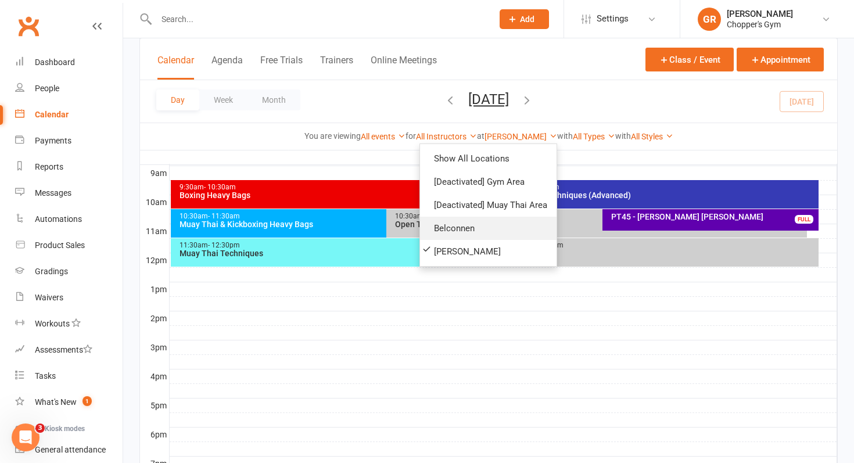
click at [461, 233] on link "Belconnen" at bounding box center [488, 228] width 136 height 23
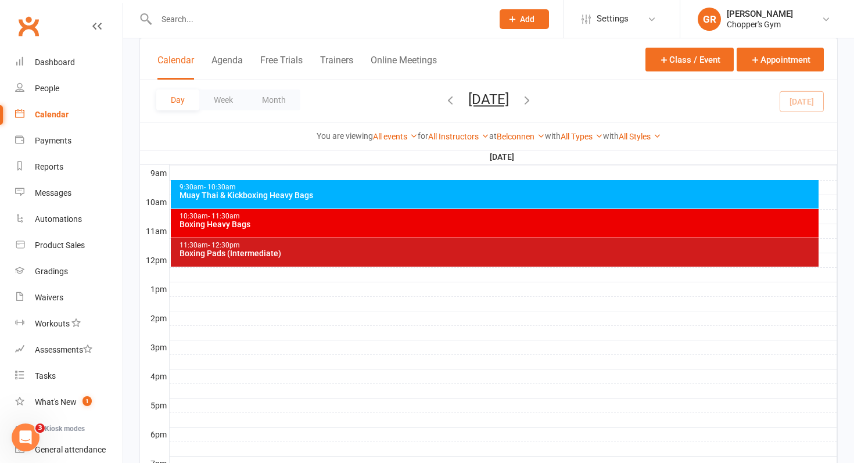
click at [374, 251] on div "Boxing Pads (Intermediate)" at bounding box center [498, 253] width 638 height 8
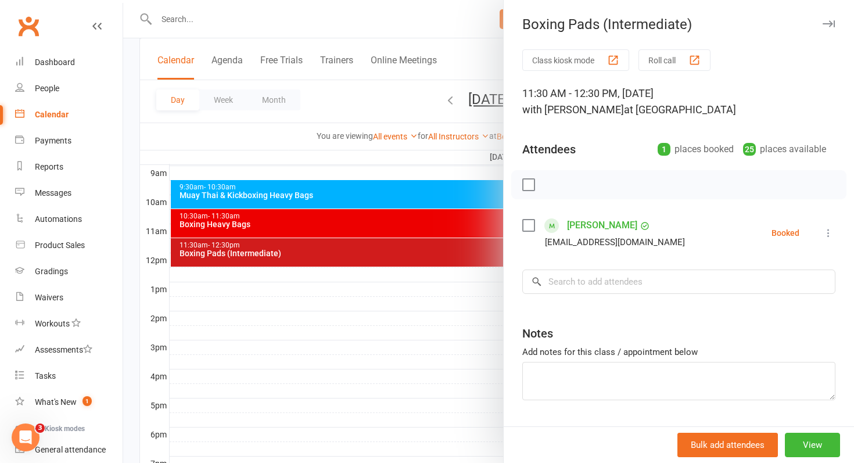
click at [283, 226] on div at bounding box center [488, 231] width 731 height 463
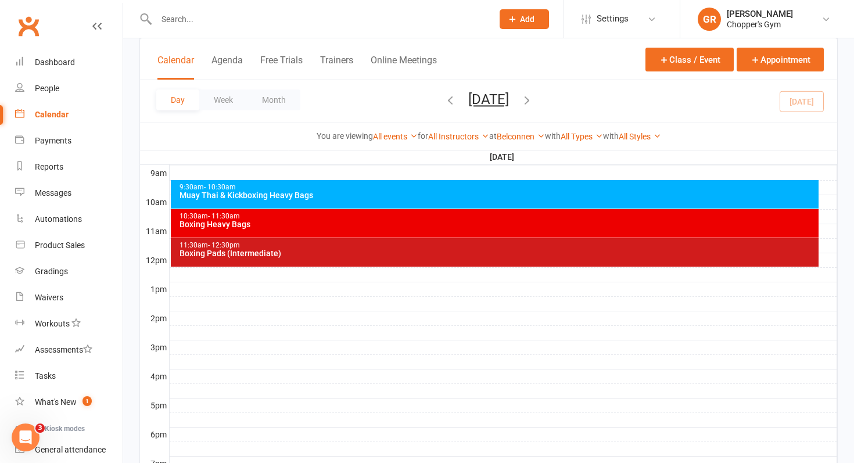
click at [283, 226] on div "Boxing Heavy Bags" at bounding box center [498, 224] width 638 height 8
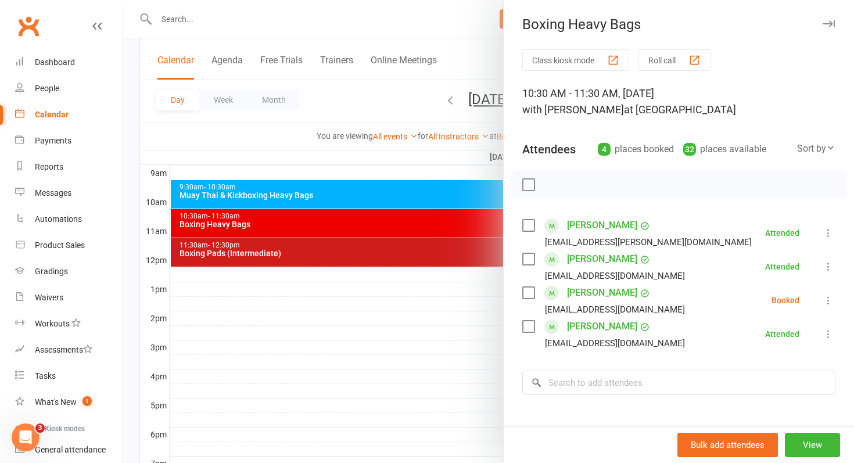
click at [321, 261] on div at bounding box center [488, 231] width 731 height 463
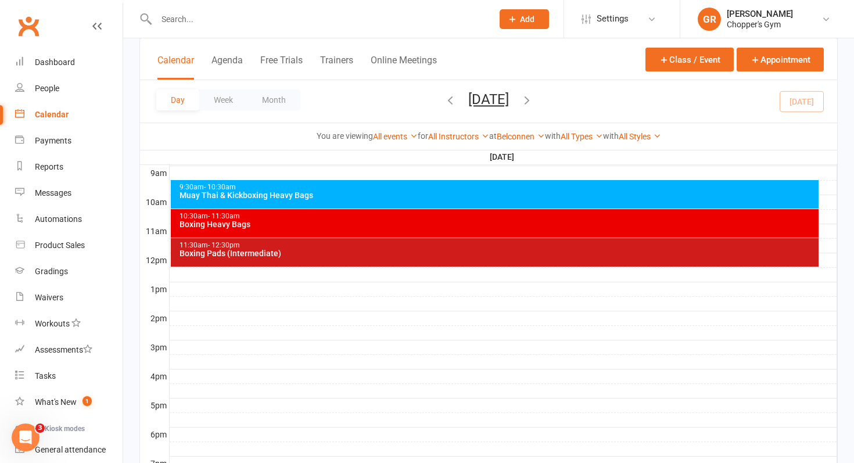
click at [321, 261] on div "11:30am - 12:30pm Boxing Pads (Intermediate)" at bounding box center [495, 252] width 648 height 28
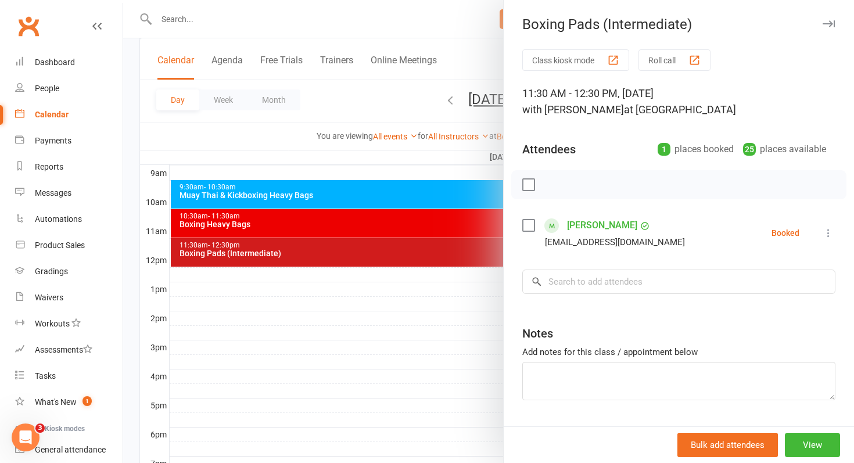
click at [347, 233] on div at bounding box center [488, 231] width 731 height 463
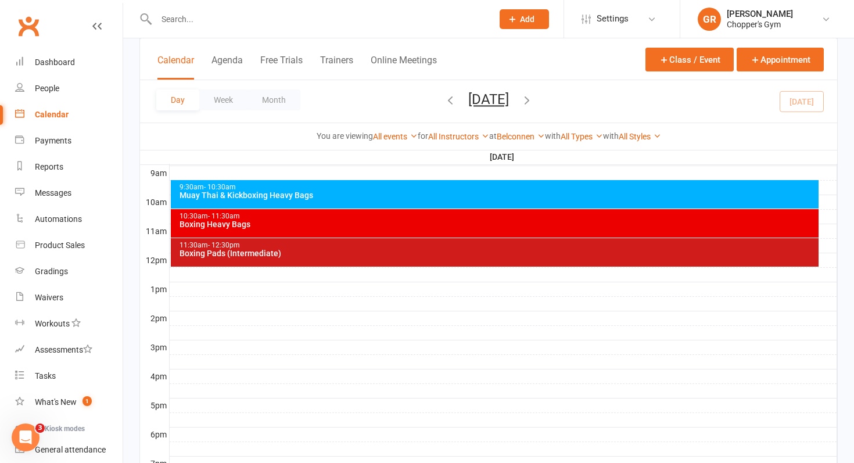
click at [322, 256] on div "Boxing Pads (Intermediate)" at bounding box center [498, 253] width 638 height 8
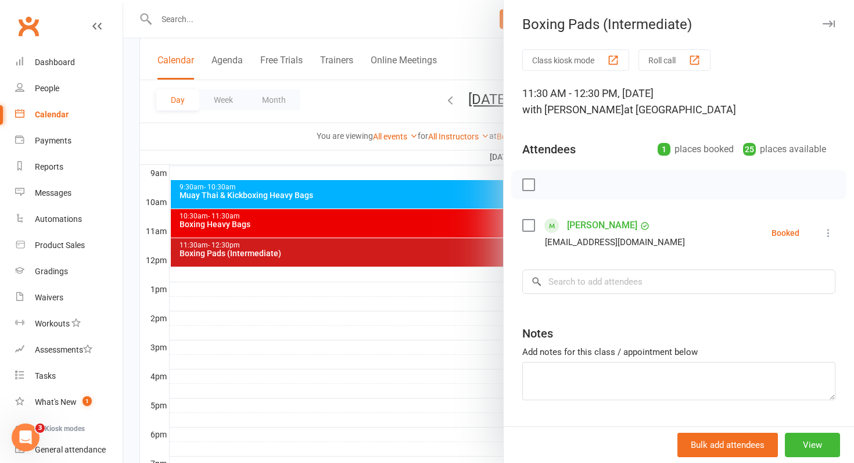
click at [527, 221] on label at bounding box center [528, 226] width 12 height 12
click at [556, 190] on icon "button" at bounding box center [554, 184] width 13 height 13
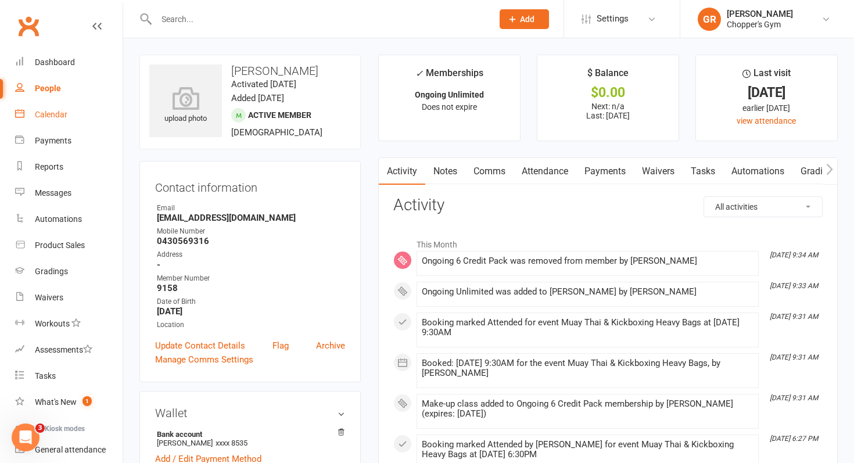
click at [44, 108] on link "Calendar" at bounding box center [68, 115] width 107 height 26
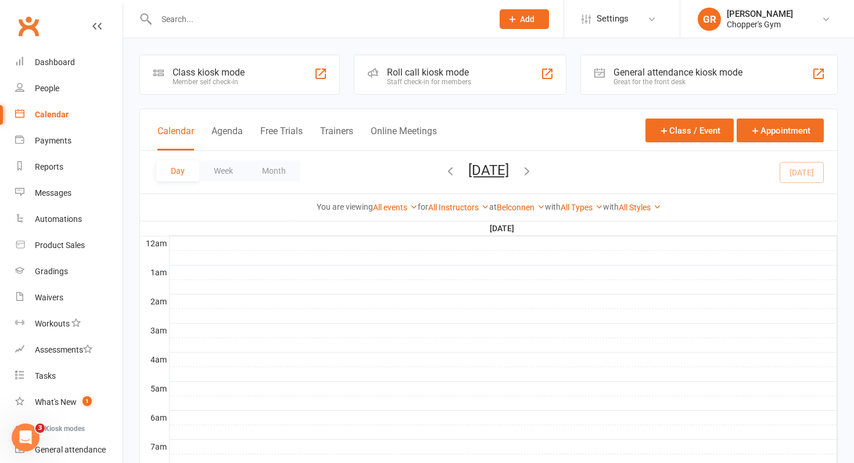
click at [533, 174] on icon "button" at bounding box center [526, 170] width 13 height 13
click at [518, 210] on link "Belconnen" at bounding box center [521, 207] width 48 height 9
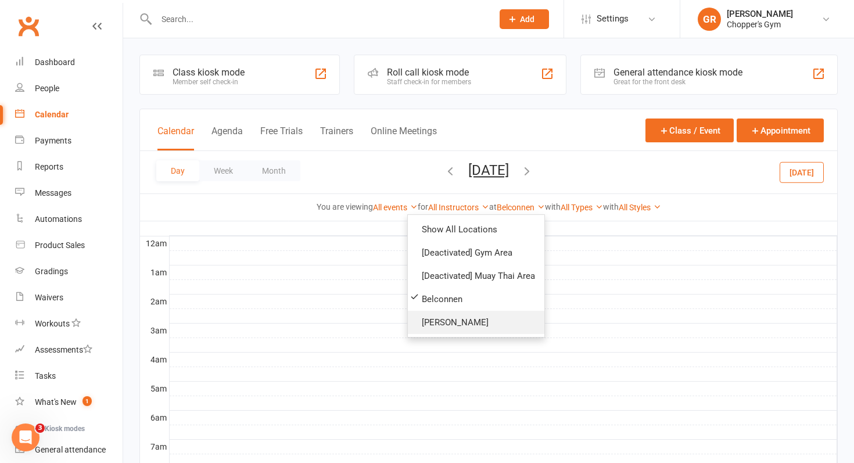
click at [456, 312] on link "[PERSON_NAME]" at bounding box center [476, 322] width 136 height 23
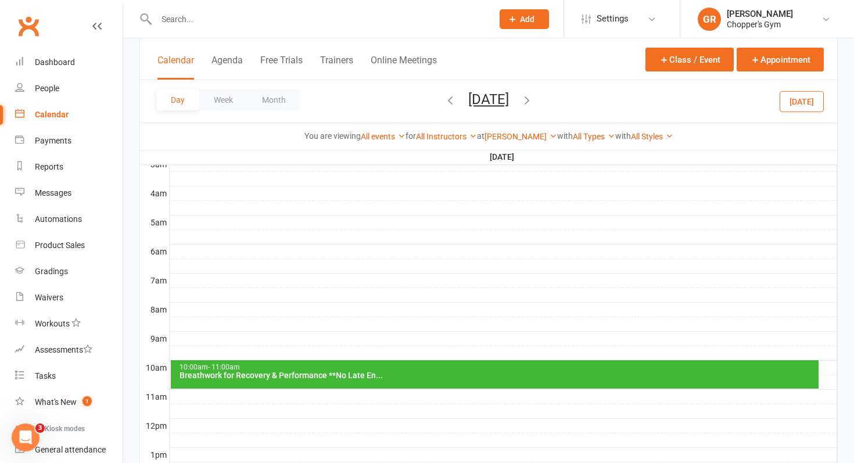
scroll to position [179, 0]
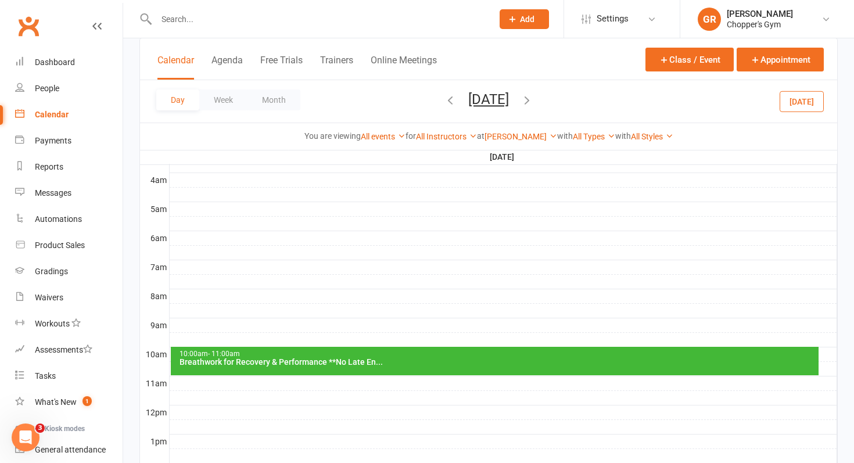
click at [277, 358] on div "Breathwork for Recovery & Performance **No Late En..." at bounding box center [498, 362] width 638 height 8
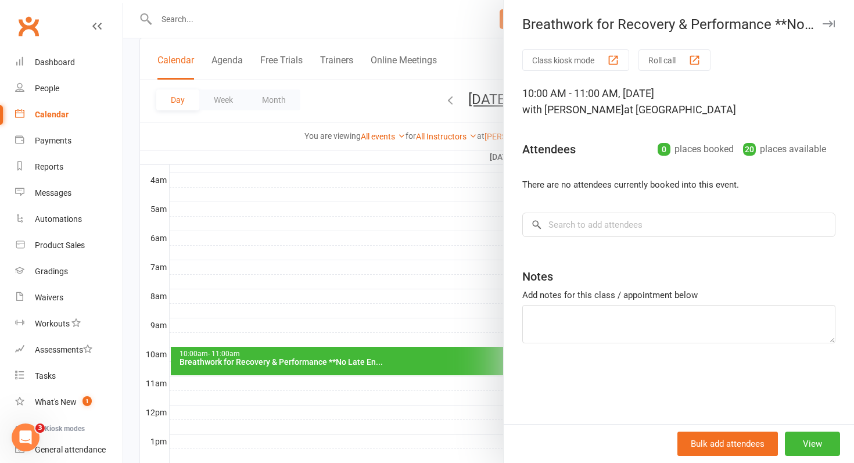
click at [59, 113] on div "Calendar" at bounding box center [52, 114] width 34 height 9
click at [250, 239] on div at bounding box center [488, 231] width 731 height 463
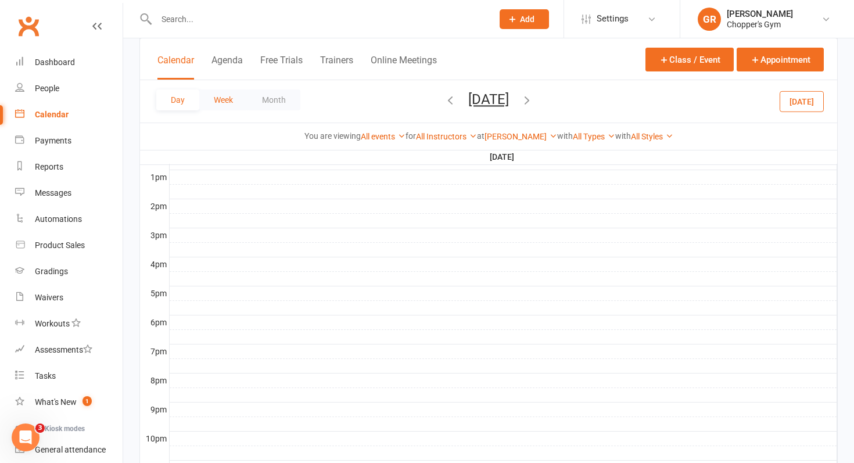
scroll to position [503, 0]
click at [444, 102] on icon "button" at bounding box center [450, 99] width 13 height 13
click at [62, 111] on div "Calendar" at bounding box center [52, 114] width 34 height 9
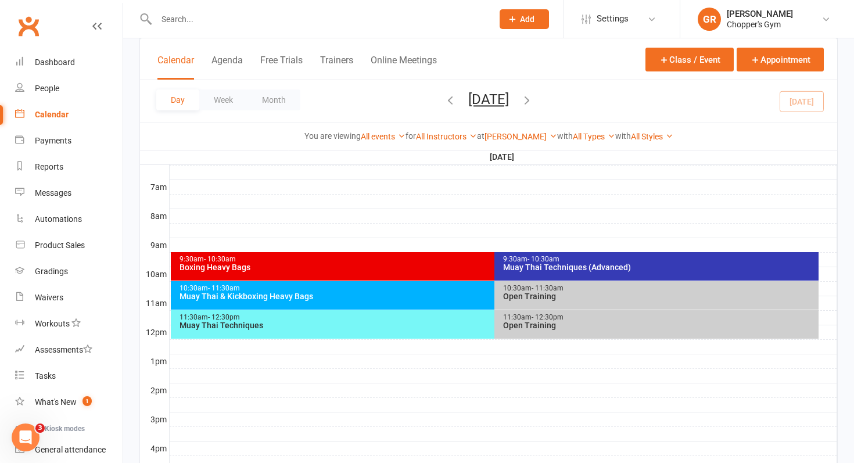
scroll to position [218, 0]
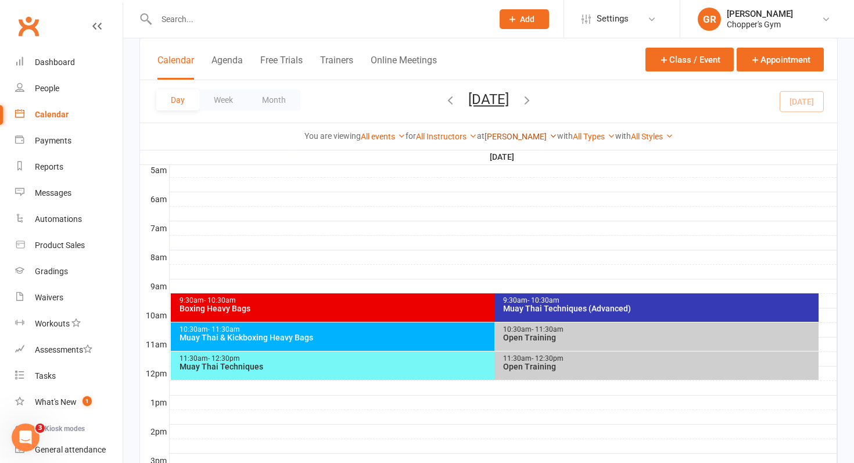
click at [522, 138] on link "[PERSON_NAME]" at bounding box center [520, 136] width 73 height 9
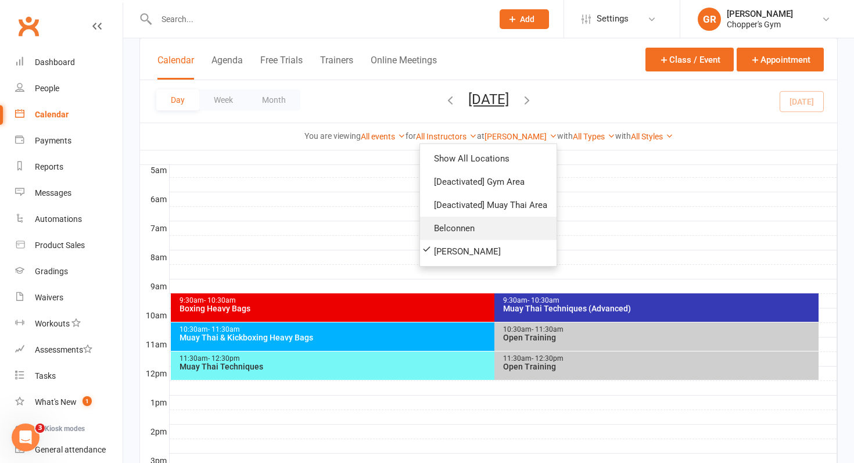
click at [473, 231] on link "Belconnen" at bounding box center [488, 228] width 136 height 23
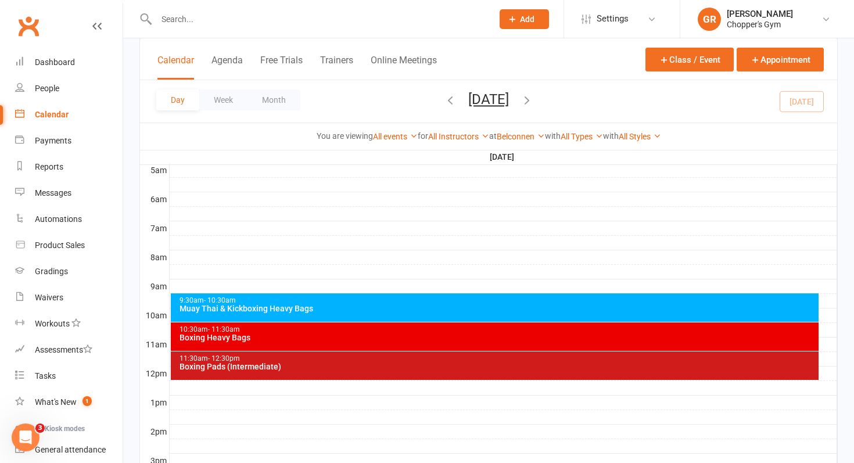
scroll to position [232, 0]
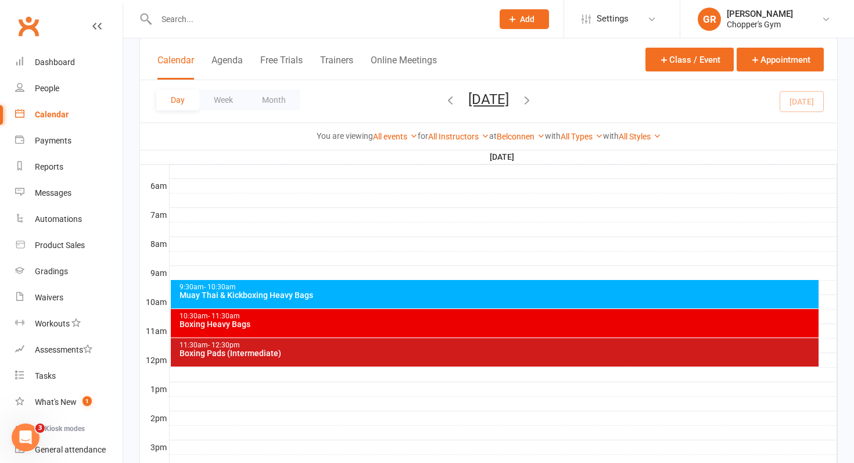
click at [410, 321] on div "Boxing Heavy Bags" at bounding box center [498, 324] width 638 height 8
click at [567, 311] on div "10:30am - 11:30am Boxing Heavy Bags" at bounding box center [495, 323] width 648 height 28
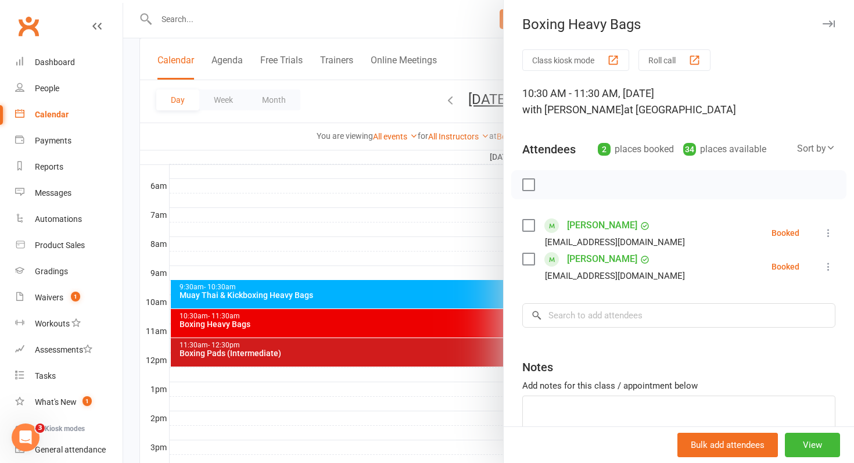
click at [479, 330] on div at bounding box center [488, 231] width 731 height 463
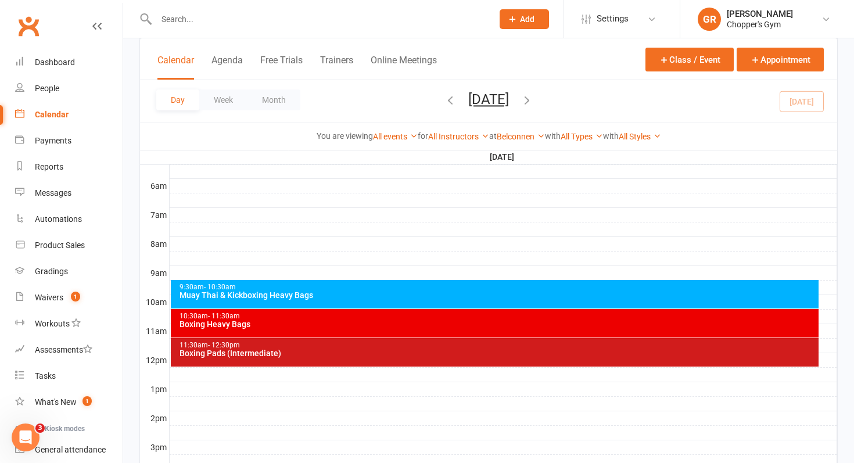
click at [465, 324] on div "Boxing Heavy Bags" at bounding box center [498, 324] width 638 height 8
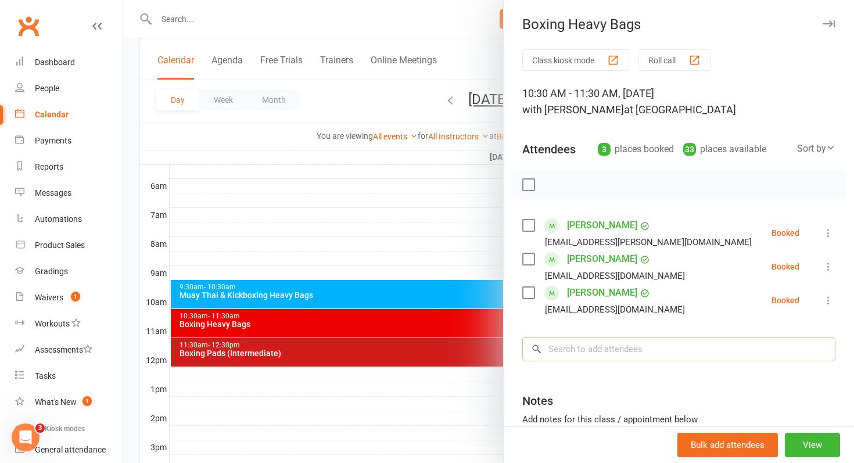
click at [603, 355] on input "search" at bounding box center [678, 349] width 313 height 24
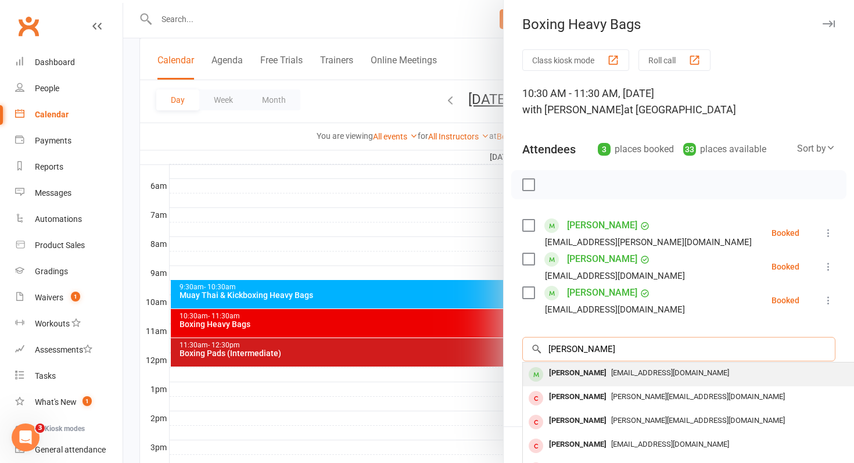
type input "[PERSON_NAME]"
click at [613, 364] on div "[PERSON_NAME] [EMAIL_ADDRESS][DOMAIN_NAME]" at bounding box center [696, 374] width 347 height 24
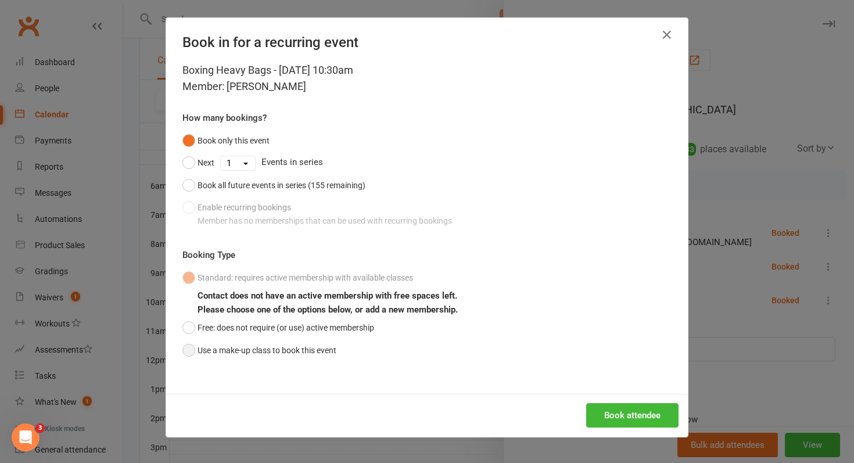
click at [192, 348] on button "Use a make-up class to book this event" at bounding box center [259, 350] width 154 height 22
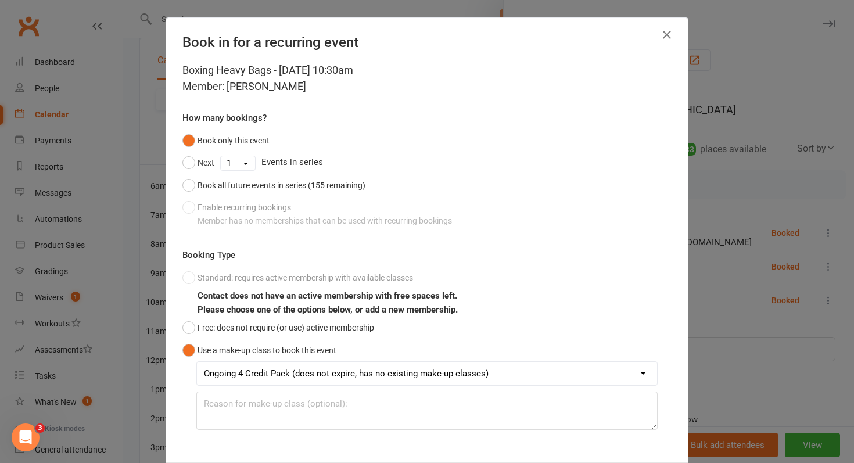
scroll to position [60, 0]
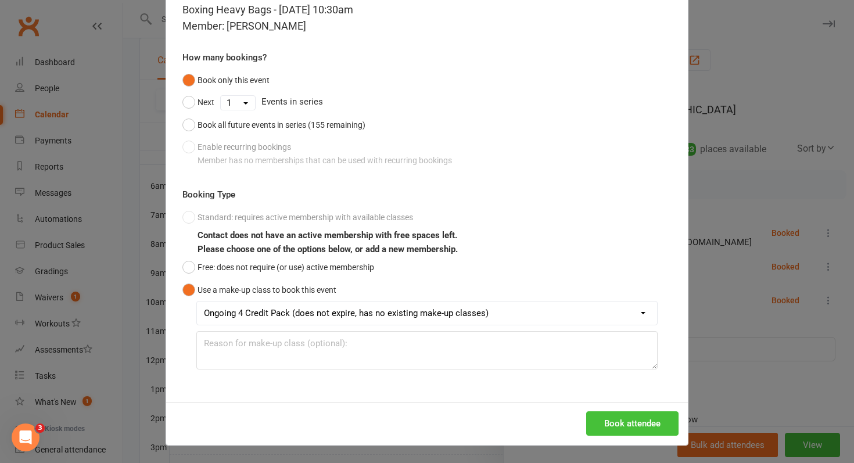
click at [625, 431] on button "Book attendee" at bounding box center [632, 423] width 92 height 24
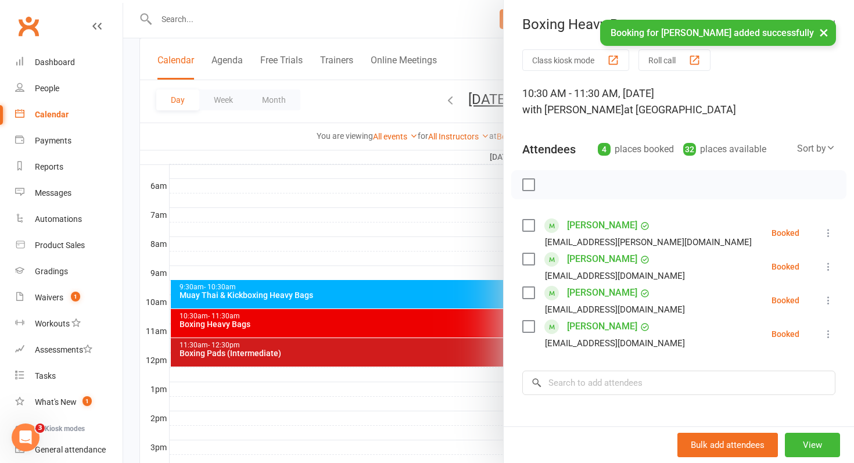
click at [529, 227] on label at bounding box center [528, 226] width 12 height 12
click at [527, 262] on label at bounding box center [528, 259] width 12 height 12
click at [533, 333] on div "[PERSON_NAME] [EMAIL_ADDRESS][DOMAIN_NAME]" at bounding box center [605, 334] width 167 height 34
click at [530, 322] on label at bounding box center [528, 327] width 12 height 12
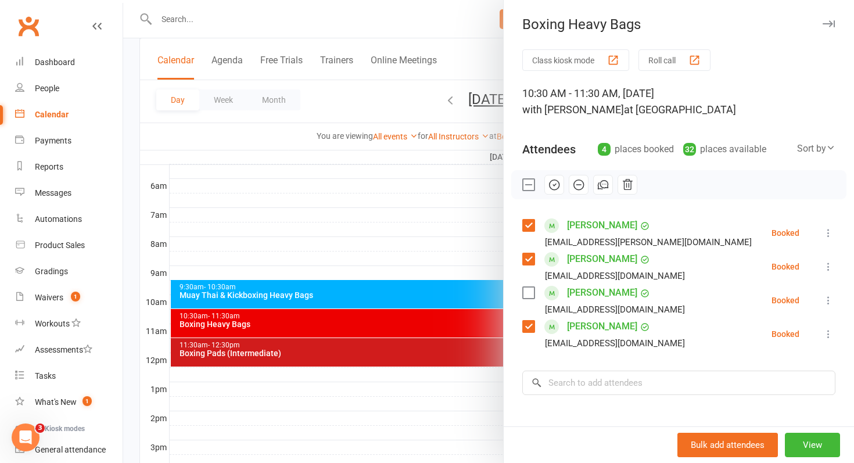
click at [553, 188] on icon "button" at bounding box center [554, 184] width 13 height 13
click at [363, 322] on div at bounding box center [488, 231] width 731 height 463
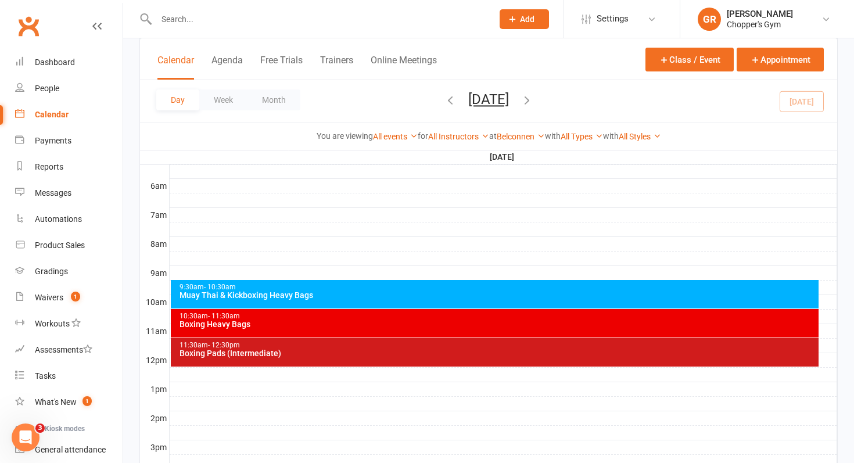
click at [363, 322] on div "Boxing Heavy Bags" at bounding box center [498, 324] width 638 height 8
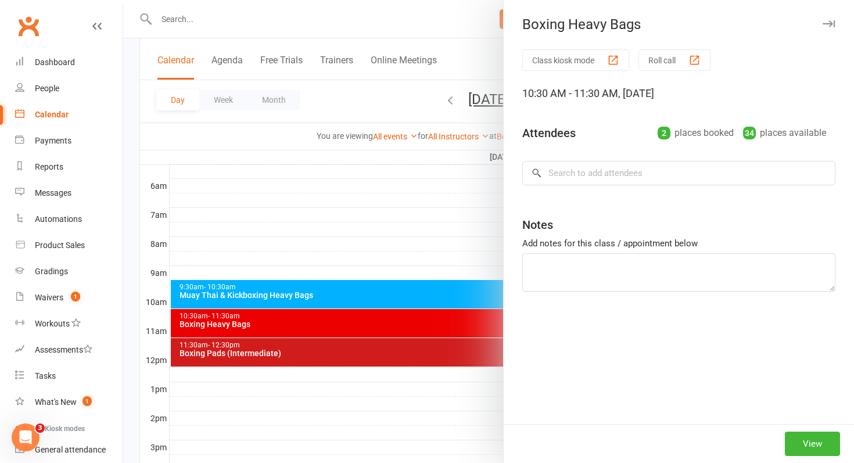
click at [449, 258] on div at bounding box center [488, 231] width 731 height 463
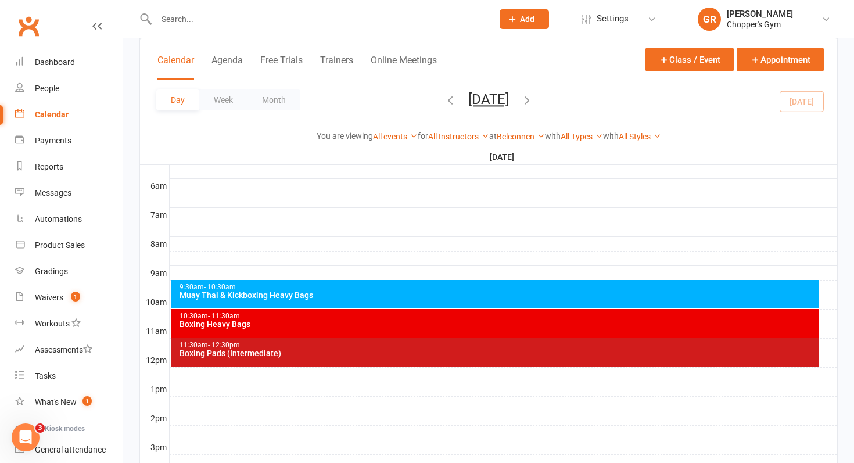
click at [431, 328] on div "Boxing Heavy Bags" at bounding box center [498, 324] width 638 height 8
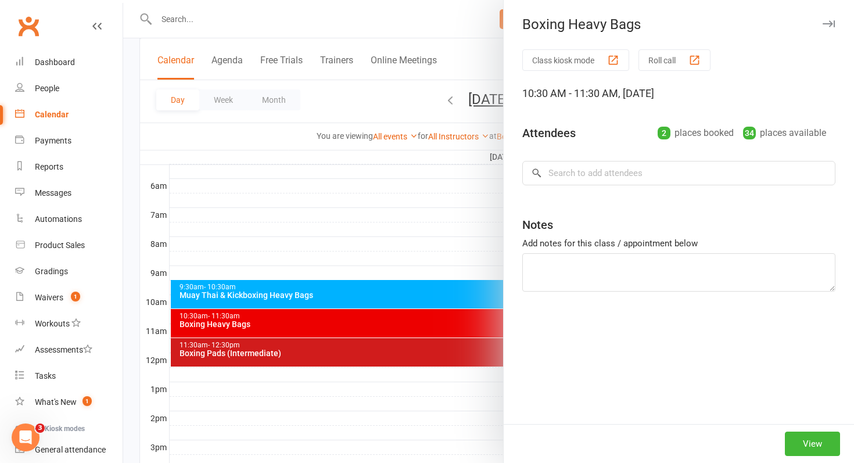
click at [407, 294] on div at bounding box center [488, 231] width 731 height 463
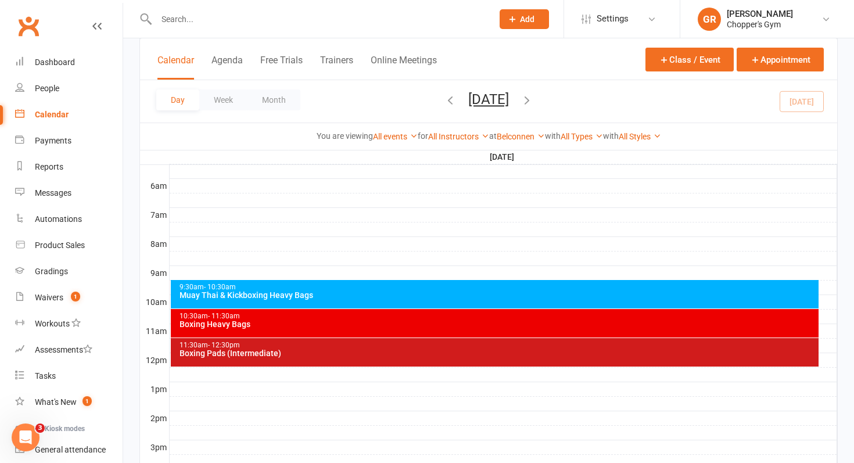
click at [407, 294] on div "Muay Thai & Kickboxing Heavy Bags" at bounding box center [498, 295] width 638 height 8
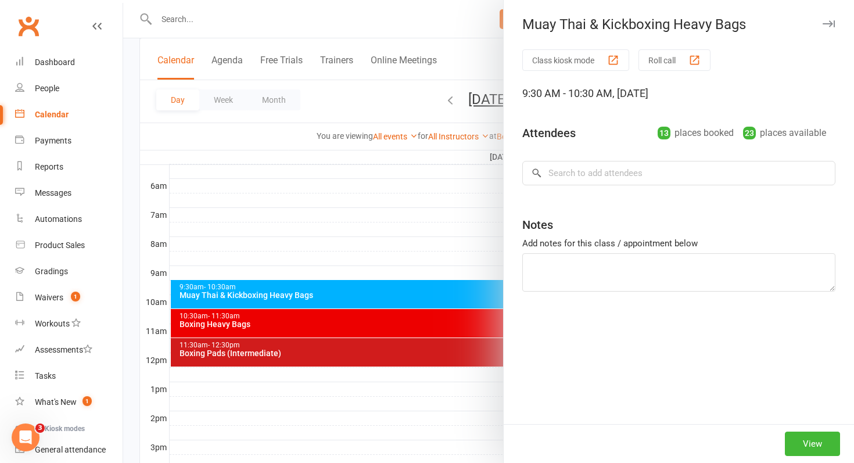
click at [407, 294] on div at bounding box center [488, 231] width 731 height 463
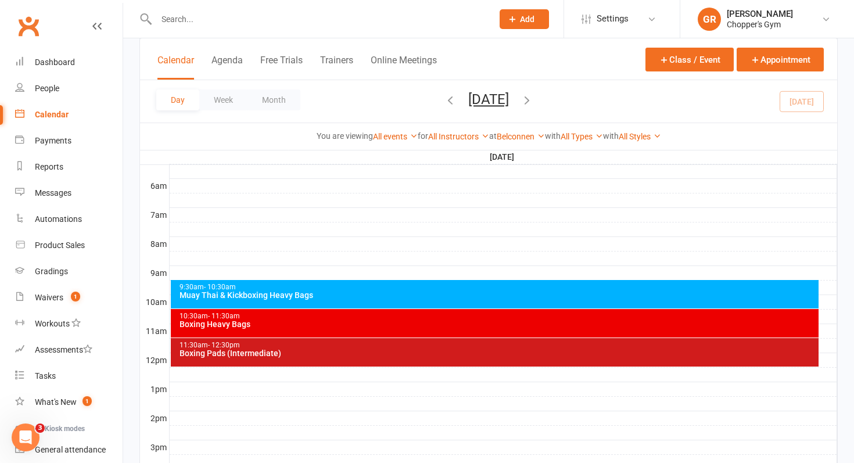
click at [791, 101] on div "Day Week Month [DATE] [DATE] Sun Mon Tue Wed Thu Fri Sat 31 01 02 03 04 05 06 0…" at bounding box center [488, 101] width 697 height 42
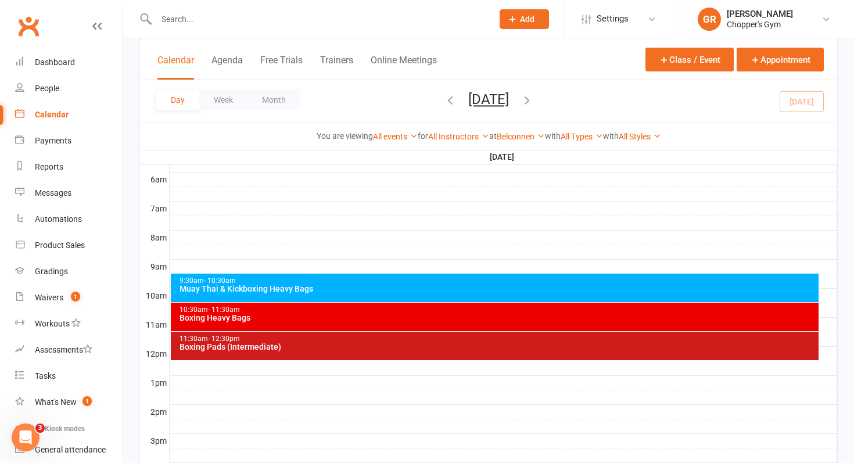
scroll to position [243, 0]
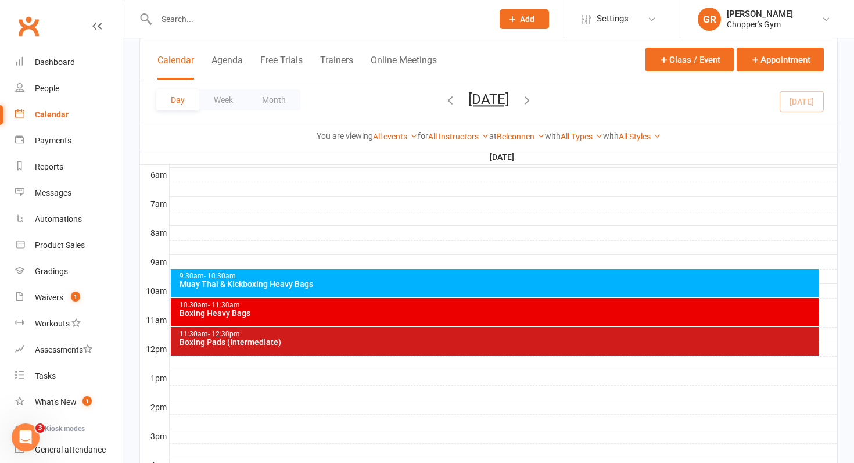
click at [267, 315] on div "Boxing Heavy Bags" at bounding box center [498, 313] width 638 height 8
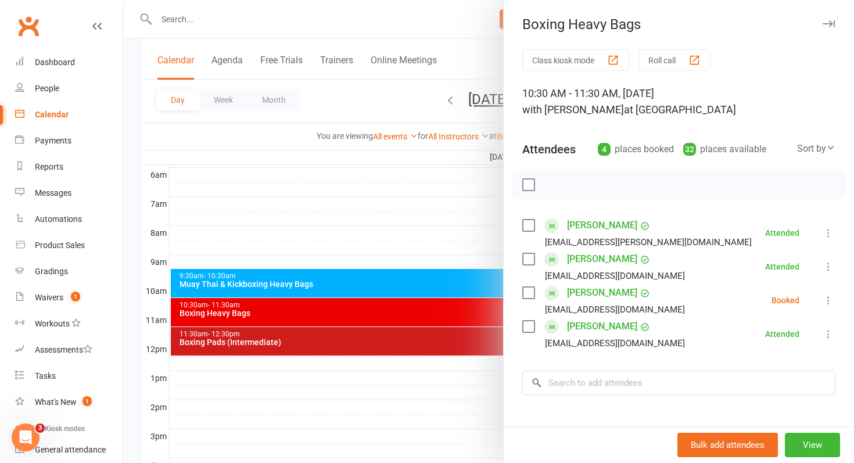
click at [387, 192] on div at bounding box center [488, 231] width 731 height 463
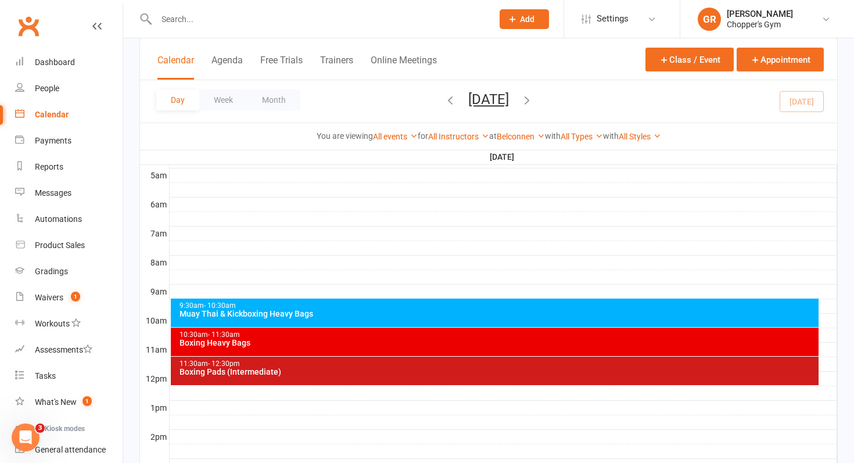
scroll to position [220, 0]
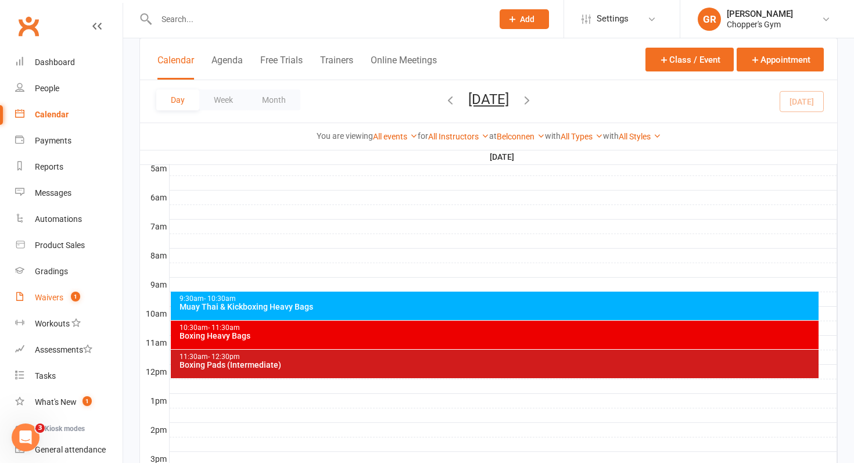
click at [52, 302] on div "Waivers" at bounding box center [49, 297] width 28 height 9
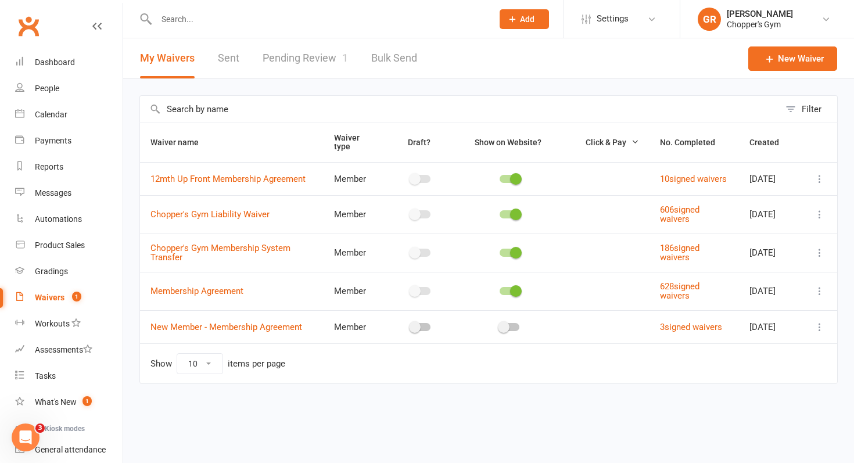
click at [304, 59] on link "Pending Review 1" at bounding box center [304, 58] width 85 height 40
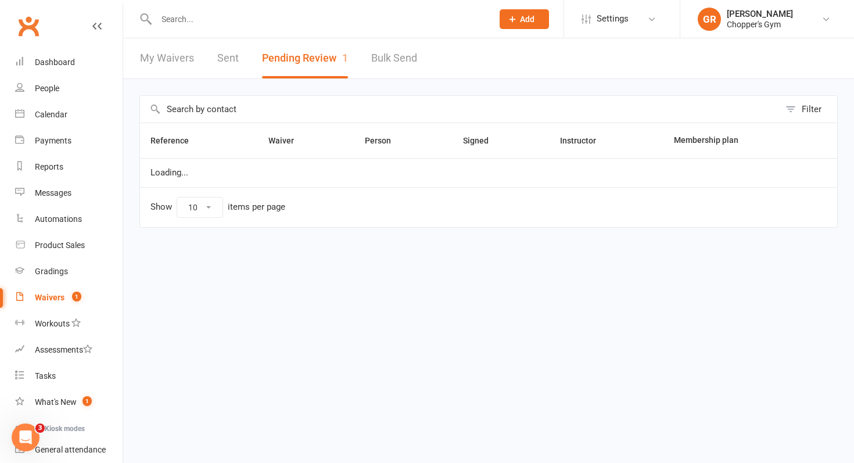
select select "50"
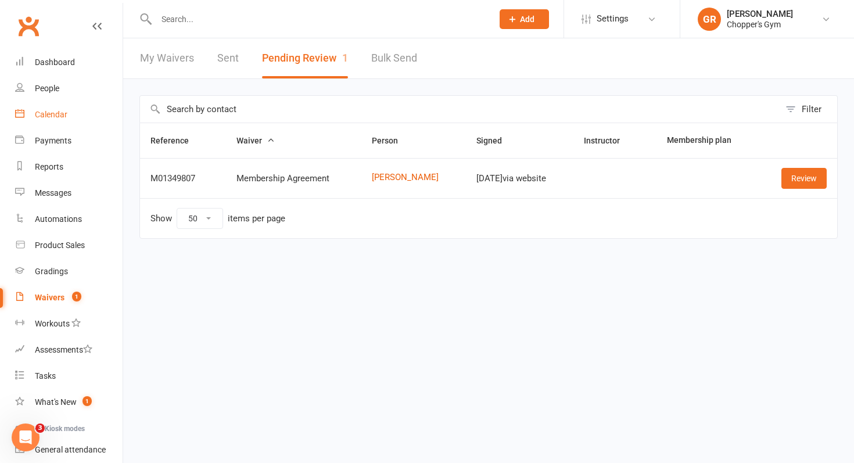
click at [66, 118] on div "Calendar" at bounding box center [51, 114] width 33 height 9
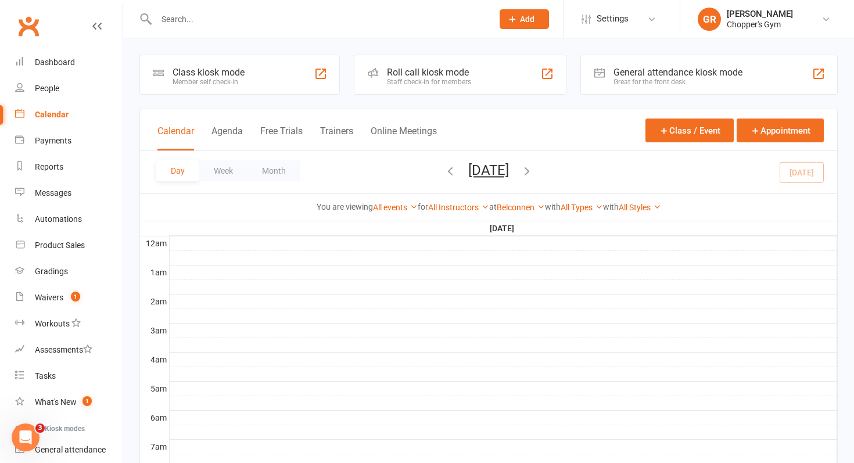
click at [222, 25] on input "text" at bounding box center [319, 19] width 332 height 16
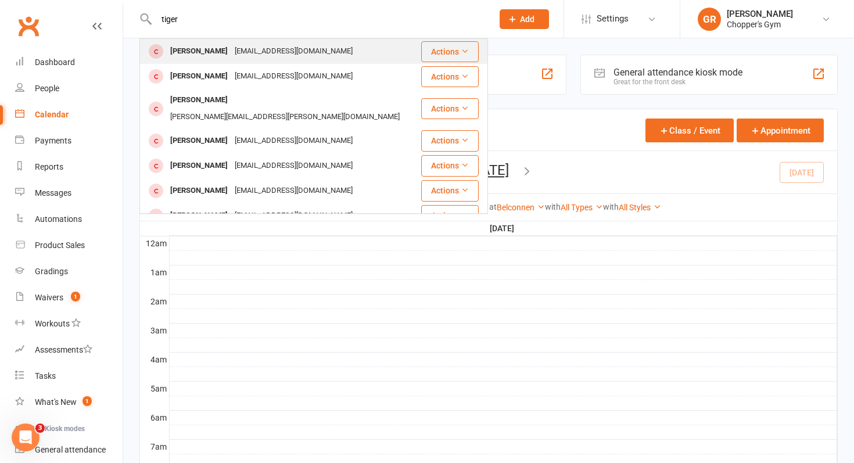
type input "tiger"
click at [231, 51] on div "Tigergraham000@gmail.com" at bounding box center [293, 51] width 125 height 17
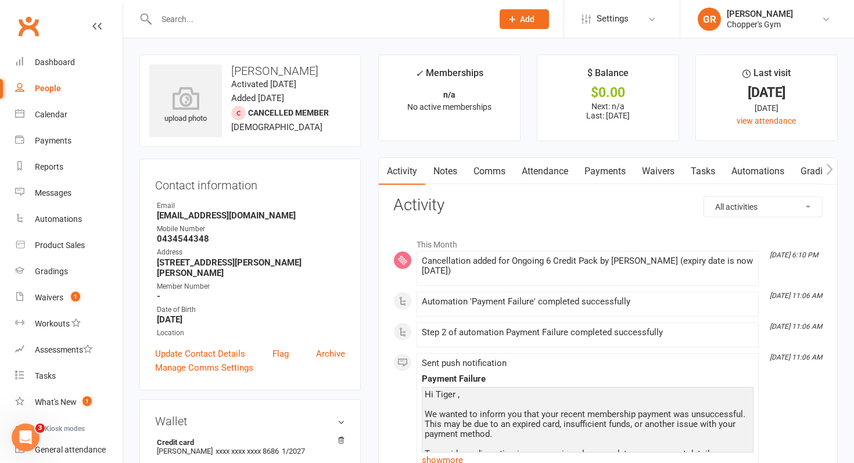
click at [591, 166] on link "Payments" at bounding box center [604, 171] width 57 height 27
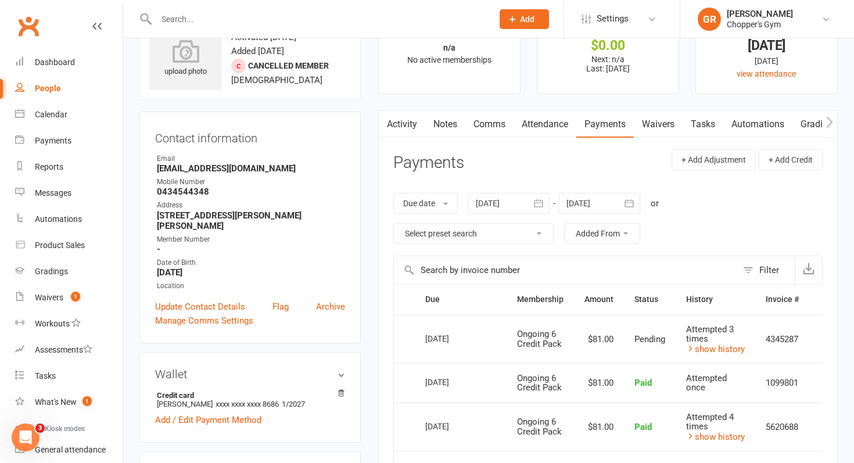
scroll to position [62, 0]
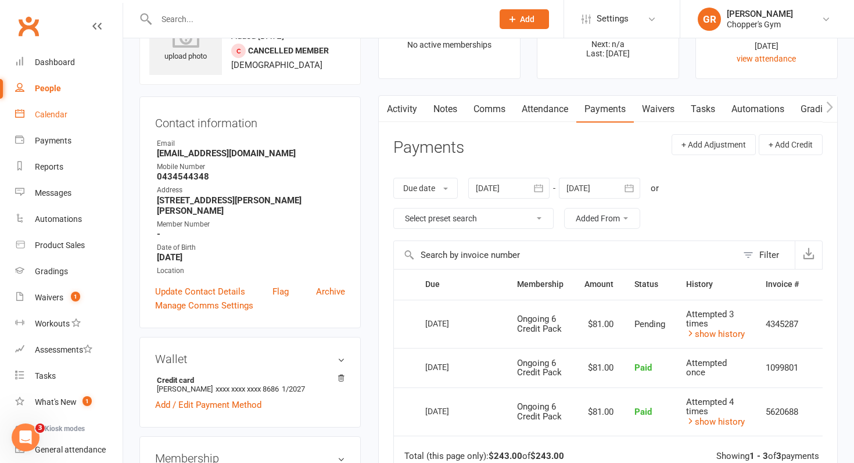
click at [49, 107] on link "Calendar" at bounding box center [68, 115] width 107 height 26
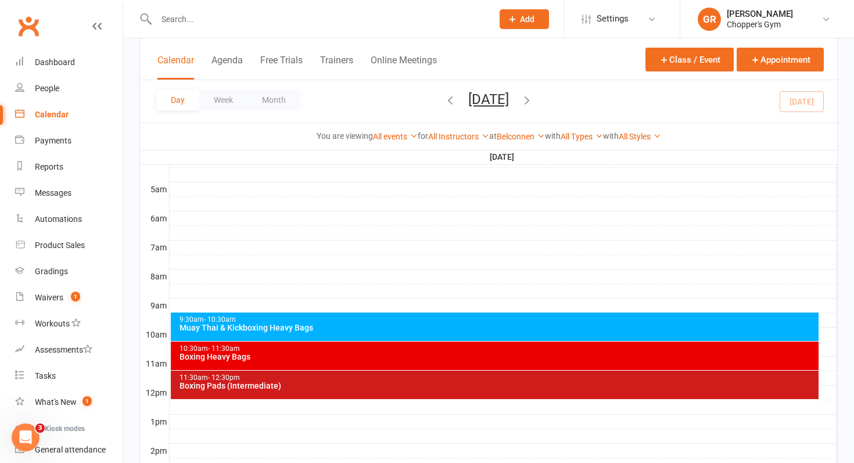
scroll to position [214, 0]
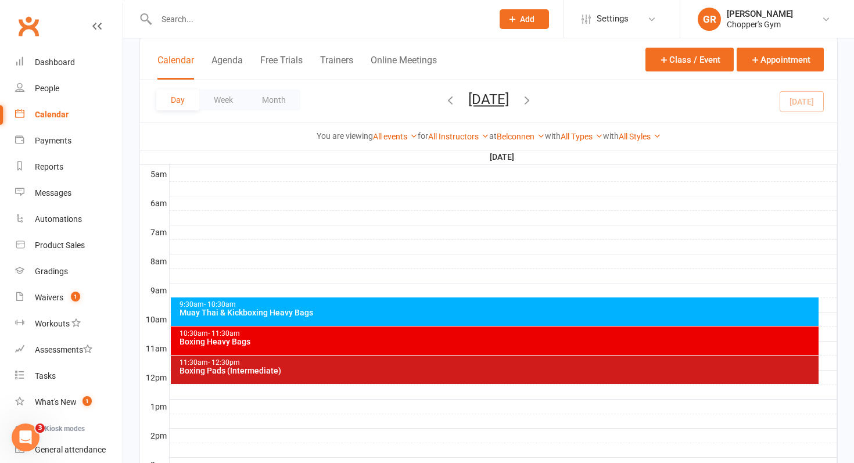
click at [369, 311] on div "Muay Thai & Kickboxing Heavy Bags" at bounding box center [498, 312] width 638 height 8
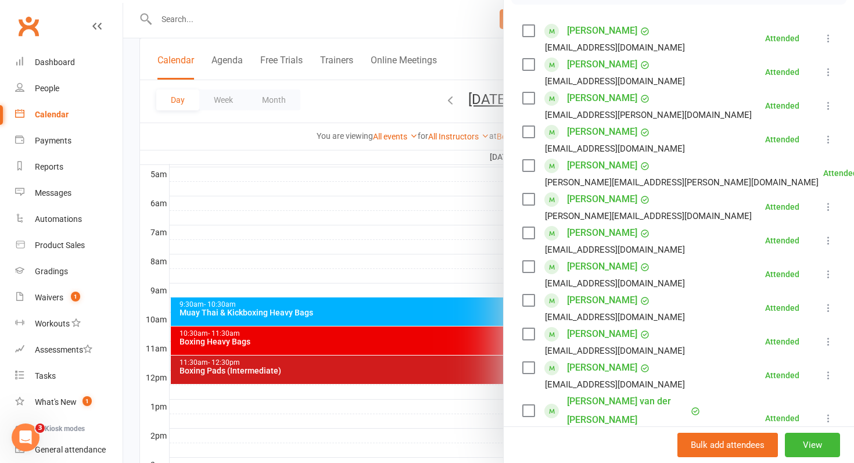
scroll to position [196, 0]
click at [65, 246] on div "Product Sales" at bounding box center [60, 244] width 50 height 9
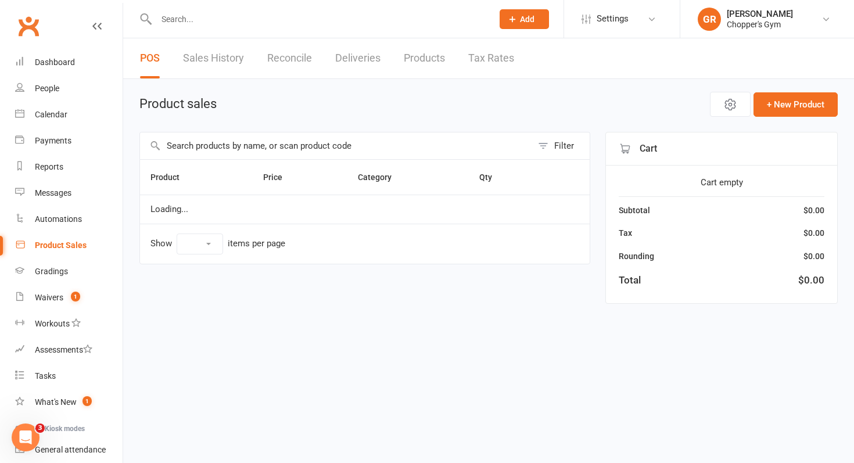
select select "100"
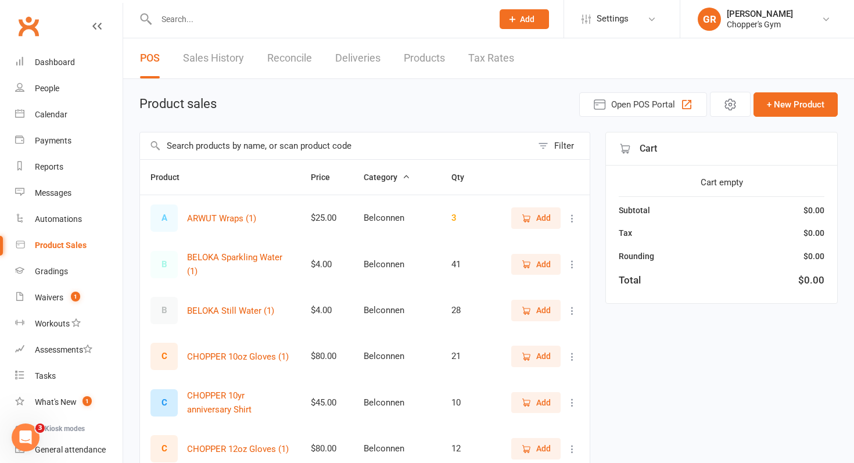
click at [324, 155] on input "text" at bounding box center [336, 145] width 392 height 27
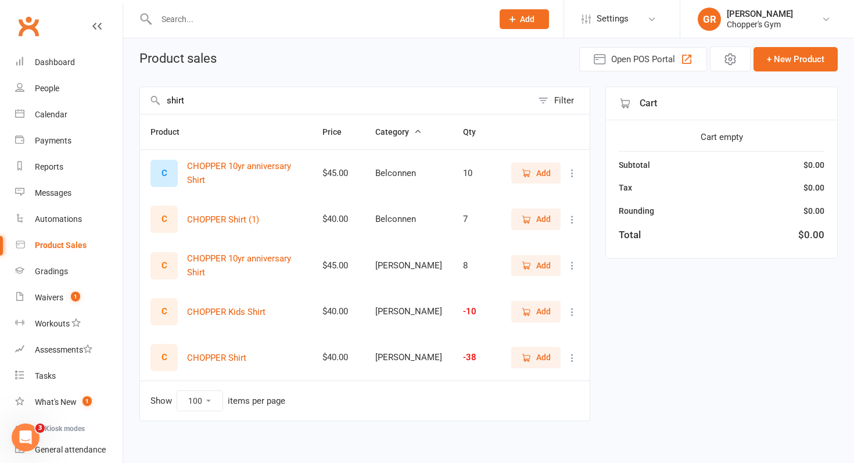
scroll to position [51, 0]
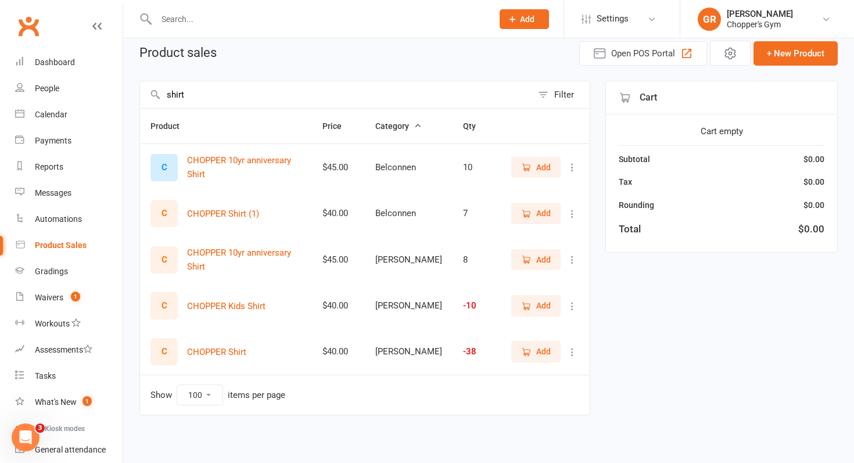
type input "shirt"
click at [533, 213] on span "Add" at bounding box center [536, 213] width 30 height 13
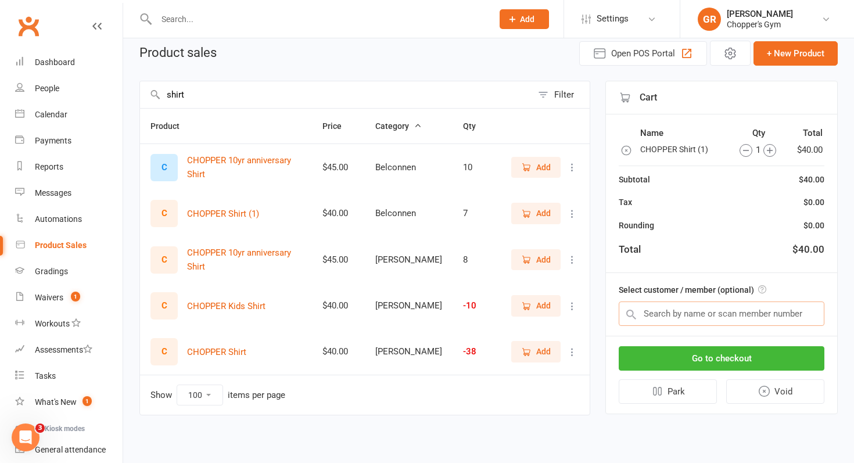
click at [688, 316] on input "text" at bounding box center [721, 313] width 206 height 24
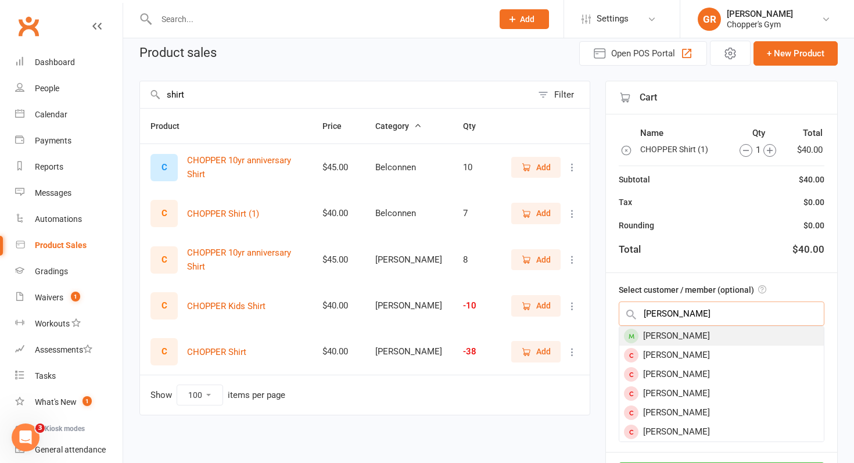
type input "jess bai"
click at [685, 333] on div "Jessica Baird" at bounding box center [721, 335] width 204 height 19
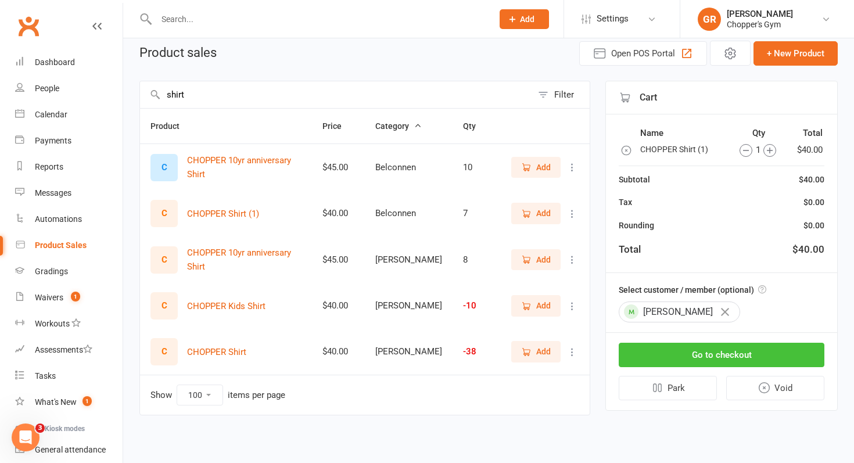
click at [703, 352] on button "Go to checkout" at bounding box center [721, 355] width 206 height 24
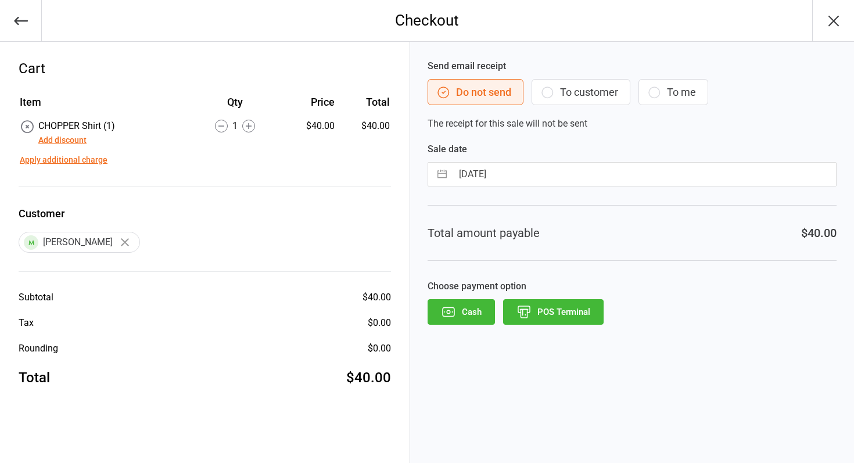
click at [62, 142] on button "Add discount" at bounding box center [62, 140] width 48 height 12
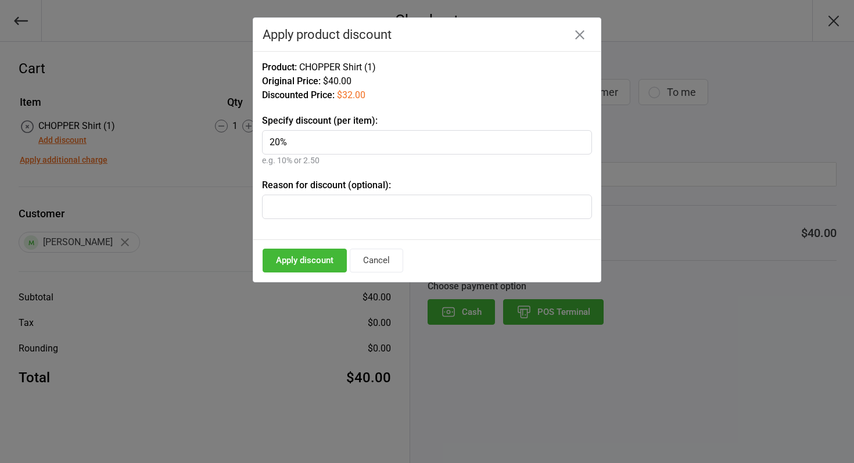
type input "20%"
click at [312, 264] on button "Apply discount" at bounding box center [304, 261] width 84 height 24
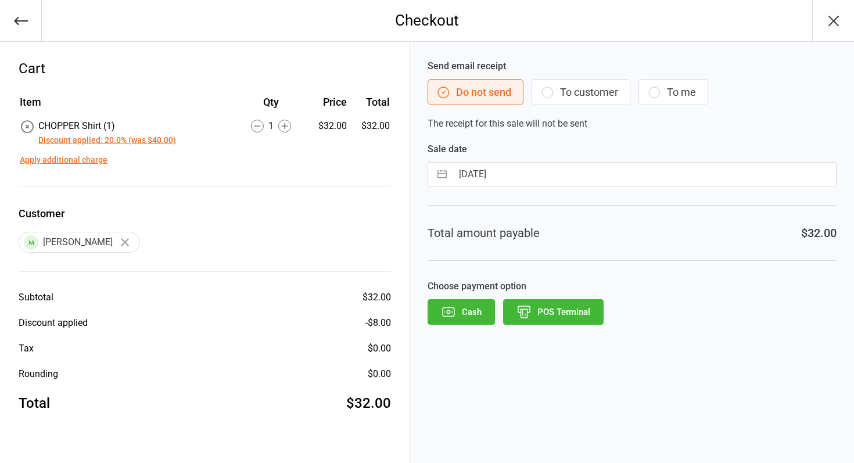
click at [545, 311] on button "POS Terminal" at bounding box center [553, 312] width 100 height 26
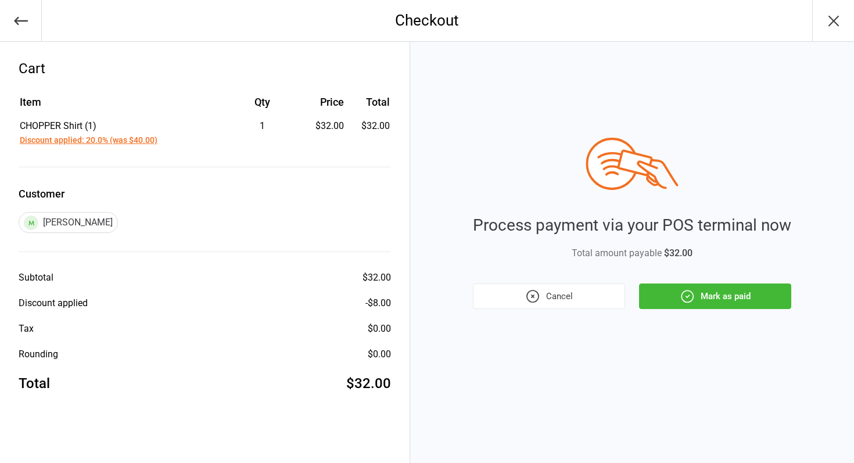
click at [729, 295] on button "Mark as paid" at bounding box center [715, 296] width 152 height 26
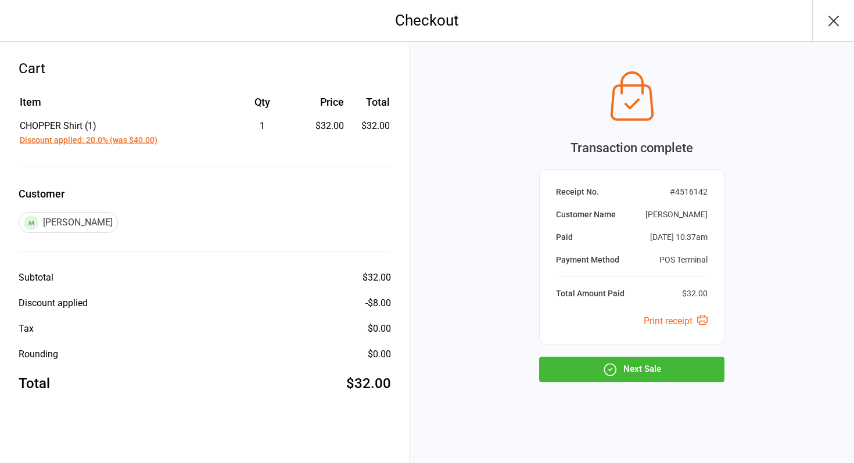
click at [641, 369] on button "Next Sale" at bounding box center [631, 370] width 185 height 26
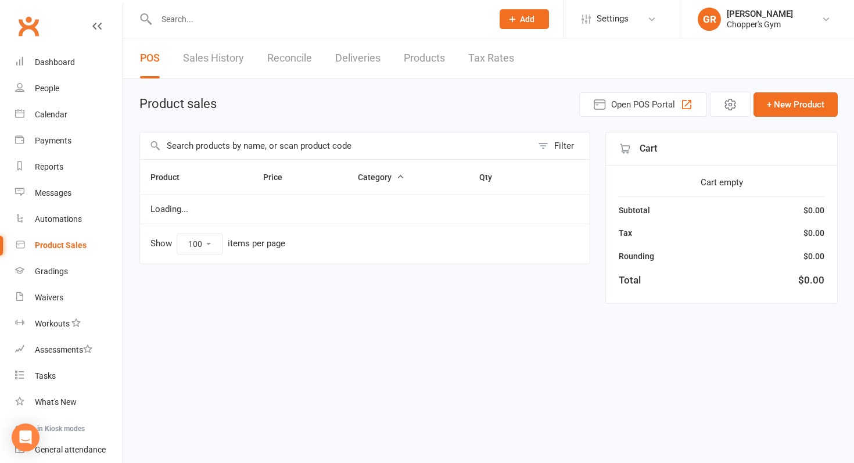
select select "100"
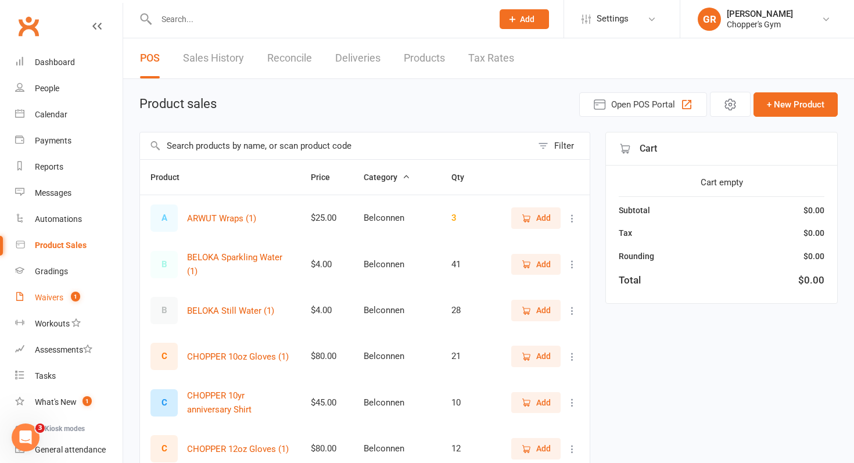
click at [44, 301] on div "Waivers" at bounding box center [49, 297] width 28 height 9
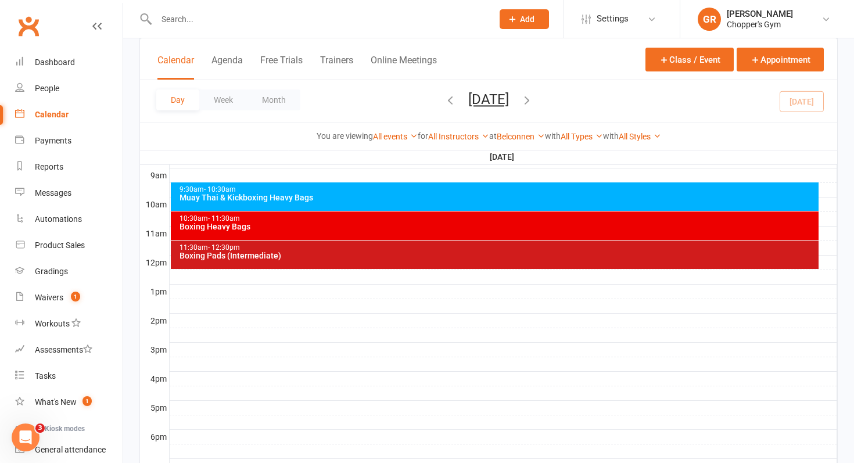
click at [316, 254] on div "Boxing Pads (Intermediate)" at bounding box center [498, 255] width 638 height 8
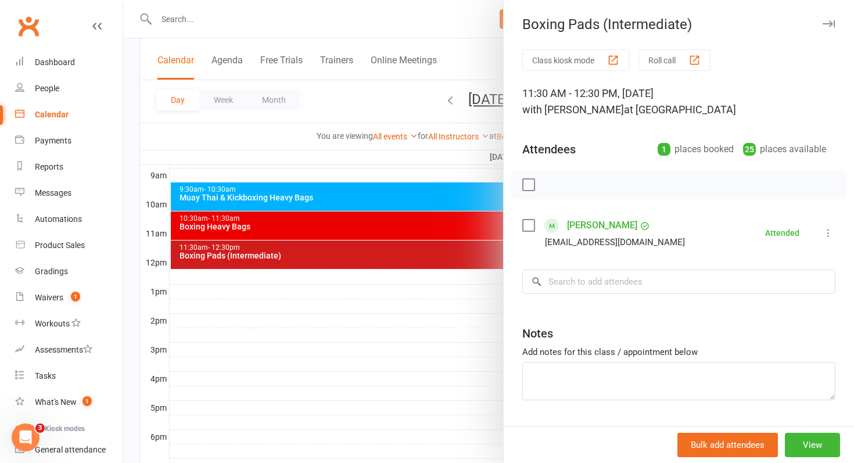
click at [613, 230] on link "Andrew Gregory" at bounding box center [602, 225] width 70 height 19
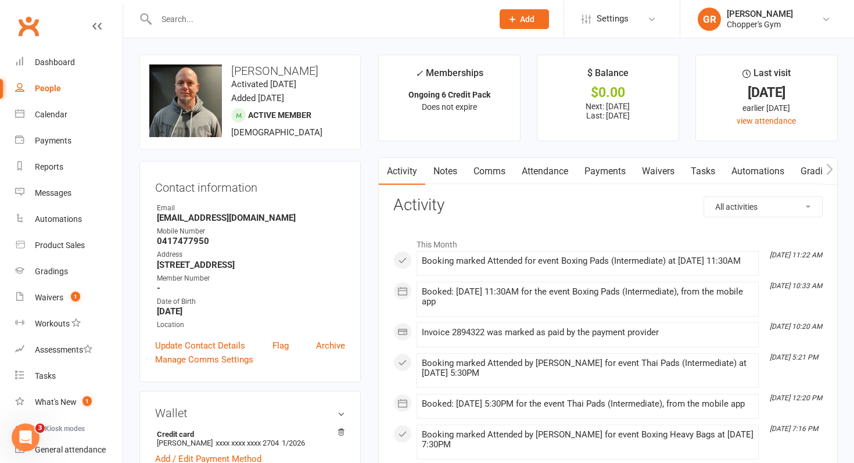
click at [441, 172] on link "Notes" at bounding box center [445, 171] width 40 height 27
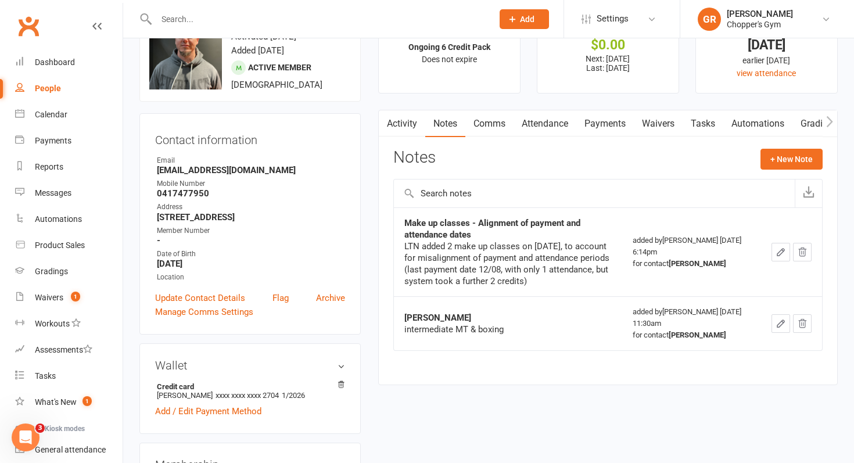
scroll to position [52, 0]
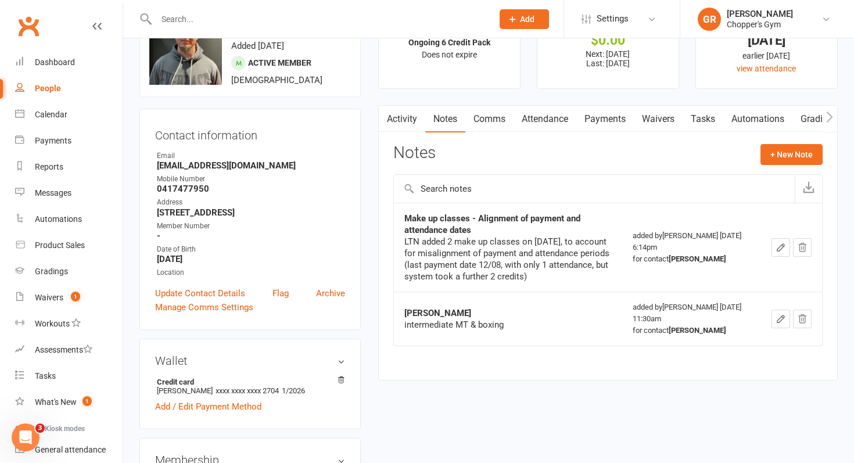
click at [68, 127] on link "Calendar" at bounding box center [68, 115] width 107 height 26
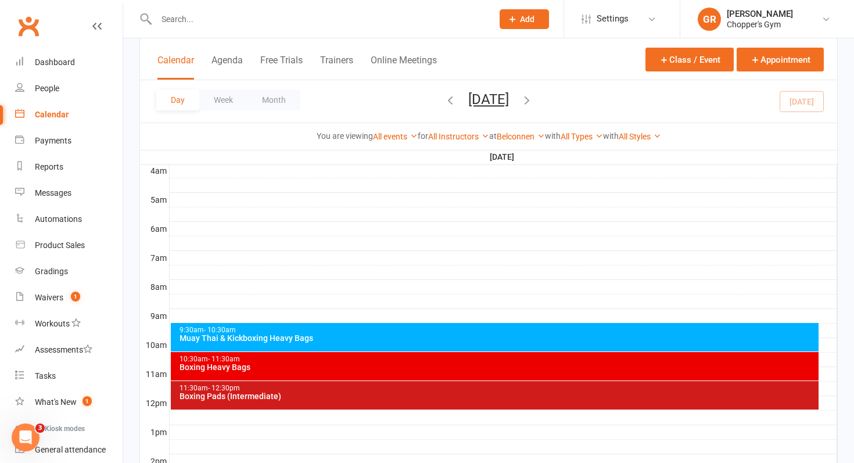
scroll to position [196, 0]
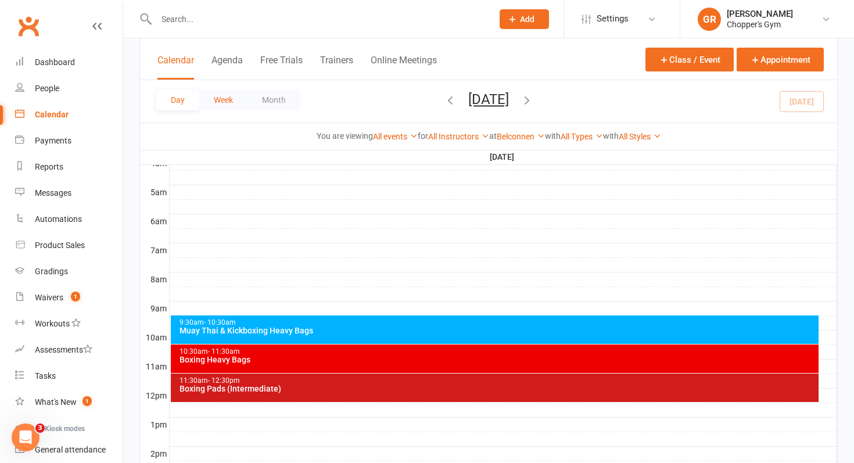
click at [221, 106] on button "Week" at bounding box center [223, 99] width 48 height 21
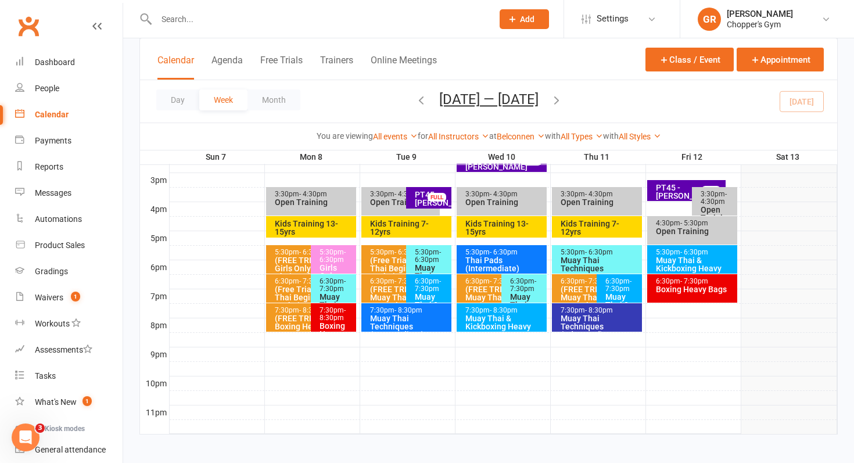
scroll to position [503, 0]
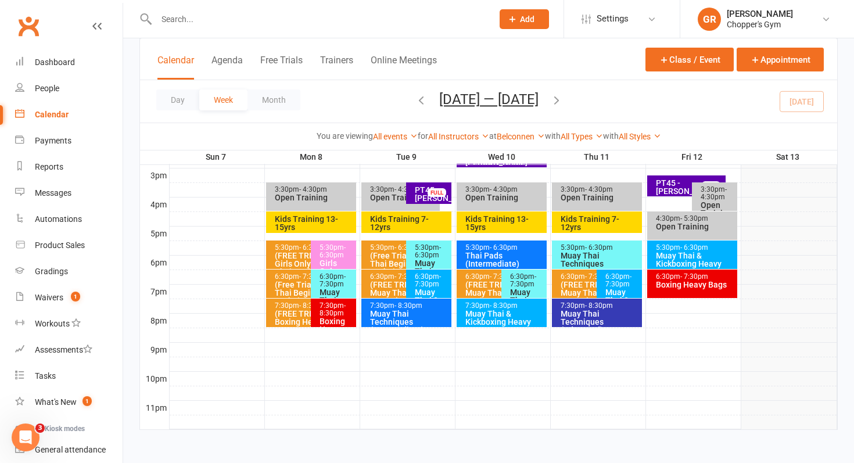
click at [409, 309] on span "- 8:30pm" at bounding box center [408, 305] width 28 height 8
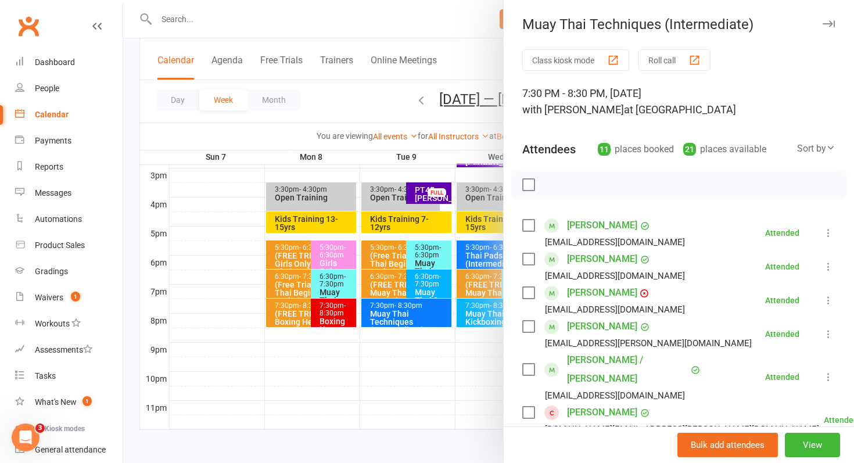
click at [415, 362] on div at bounding box center [488, 231] width 731 height 463
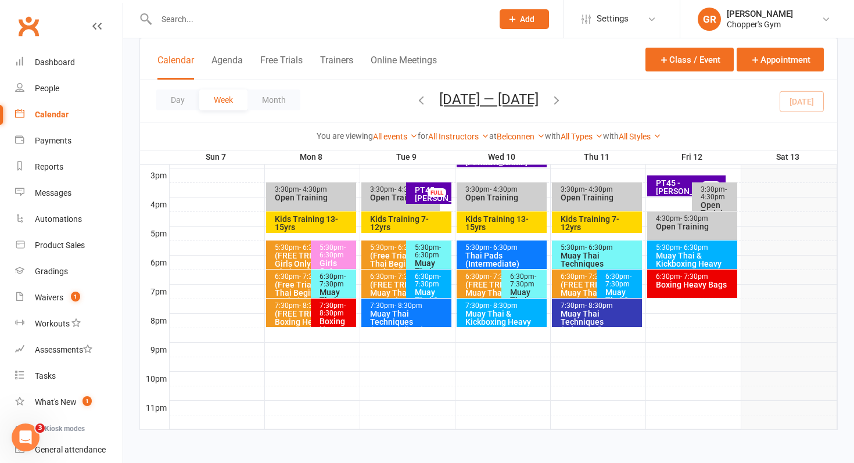
click at [401, 315] on div "Muay Thai Techniques (Intermediate)" at bounding box center [409, 322] width 80 height 24
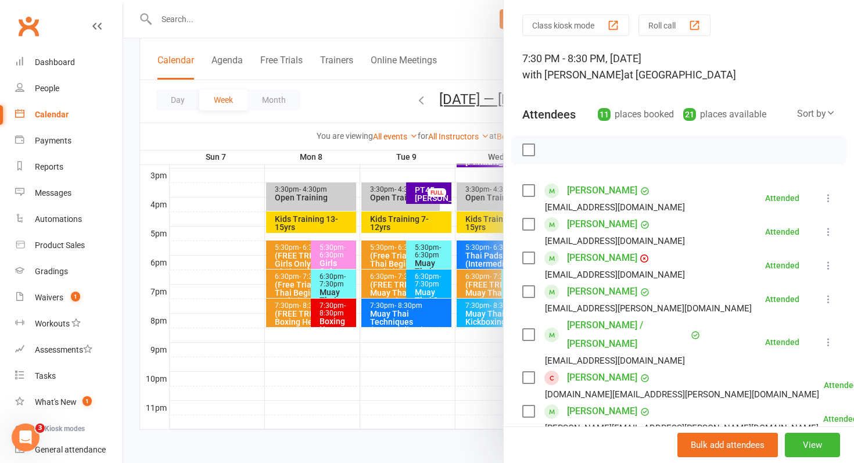
scroll to position [34, 0]
click at [455, 398] on div at bounding box center [488, 231] width 731 height 463
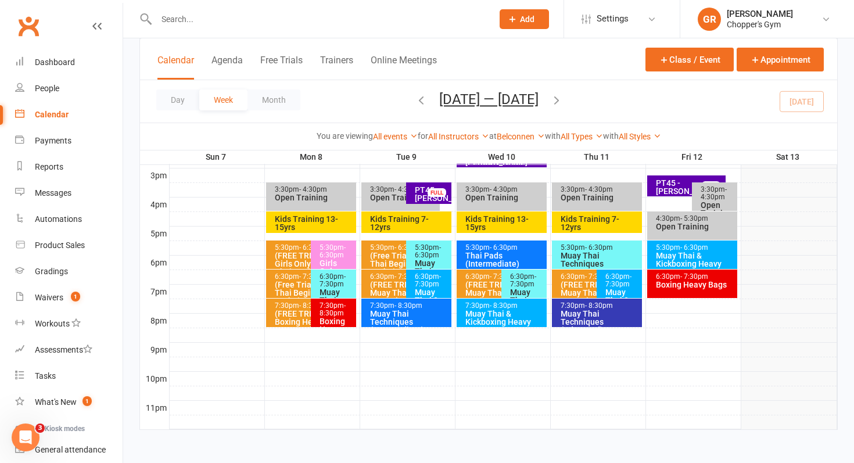
click at [626, 315] on div "Muay Thai Techniques (Advanced)" at bounding box center [600, 322] width 80 height 24
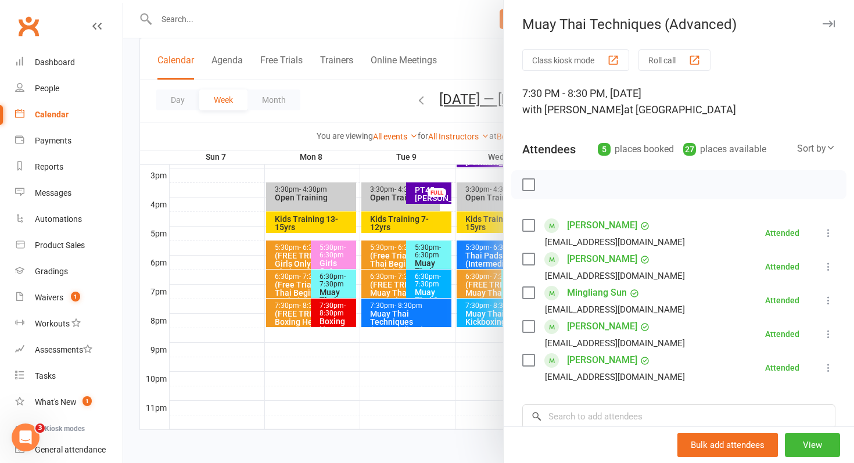
click at [459, 376] on div at bounding box center [488, 231] width 731 height 463
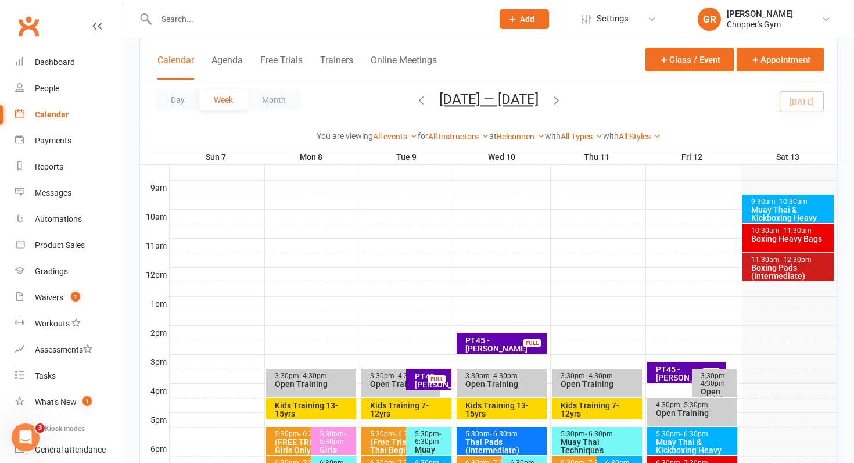
scroll to position [315, 0]
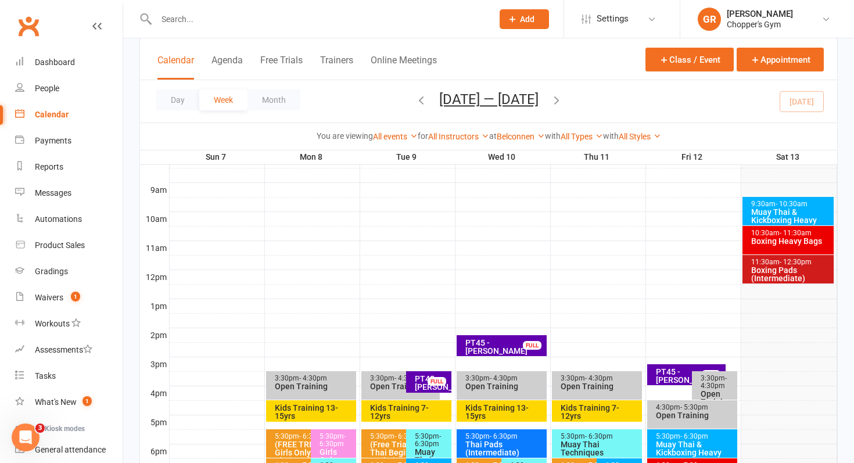
click at [794, 273] on div "Boxing Pads (Intermediate)" at bounding box center [790, 274] width 81 height 16
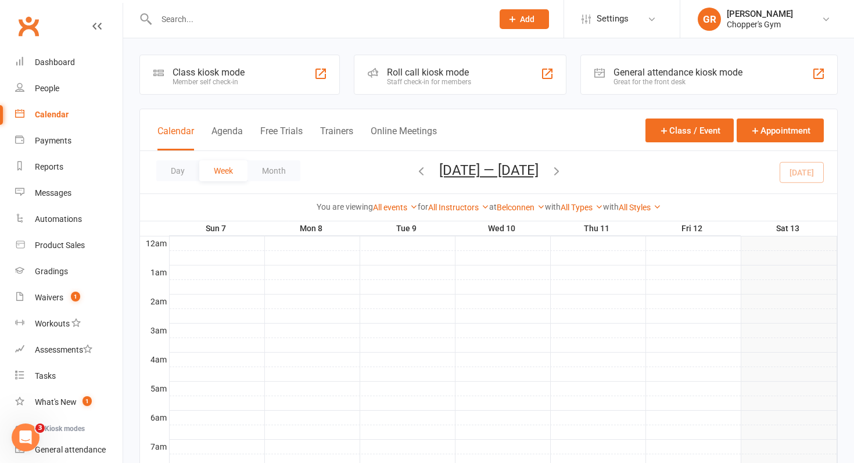
click at [49, 117] on div "Calendar" at bounding box center [52, 114] width 34 height 9
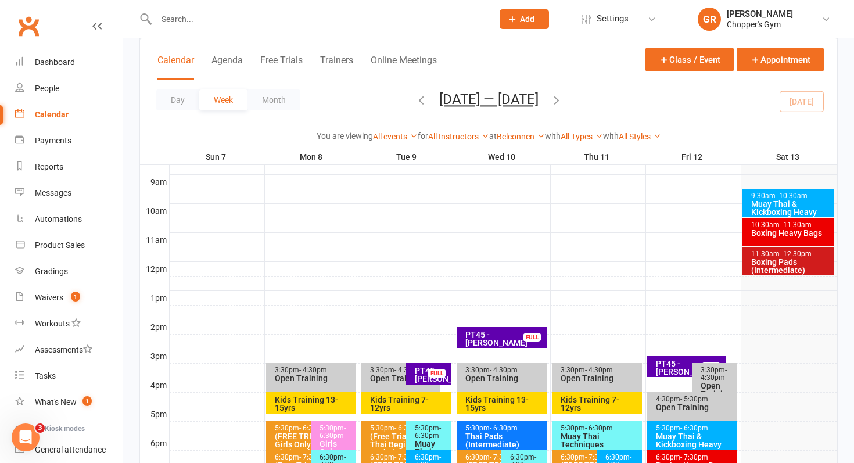
scroll to position [340, 0]
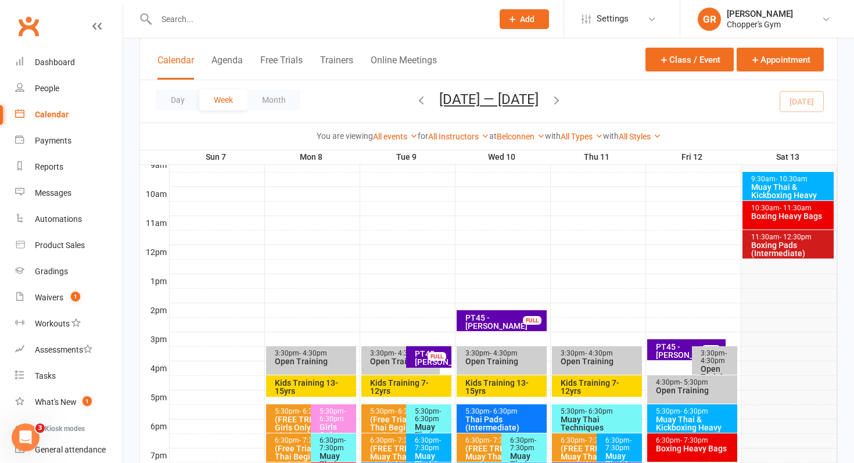
click at [422, 100] on icon "button" at bounding box center [421, 99] width 13 height 13
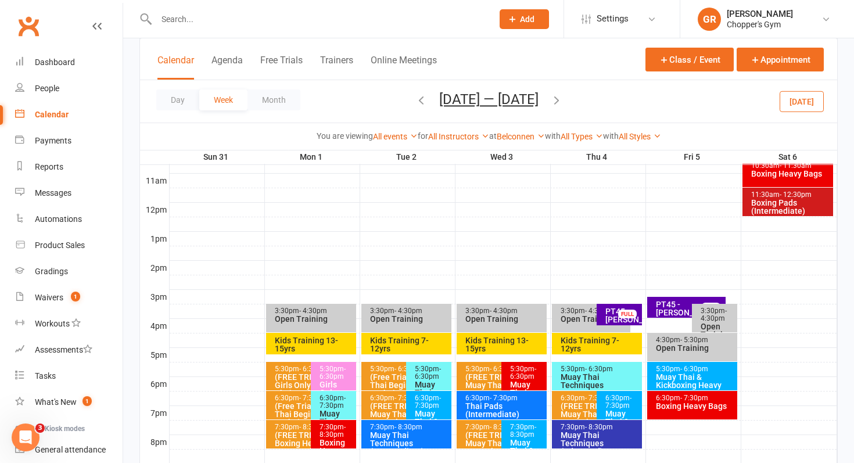
scroll to position [392, 0]
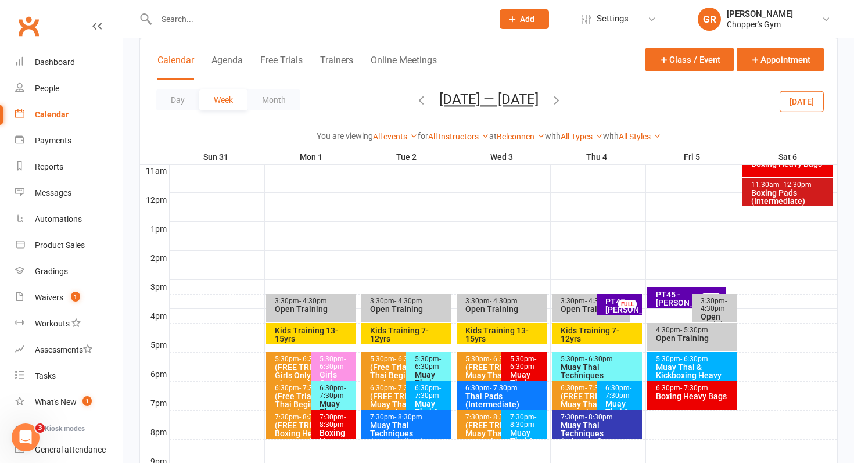
click at [775, 196] on div "Boxing Pads (Intermediate)" at bounding box center [790, 197] width 80 height 16
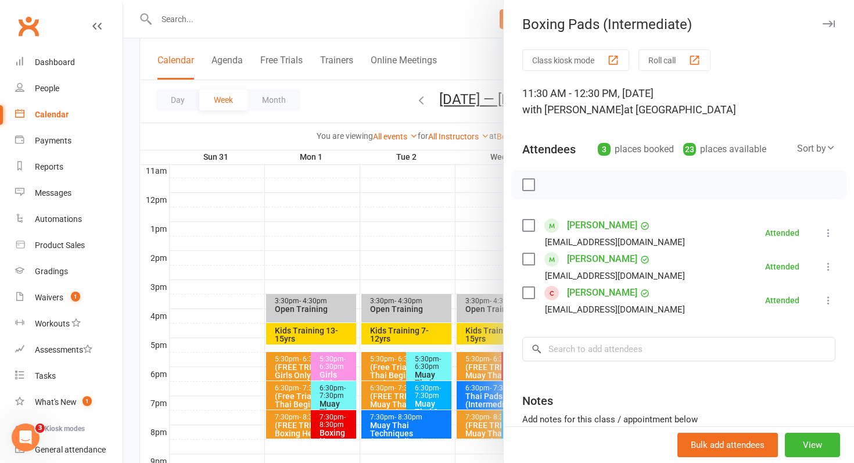
click at [577, 295] on link "Xiaochen Li" at bounding box center [602, 292] width 70 height 19
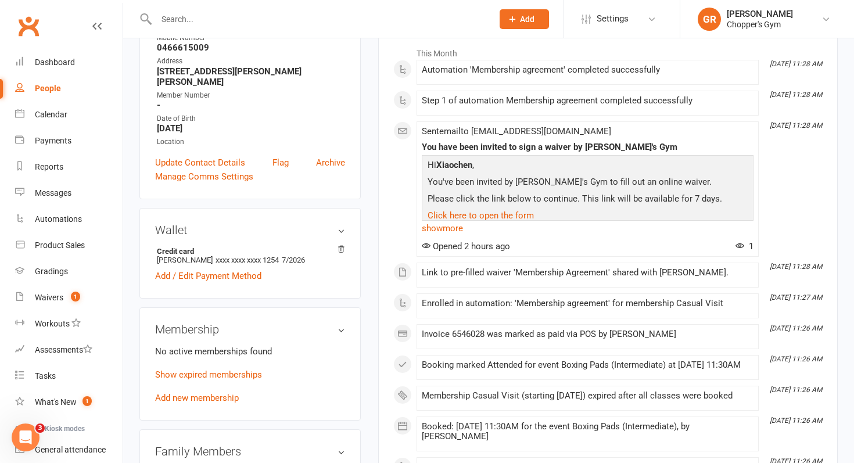
scroll to position [202, 0]
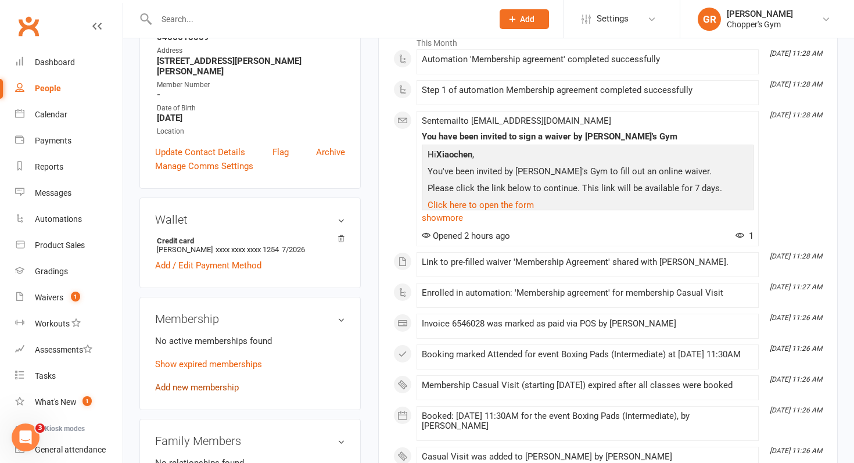
click at [225, 386] on link "Add new membership" at bounding box center [197, 387] width 84 height 10
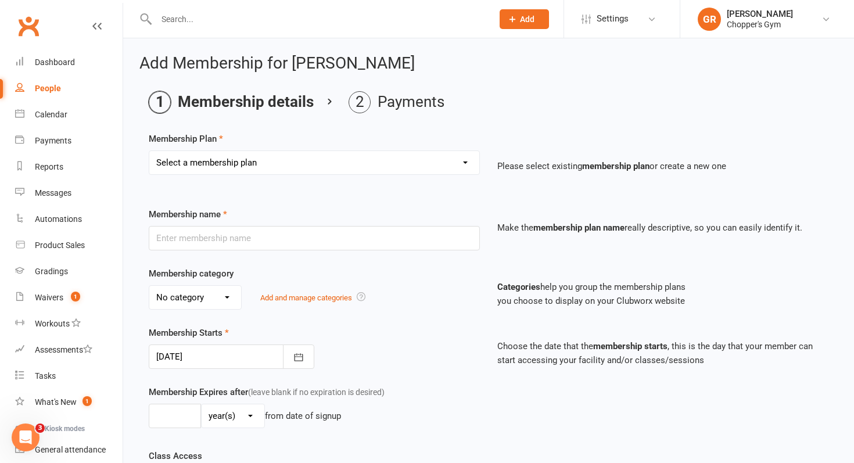
click at [465, 162] on select "Select a membership plan Create new Membership Plan Staff Membership Ongoing Un…" at bounding box center [314, 162] width 330 height 23
select select "6"
click at [149, 151] on select "Select a membership plan Create new Membership Plan Staff Membership Ongoing Un…" at bounding box center [314, 162] width 330 height 23
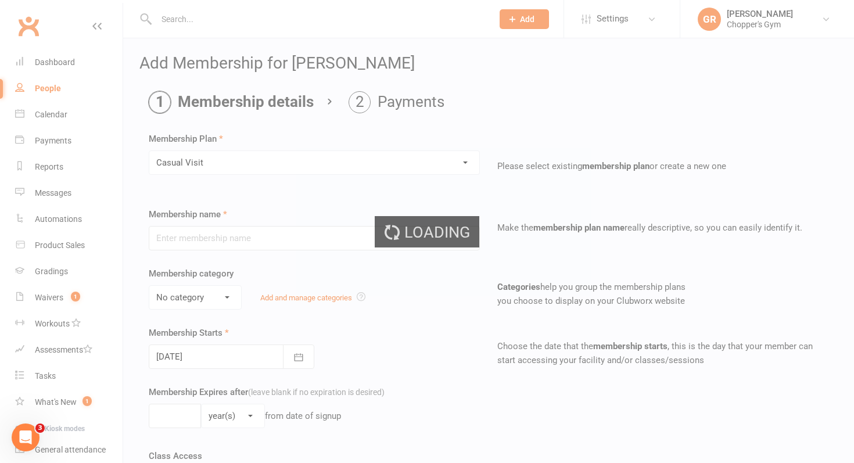
type input "Casual Visit"
type input "0"
type input "1"
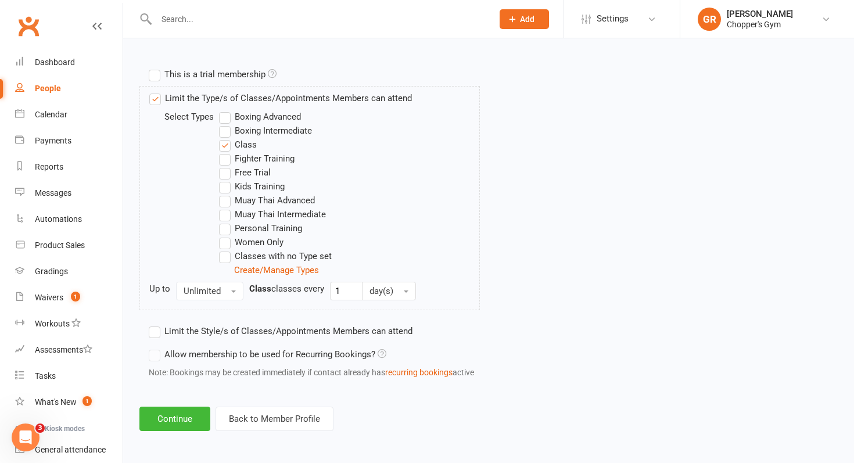
scroll to position [540, 0]
click at [224, 133] on label "Boxing Intermediate" at bounding box center [265, 130] width 93 height 14
click at [224, 123] on input "Boxing Intermediate" at bounding box center [223, 123] width 8 height 0
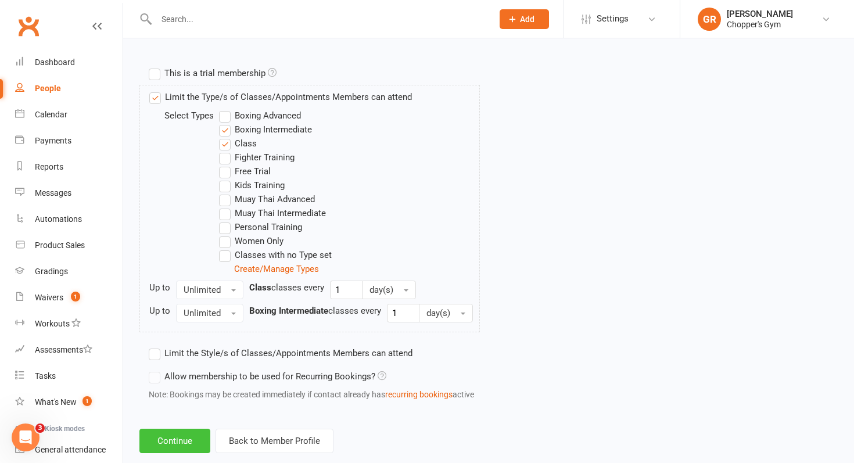
click at [170, 453] on button "Continue" at bounding box center [174, 441] width 71 height 24
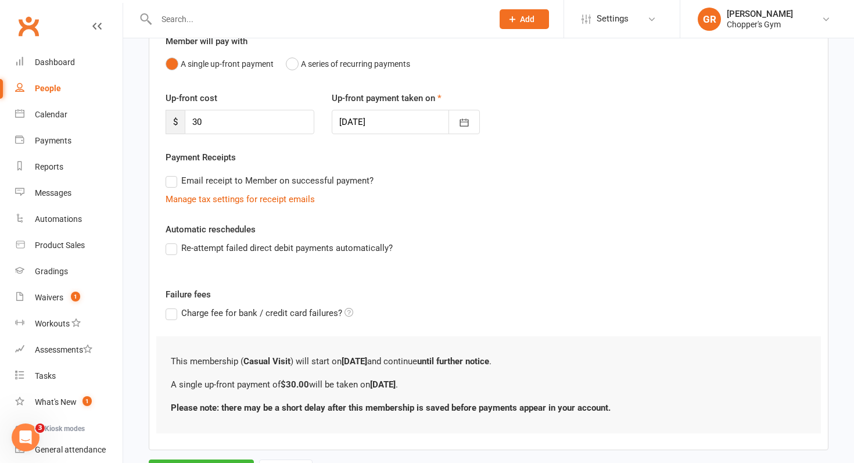
scroll to position [170, 0]
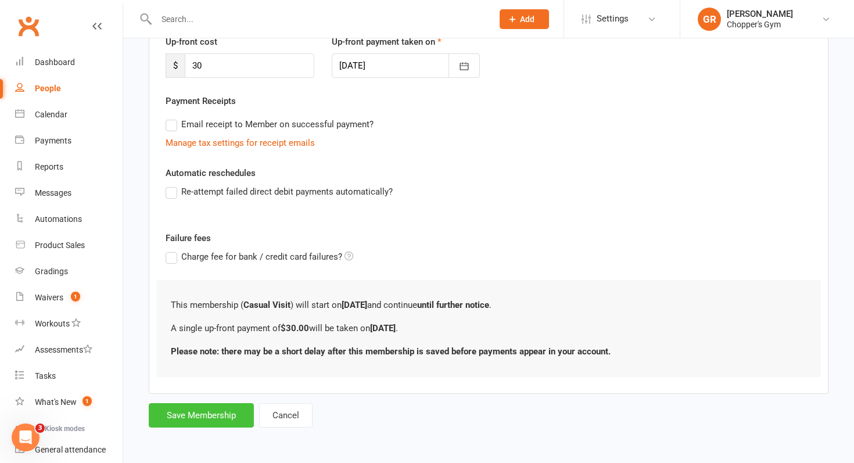
click at [215, 411] on button "Save Membership" at bounding box center [201, 415] width 105 height 24
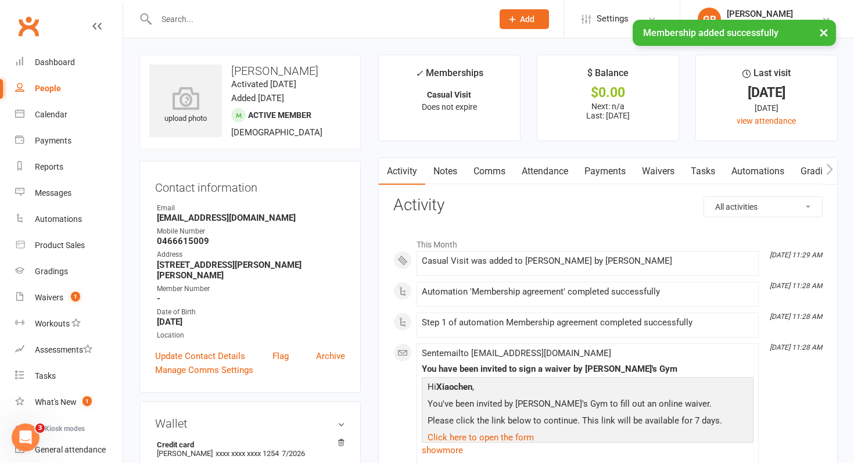
click at [588, 175] on link "Payments" at bounding box center [604, 171] width 57 height 27
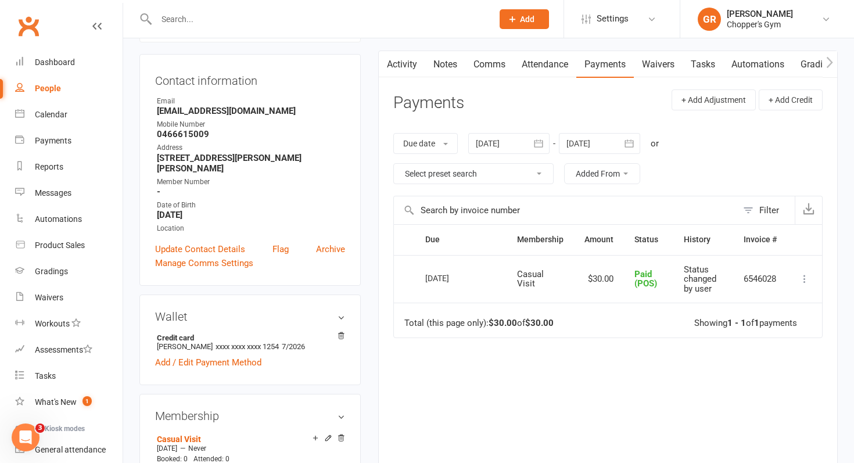
scroll to position [109, 0]
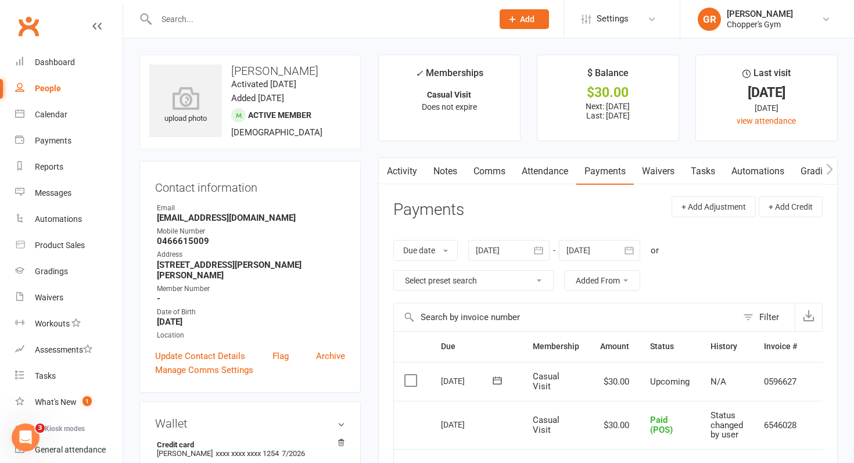
click at [410, 382] on label at bounding box center [412, 381] width 16 height 12
click at [410, 375] on input "checkbox" at bounding box center [408, 375] width 8 height 0
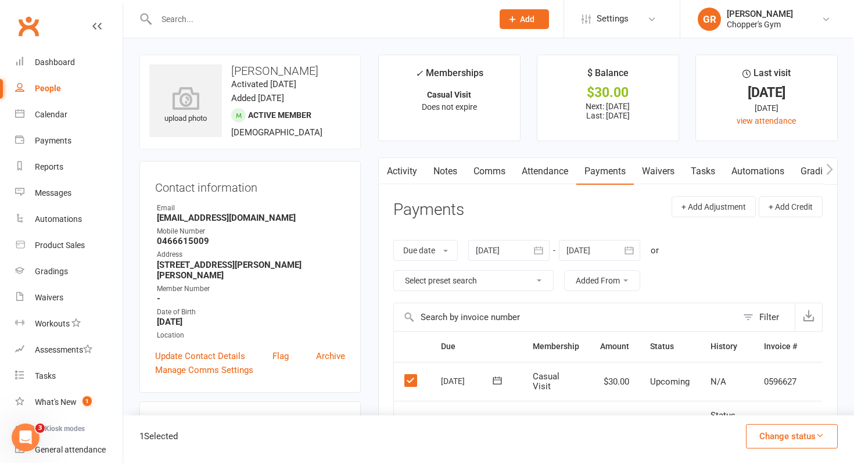
click at [793, 435] on button "Change status" at bounding box center [792, 436] width 92 height 24
click at [765, 361] on link "Paid (POS)" at bounding box center [779, 358] width 115 height 23
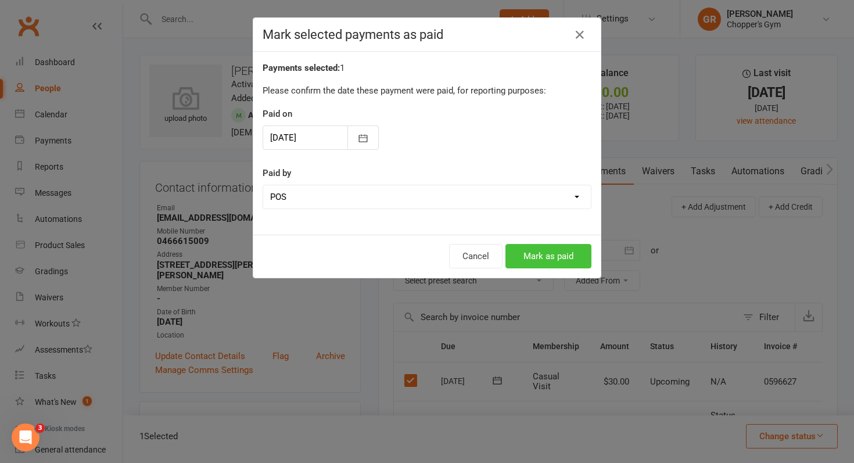
click at [550, 256] on button "Mark as paid" at bounding box center [548, 256] width 86 height 24
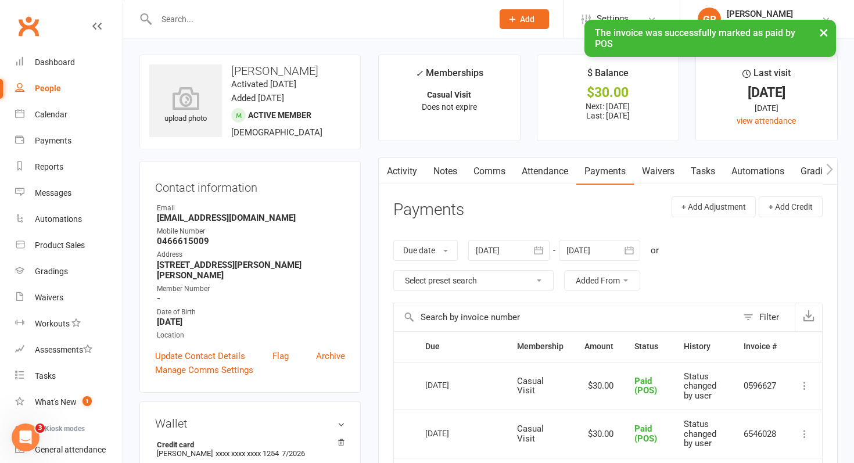
scroll to position [16, 0]
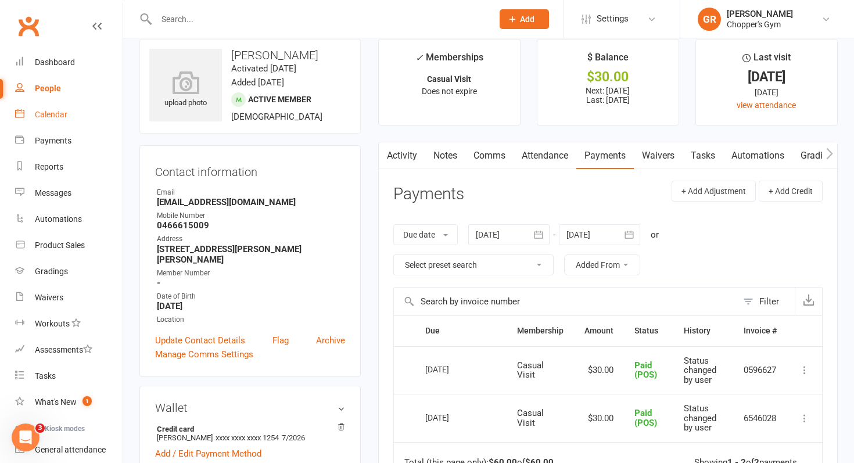
click at [45, 114] on div "Calendar" at bounding box center [51, 114] width 33 height 9
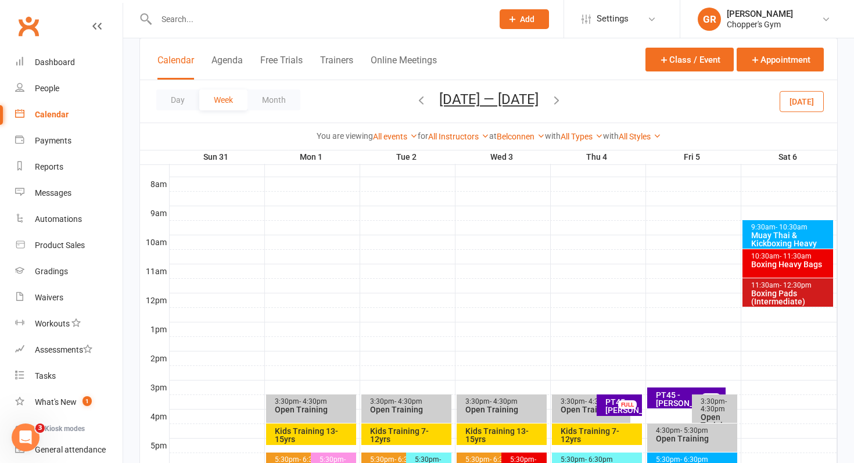
scroll to position [301, 0]
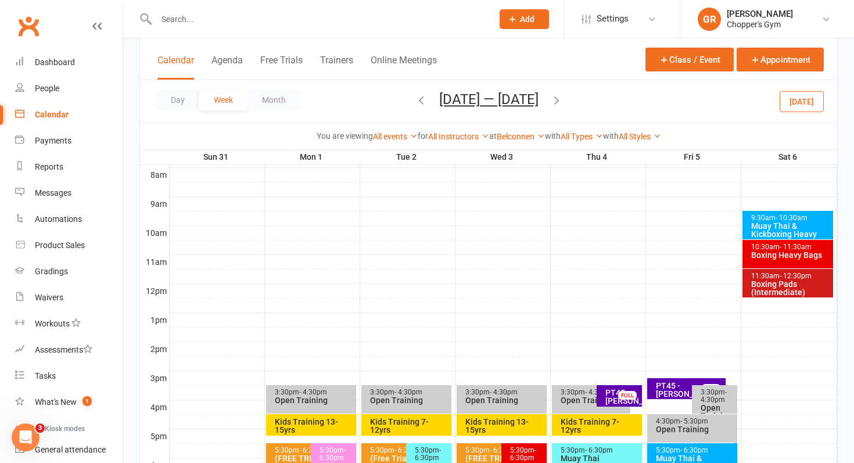
click at [214, 5] on div at bounding box center [311, 19] width 345 height 38
click at [204, 14] on input "text" at bounding box center [319, 19] width 332 height 16
click at [56, 118] on div "Calendar" at bounding box center [52, 114] width 34 height 9
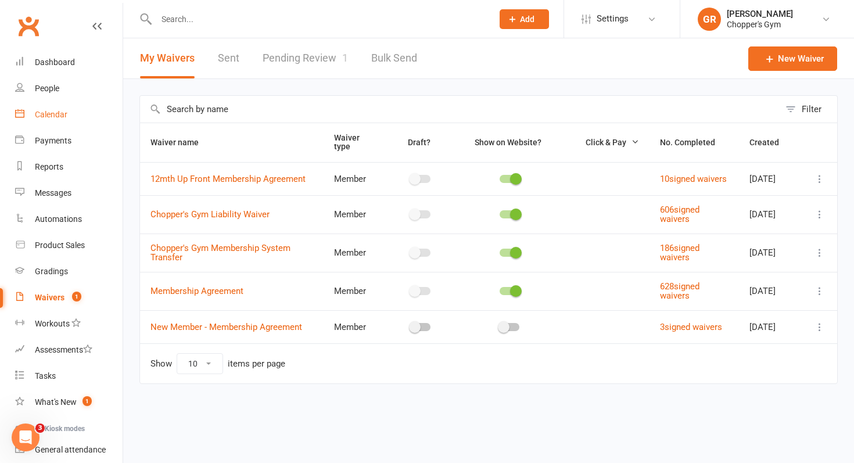
click at [45, 109] on link "Calendar" at bounding box center [68, 115] width 107 height 26
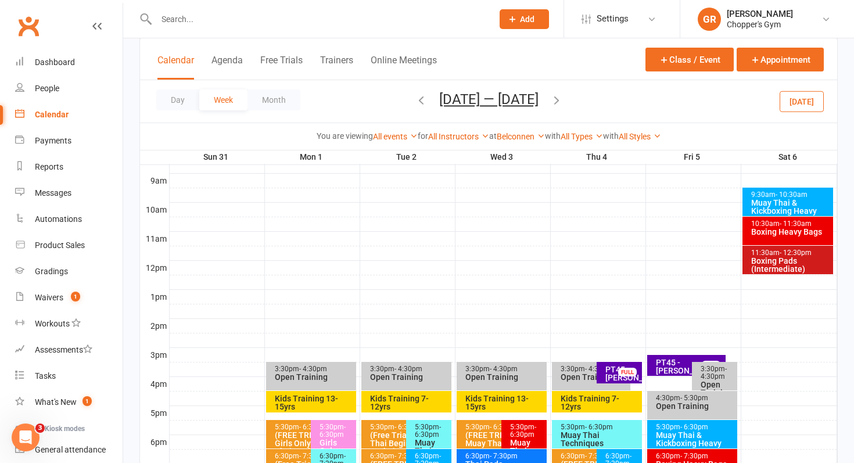
scroll to position [323, 0]
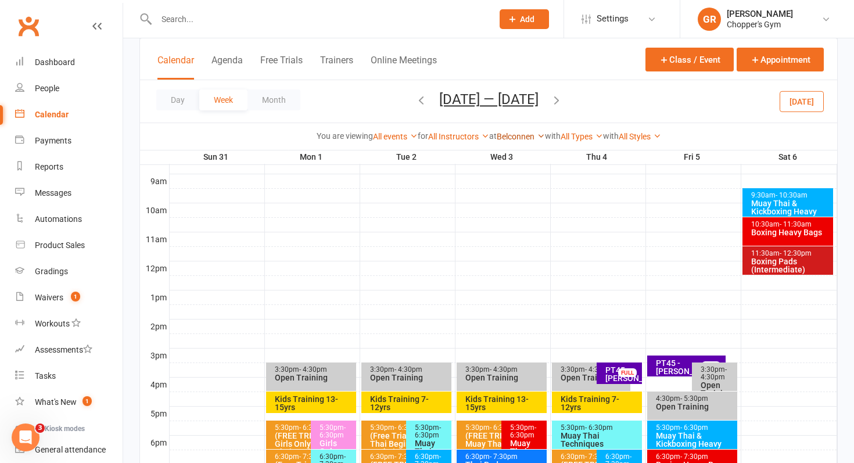
click at [520, 139] on link "Belconnen" at bounding box center [521, 136] width 48 height 9
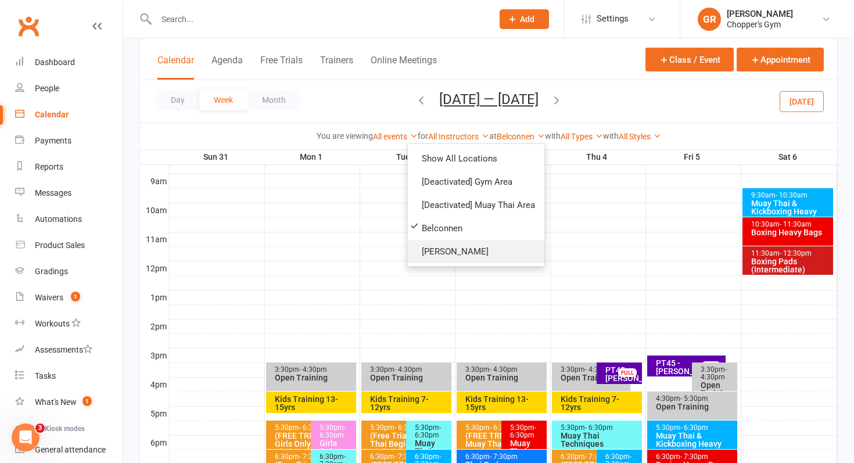
click at [466, 244] on link "[PERSON_NAME]" at bounding box center [476, 251] width 136 height 23
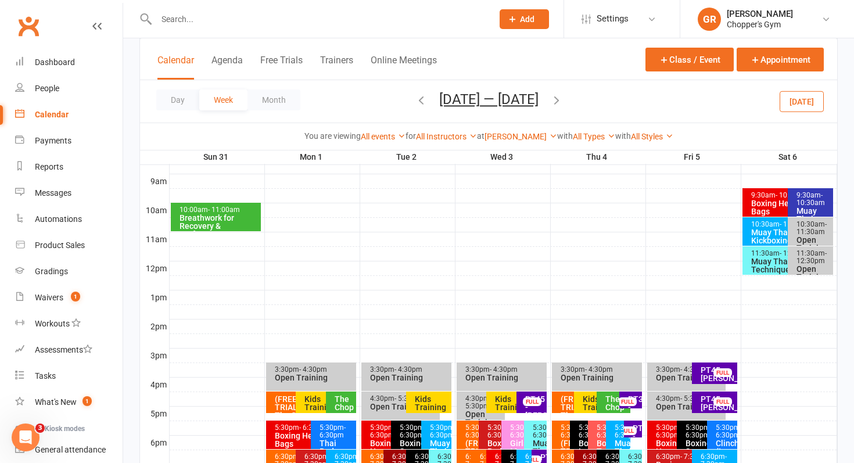
click at [764, 199] on div "Boxing Heavy Bags" at bounding box center [784, 207] width 69 height 16
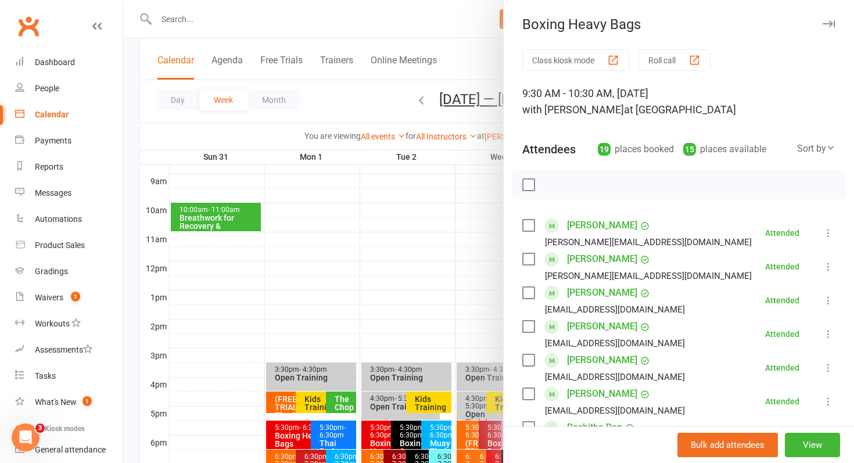
click at [466, 261] on div at bounding box center [488, 231] width 731 height 463
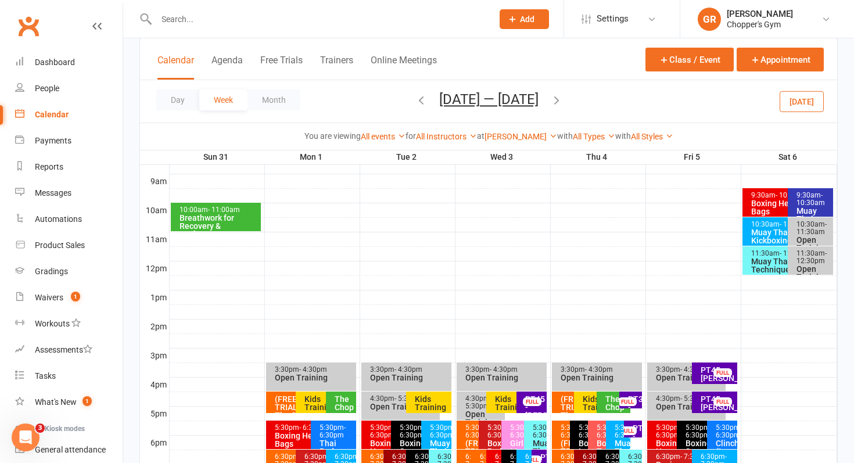
click at [795, 98] on button "[DATE]" at bounding box center [801, 101] width 44 height 21
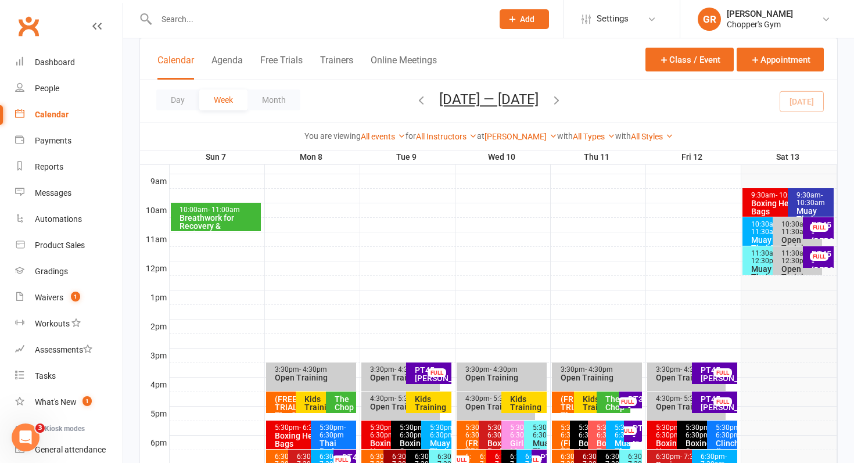
click at [754, 204] on div "Boxing Heavy Bags" at bounding box center [784, 207] width 69 height 16
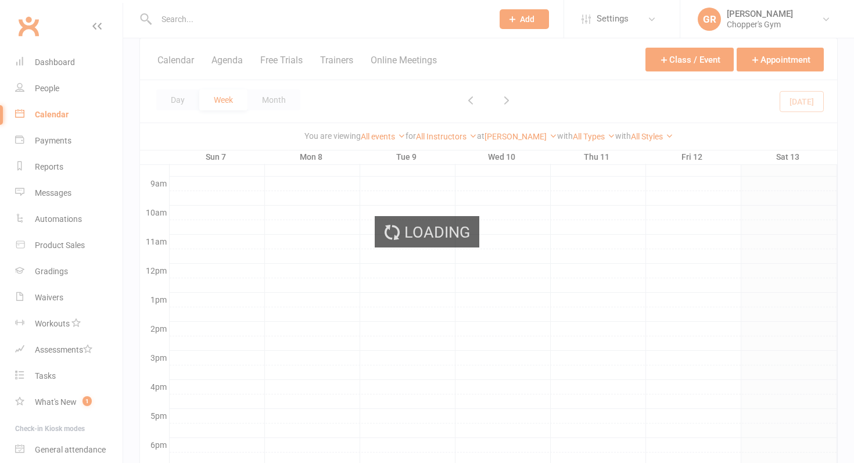
scroll to position [321, 0]
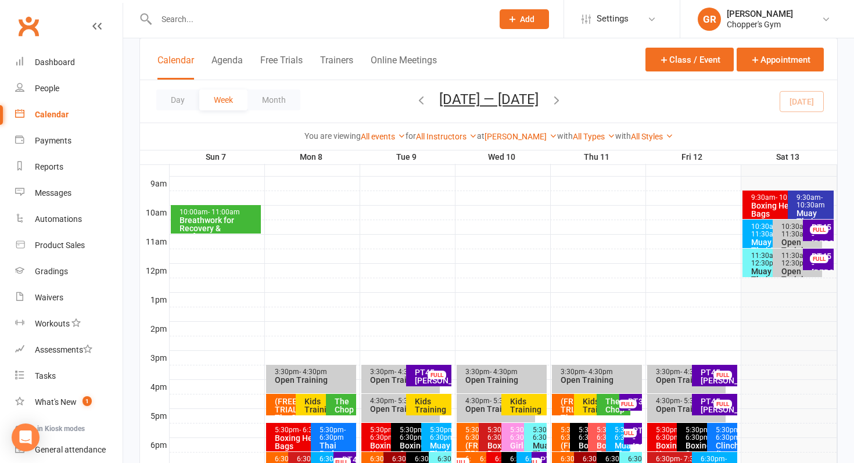
click at [311, 27] on input "text" at bounding box center [319, 19] width 332 height 16
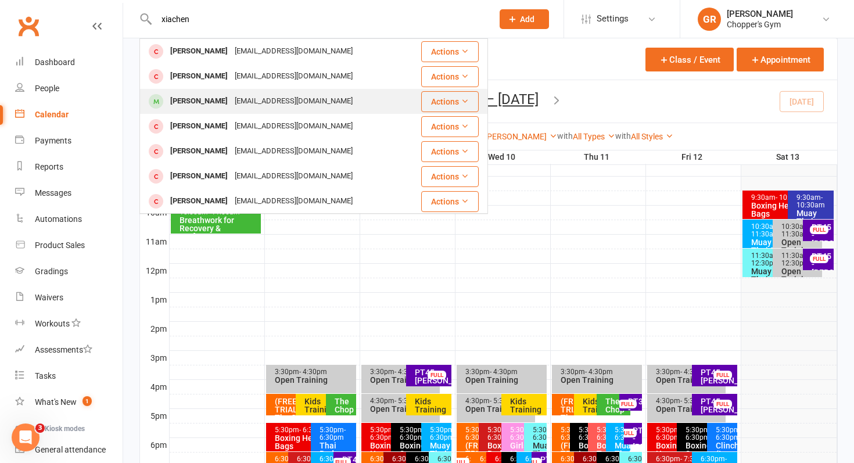
type input "xiachen"
click at [239, 97] on div "[EMAIL_ADDRESS][DOMAIN_NAME]" at bounding box center [293, 101] width 125 height 17
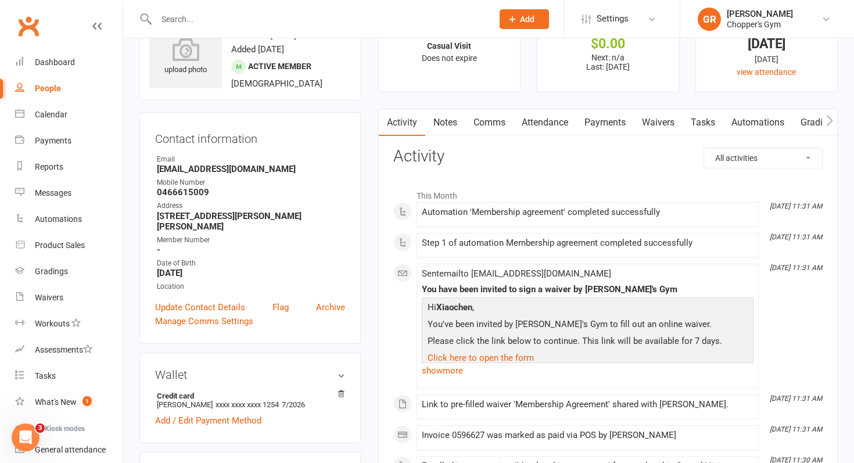
scroll to position [59, 0]
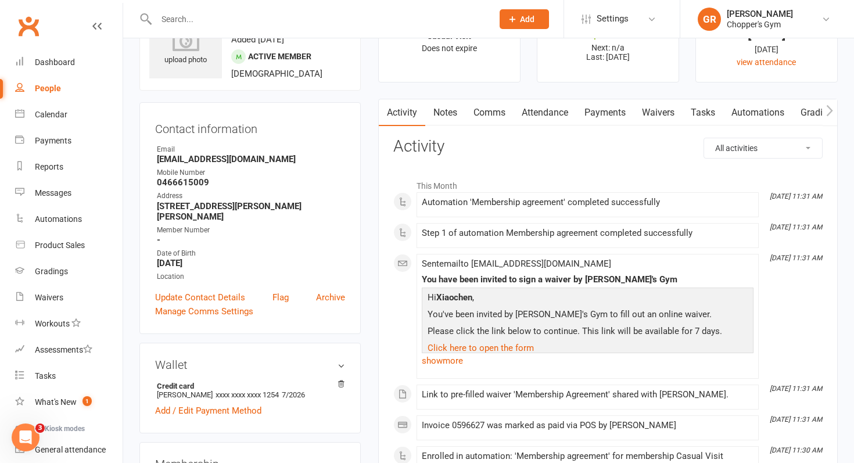
click at [656, 113] on link "Waivers" at bounding box center [658, 112] width 49 height 27
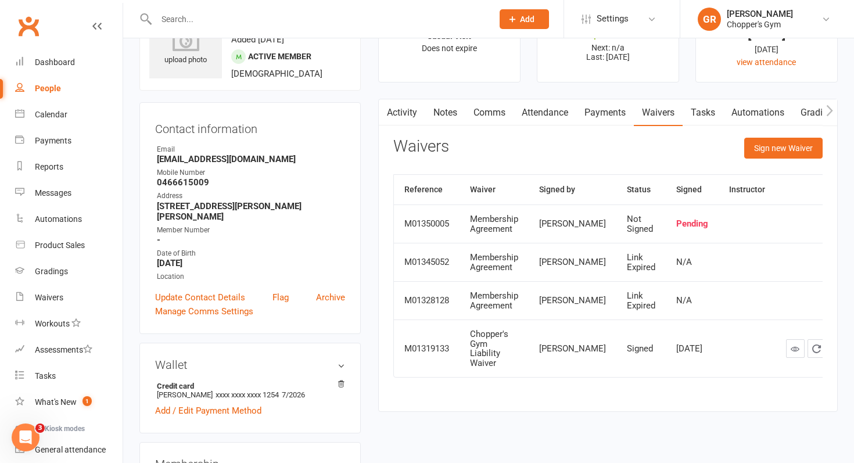
click at [583, 119] on link "Payments" at bounding box center [604, 112] width 57 height 27
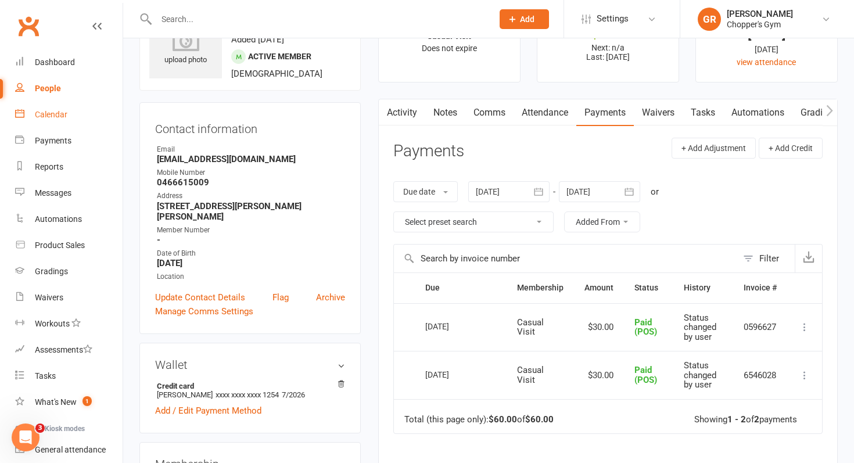
click at [62, 117] on div "Calendar" at bounding box center [51, 114] width 33 height 9
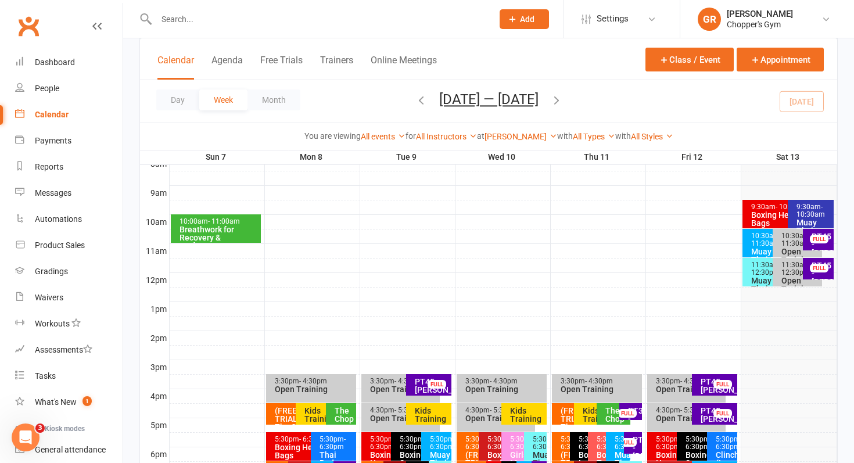
scroll to position [349, 0]
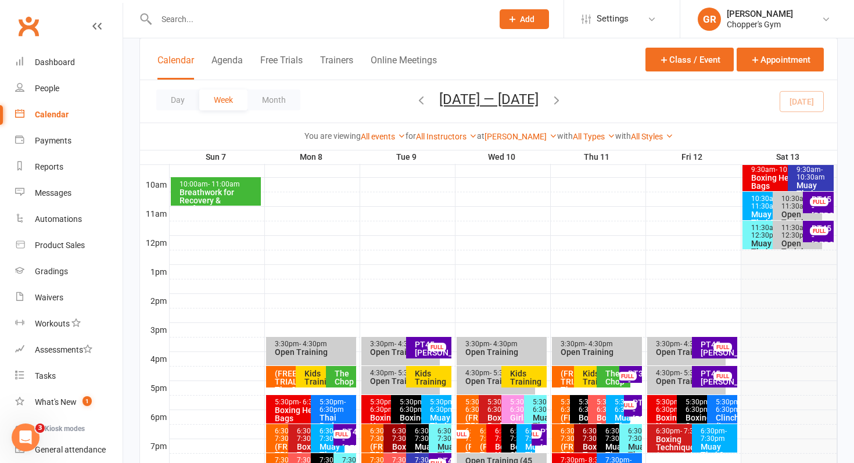
click at [524, 142] on div "[PERSON_NAME] Show All Locations [Deactivated] Gym Area [Deactivated] Muay Thai…" at bounding box center [520, 136] width 73 height 13
click at [524, 136] on link "[PERSON_NAME]" at bounding box center [520, 136] width 73 height 9
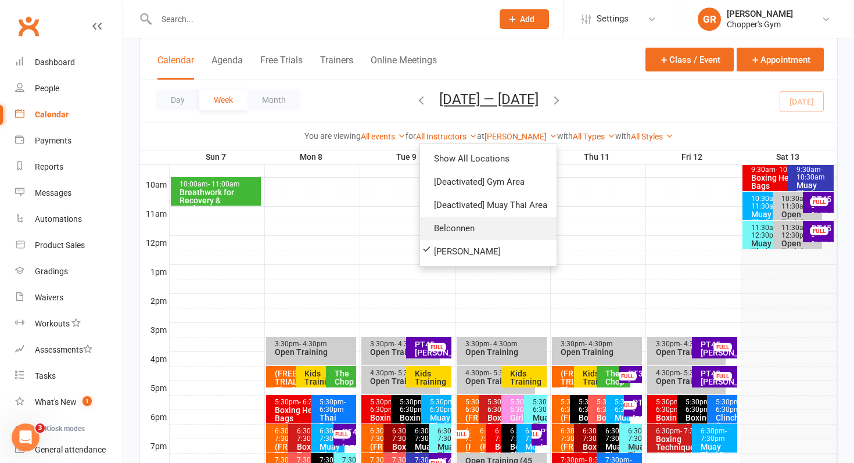
click at [461, 232] on link "Belconnen" at bounding box center [488, 228] width 136 height 23
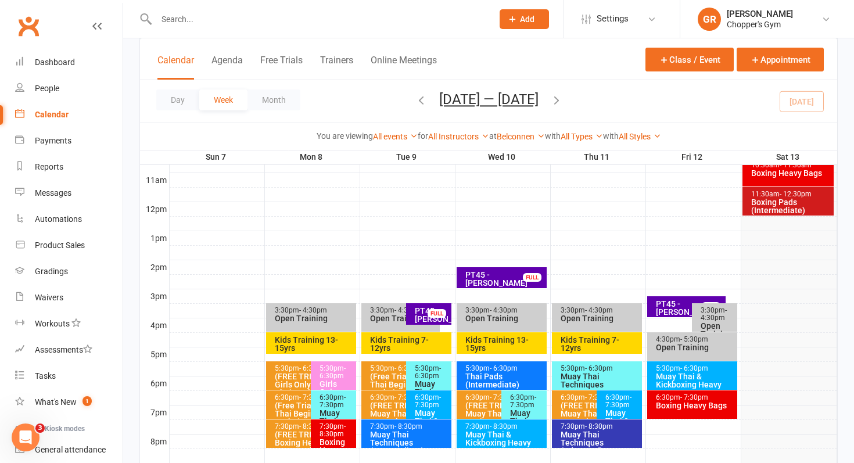
scroll to position [345, 0]
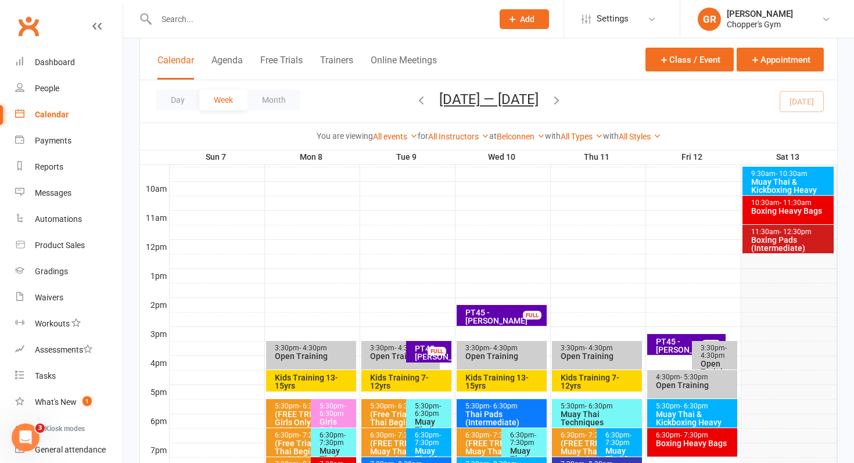
click at [780, 244] on div "Boxing Pads (Intermediate)" at bounding box center [790, 244] width 81 height 16
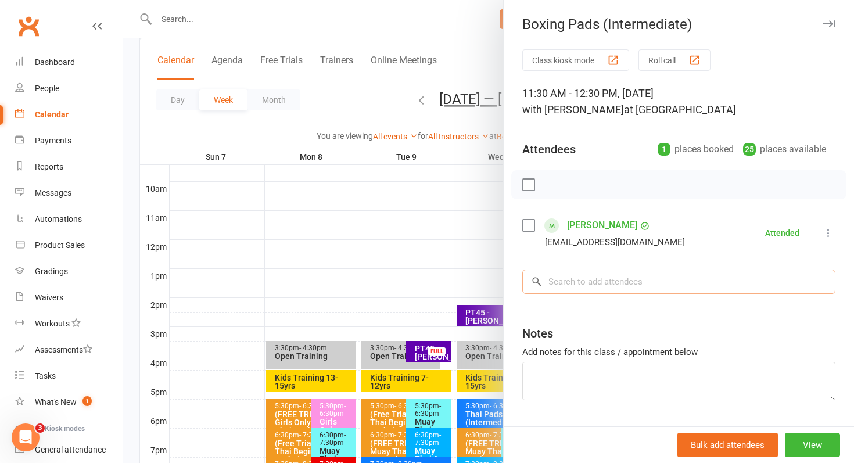
click at [572, 284] on input "search" at bounding box center [678, 281] width 313 height 24
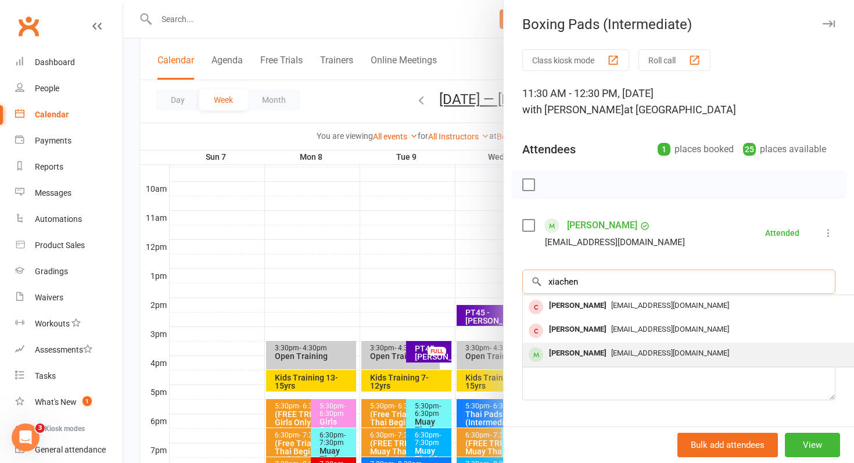
type input "xiachen"
click at [584, 351] on div "[PERSON_NAME]" at bounding box center [577, 353] width 67 height 17
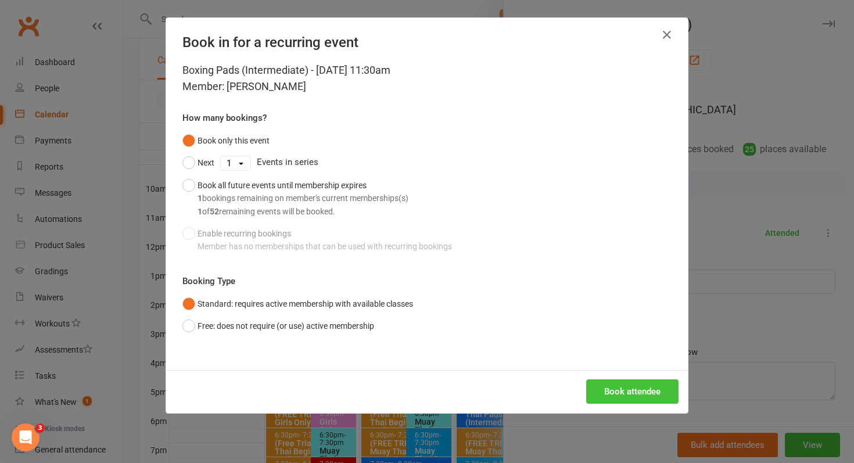
click at [630, 389] on button "Book attendee" at bounding box center [632, 391] width 92 height 24
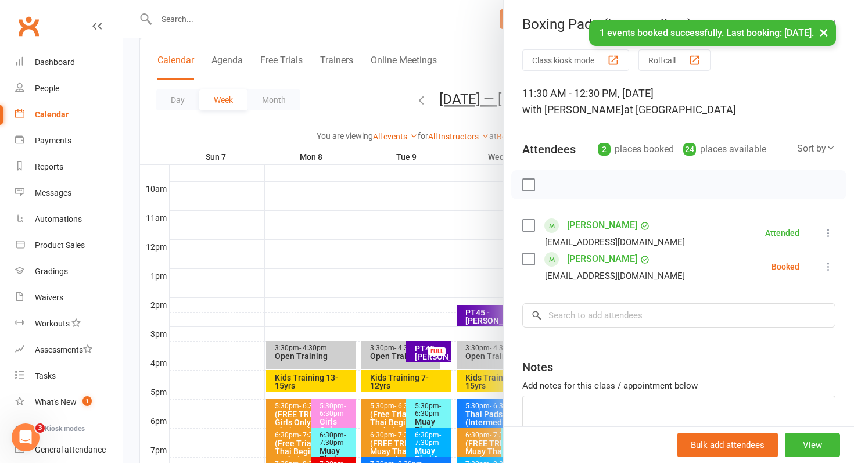
click at [526, 185] on label at bounding box center [528, 185] width 12 height 12
click at [556, 179] on icon "button" at bounding box center [554, 184] width 13 height 13
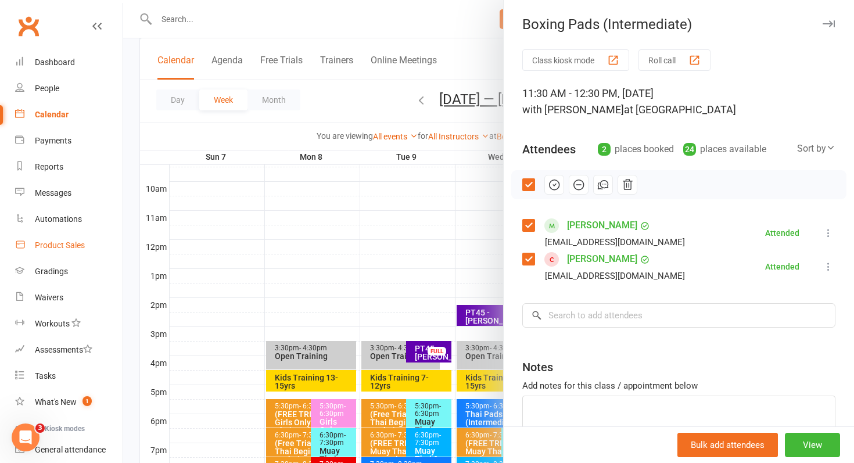
click at [75, 246] on div "Product Sales" at bounding box center [60, 244] width 50 height 9
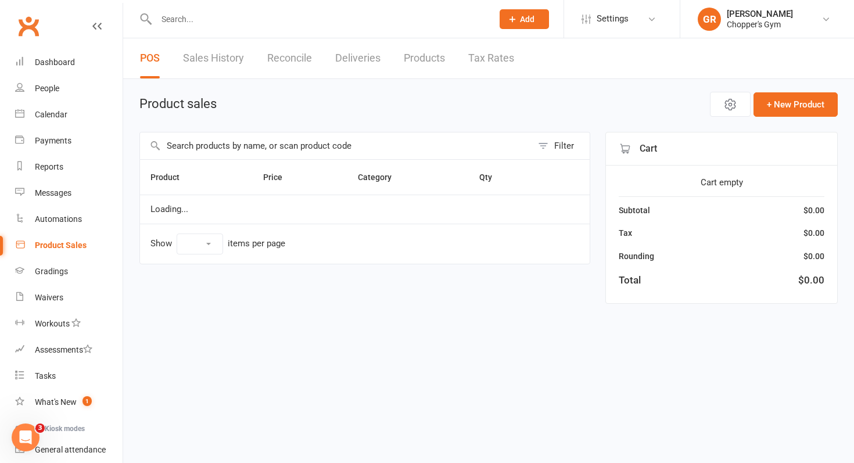
select select "100"
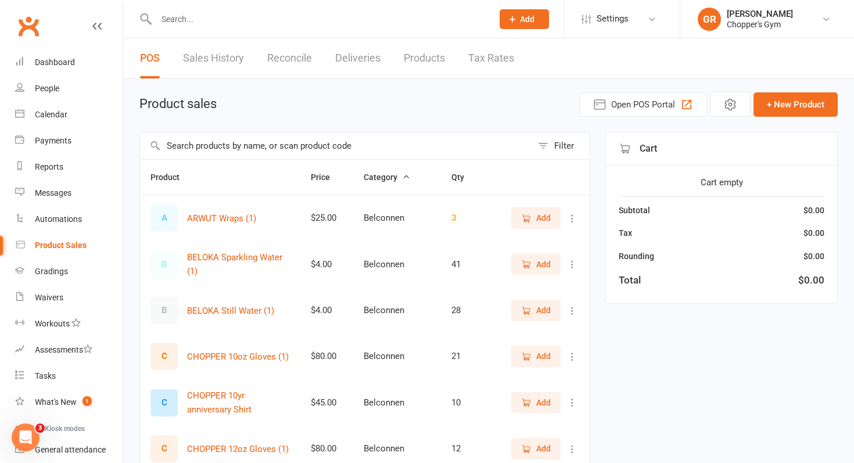
click at [225, 143] on input "text" at bounding box center [336, 145] width 392 height 27
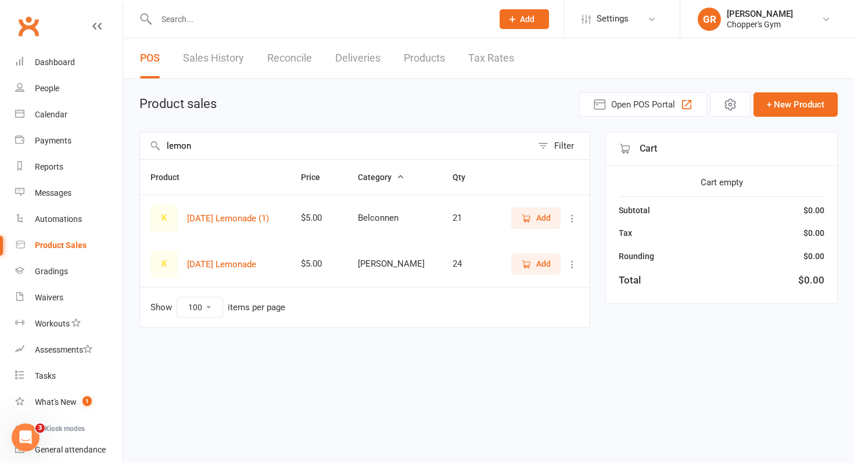
type input "lemon"
click at [537, 259] on span "Add" at bounding box center [543, 263] width 15 height 13
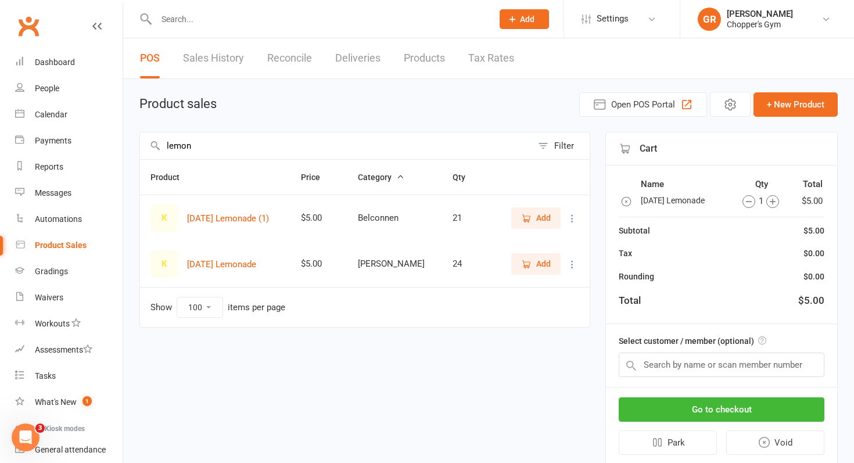
click at [535, 221] on span "Add" at bounding box center [536, 217] width 30 height 13
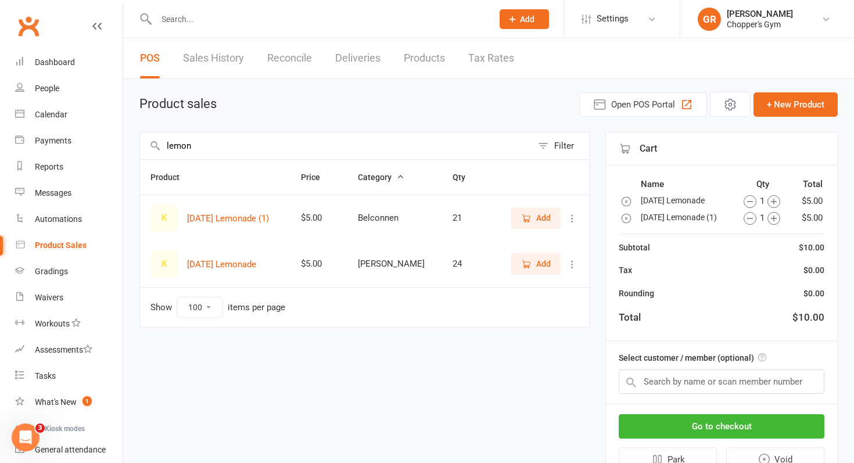
click at [745, 204] on icon "button" at bounding box center [749, 201] width 13 height 13
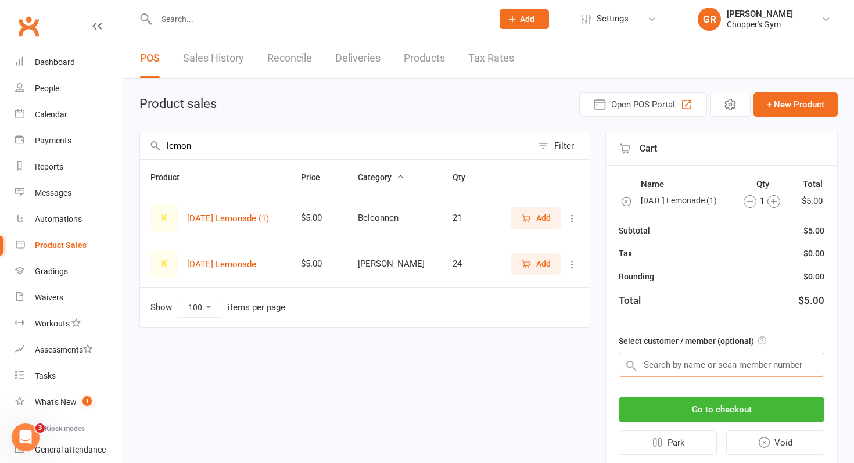
click at [707, 371] on input "text" at bounding box center [721, 365] width 206 height 24
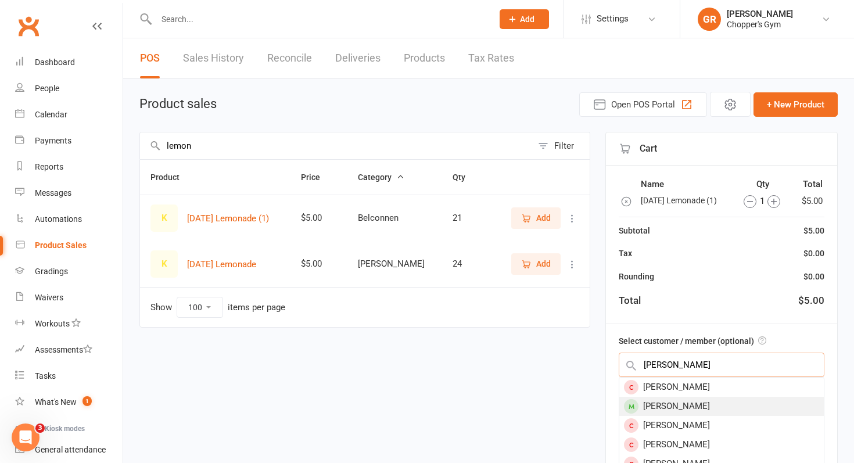
type input "[PERSON_NAME]"
click at [704, 397] on div "[PERSON_NAME]" at bounding box center [721, 406] width 204 height 19
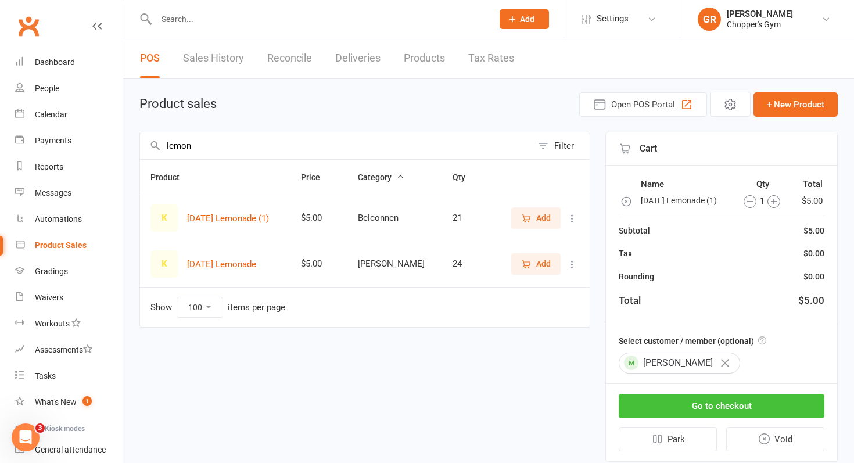
click at [713, 408] on button "Go to checkout" at bounding box center [721, 406] width 206 height 24
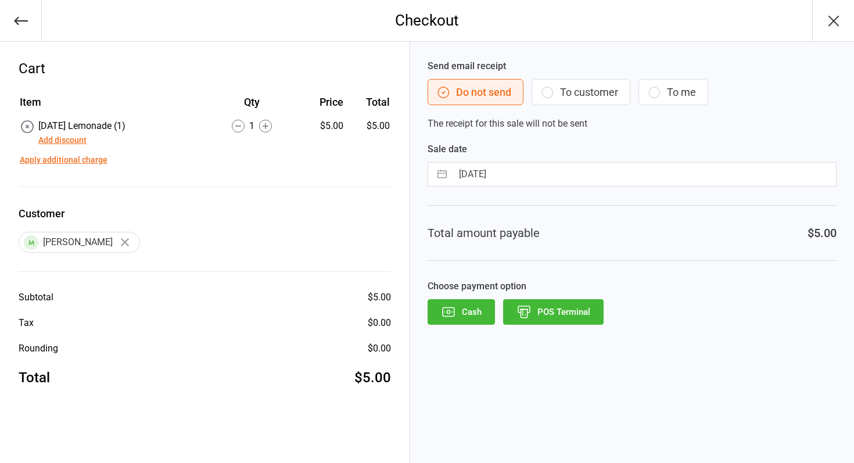
click at [65, 138] on button "Add discount" at bounding box center [62, 140] width 48 height 12
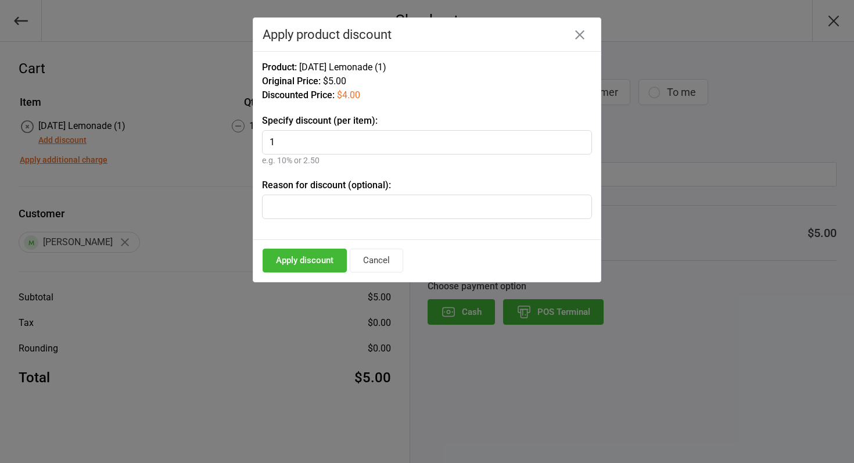
type input "1"
click at [318, 256] on button "Apply discount" at bounding box center [304, 261] width 84 height 24
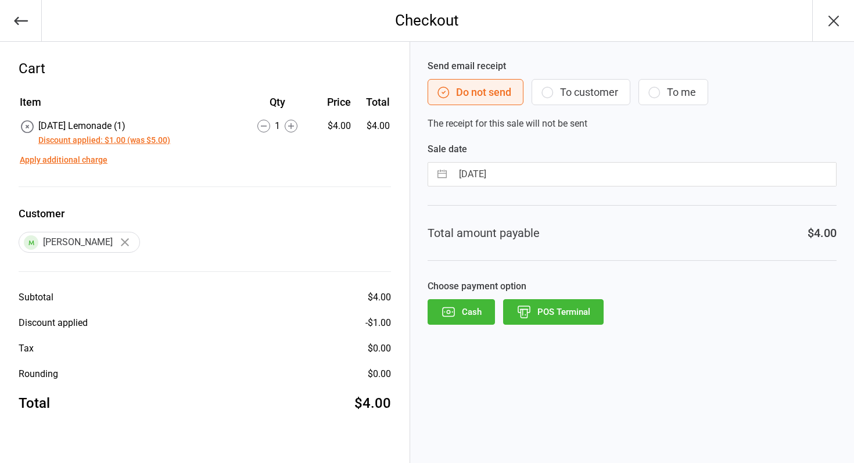
click at [536, 314] on button "POS Terminal" at bounding box center [553, 312] width 100 height 26
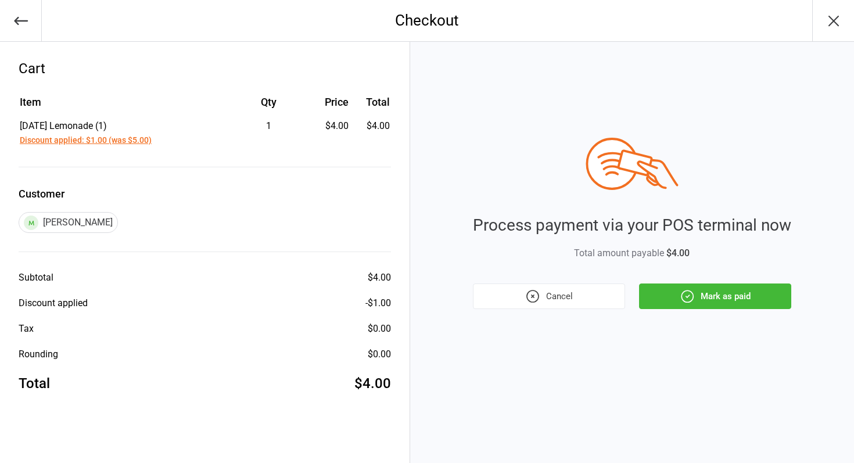
click at [697, 289] on button "Mark as paid" at bounding box center [715, 296] width 152 height 26
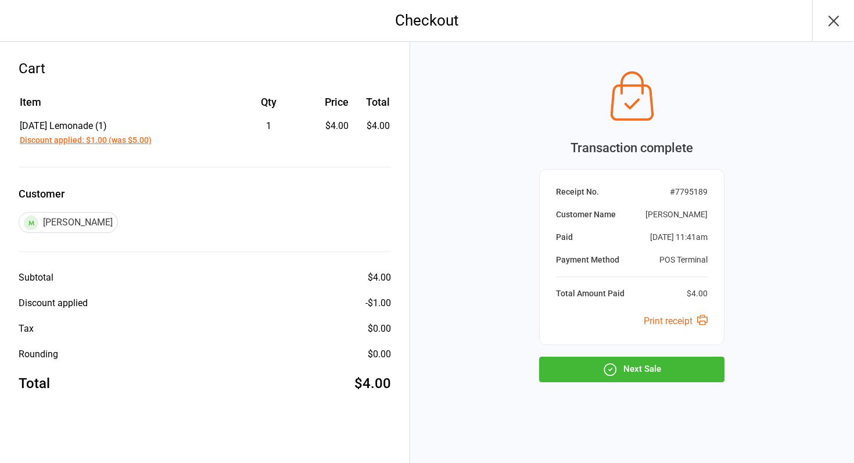
click at [659, 366] on button "Next Sale" at bounding box center [631, 370] width 185 height 26
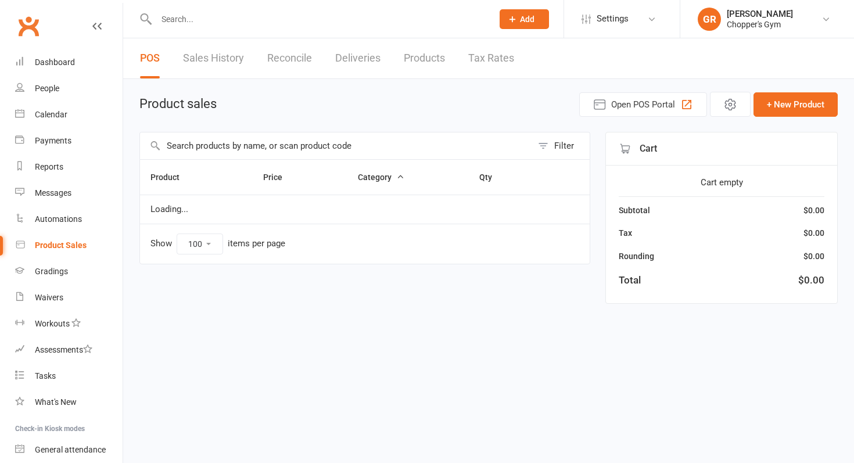
select select "100"
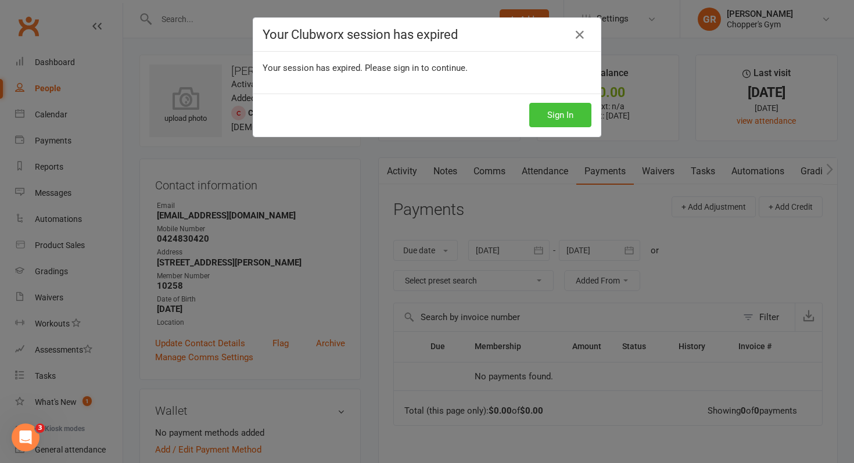
click at [570, 114] on button "Sign In" at bounding box center [560, 115] width 62 height 24
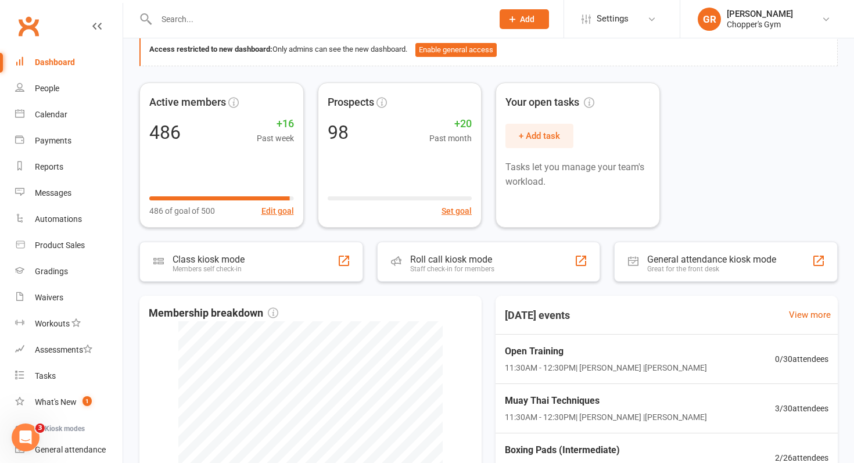
scroll to position [63, 0]
